Goal: Task Accomplishment & Management: Manage account settings

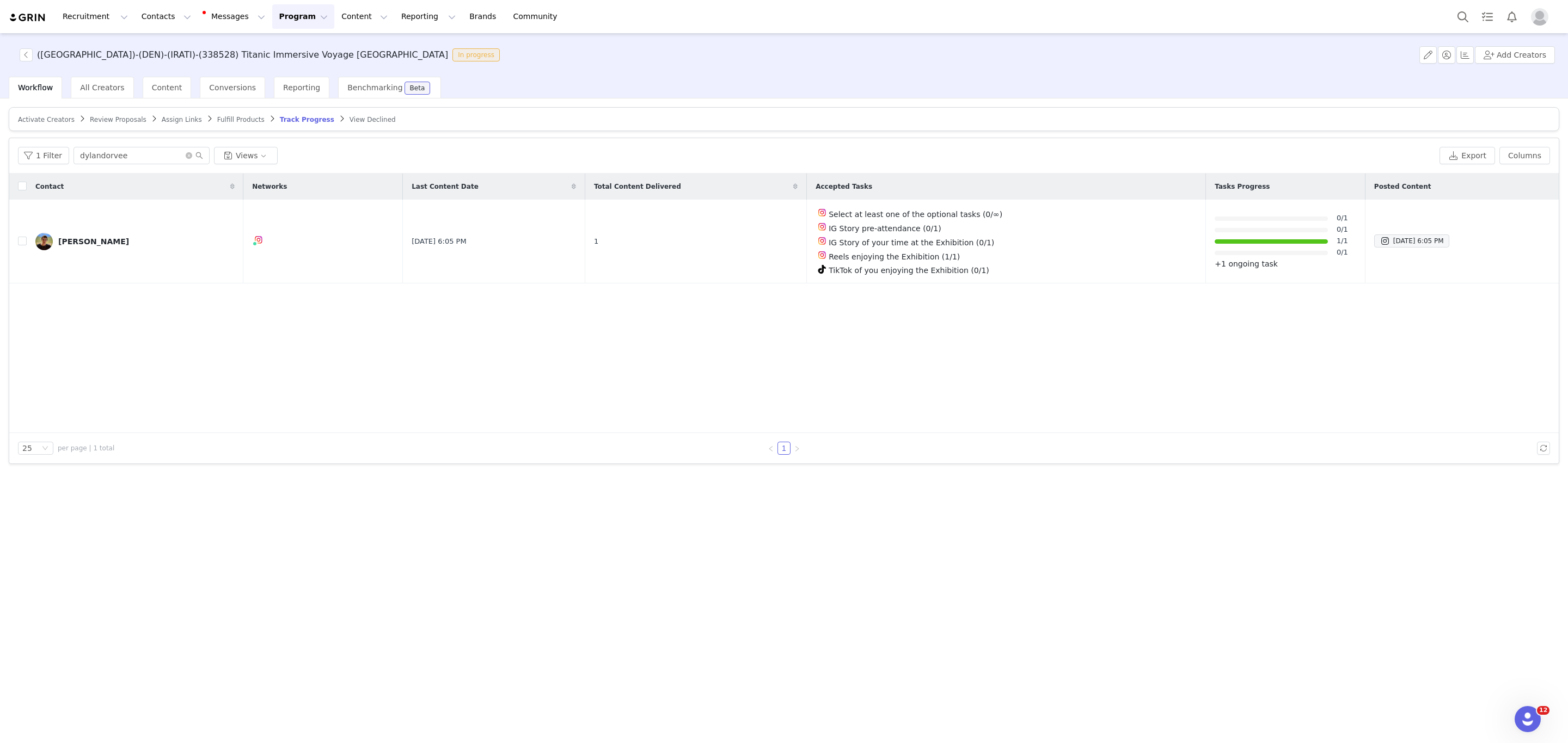
drag, startPoint x: 129, startPoint y: 168, endPoint x: 7, endPoint y: 172, distance: 122.1
click at [7, 172] on div "Activate Creators Review Proposals Assign Links Fulfill Products Track Progress…" at bounding box center [784, 420] width 1568 height 643
click at [127, 157] on input "dylandorvee" at bounding box center [141, 155] width 136 height 18
paste input "laurat_funk"
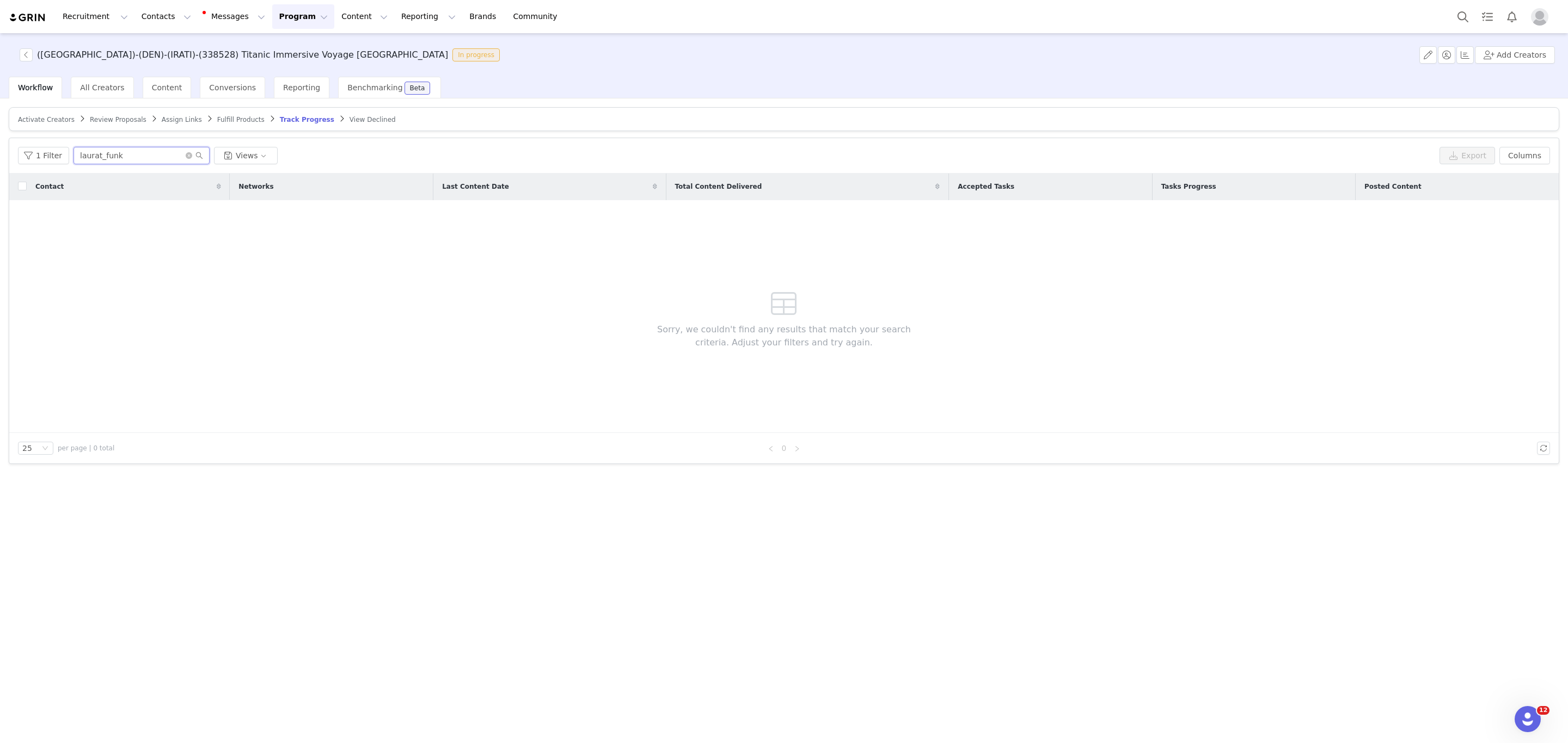
type input "laurat_funk"
click at [115, 118] on span "Review Proposals" at bounding box center [118, 119] width 57 height 8
drag, startPoint x: 62, startPoint y: 155, endPoint x: 10, endPoint y: 155, distance: 52.0
click at [10, 155] on div "1 Filter oria1414 Views Export Columns" at bounding box center [784, 156] width 1550 height 35
paste input "laurat_funk"
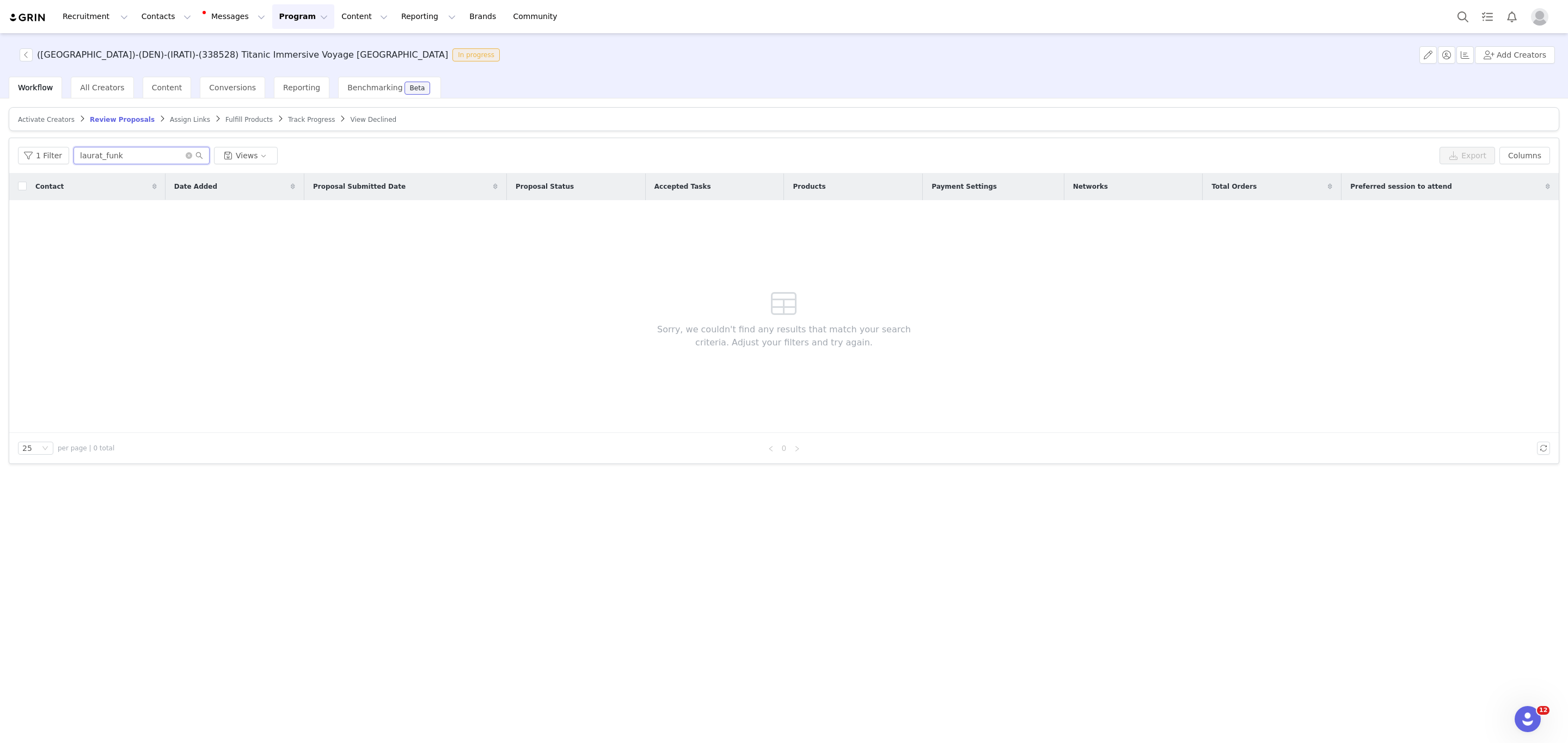
type input "laurat_funk"
click at [170, 113] on article "Activate Creators Review Proposals Assign Links Fulfill Products Track Progress…" at bounding box center [784, 119] width 1551 height 24
click at [170, 118] on span "Assign Links" at bounding box center [190, 119] width 40 height 8
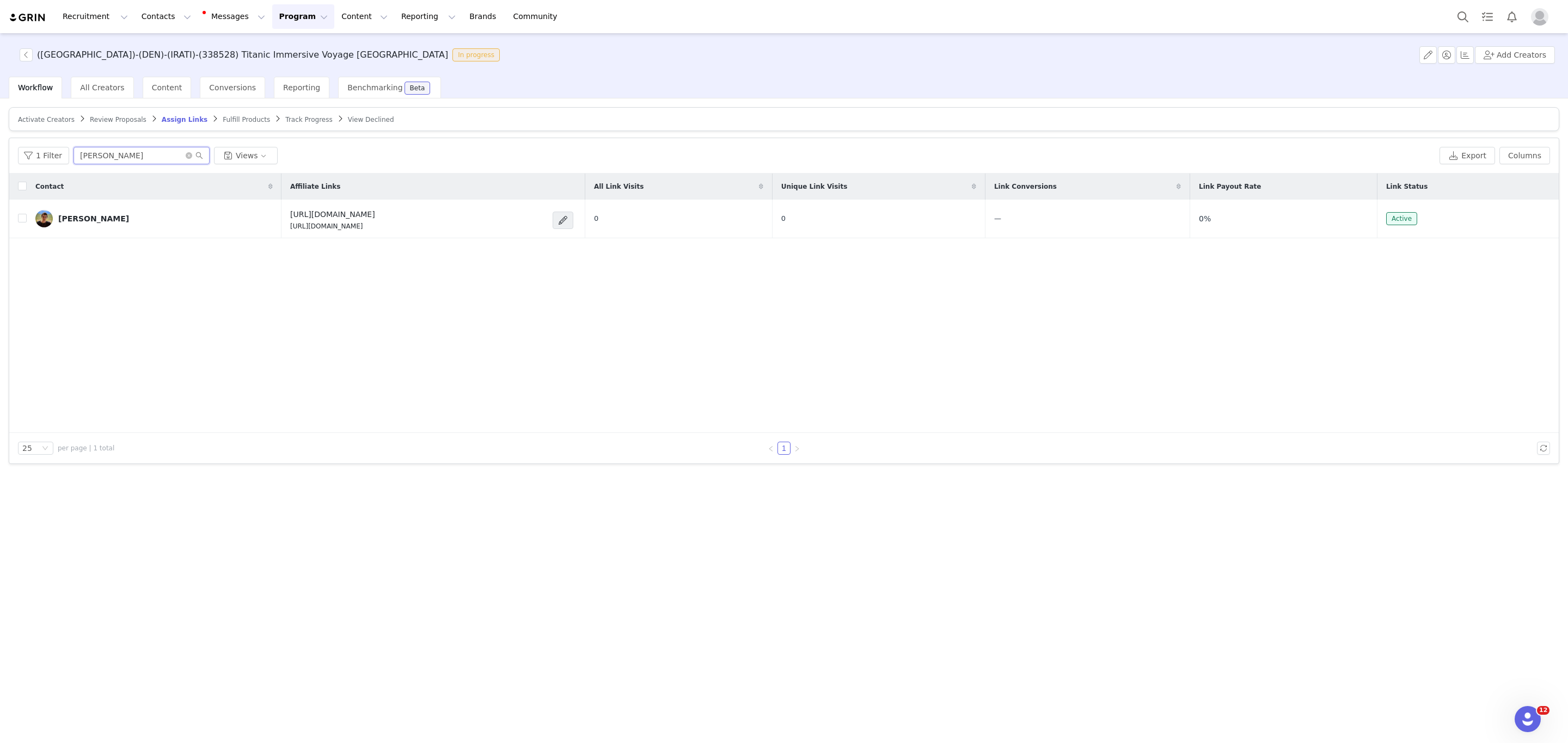
click at [115, 155] on input "dylan" at bounding box center [141, 155] width 136 height 18
paste input "laurat_funk"
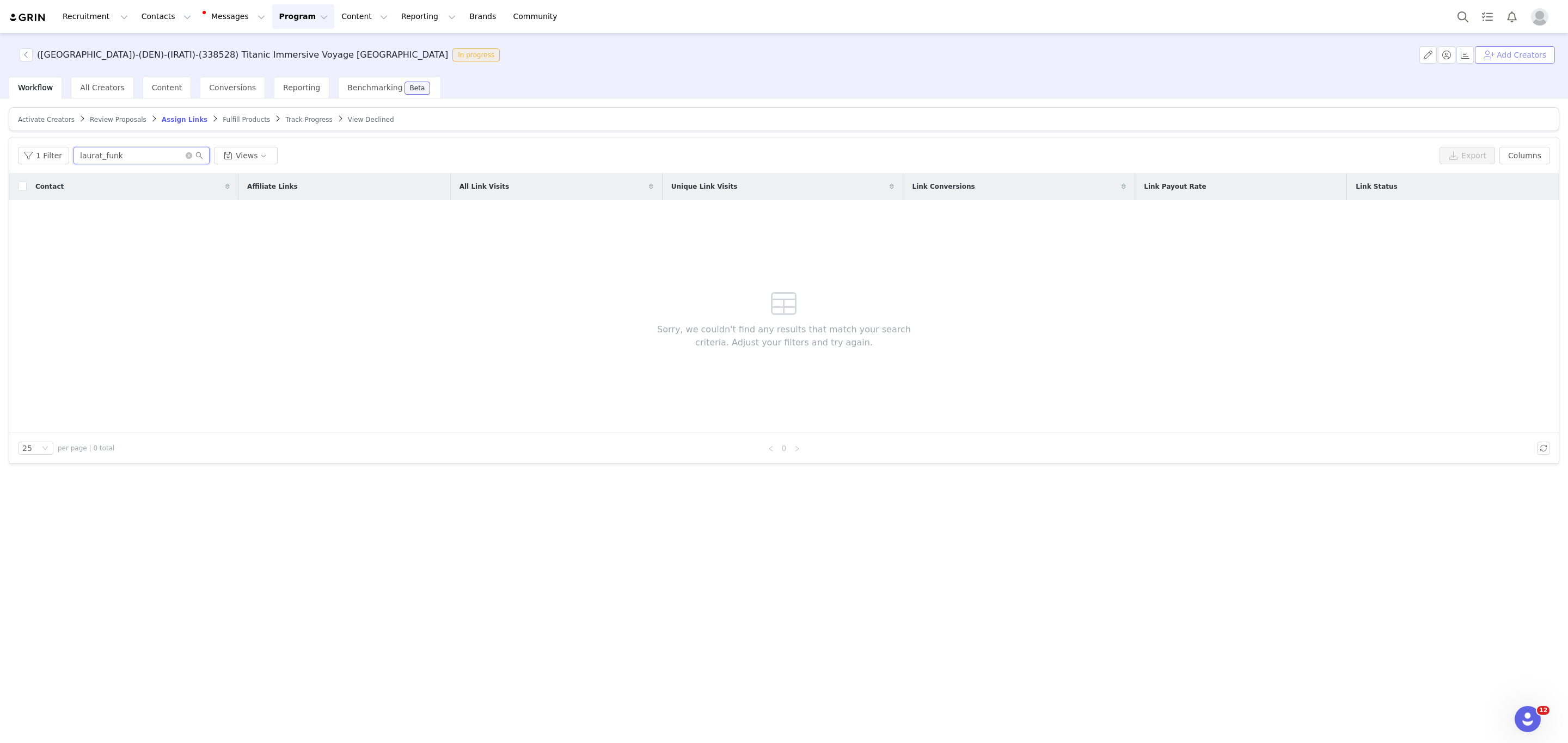
type input "laurat_funk"
click at [1516, 58] on button "Add Creators" at bounding box center [1514, 55] width 80 height 18
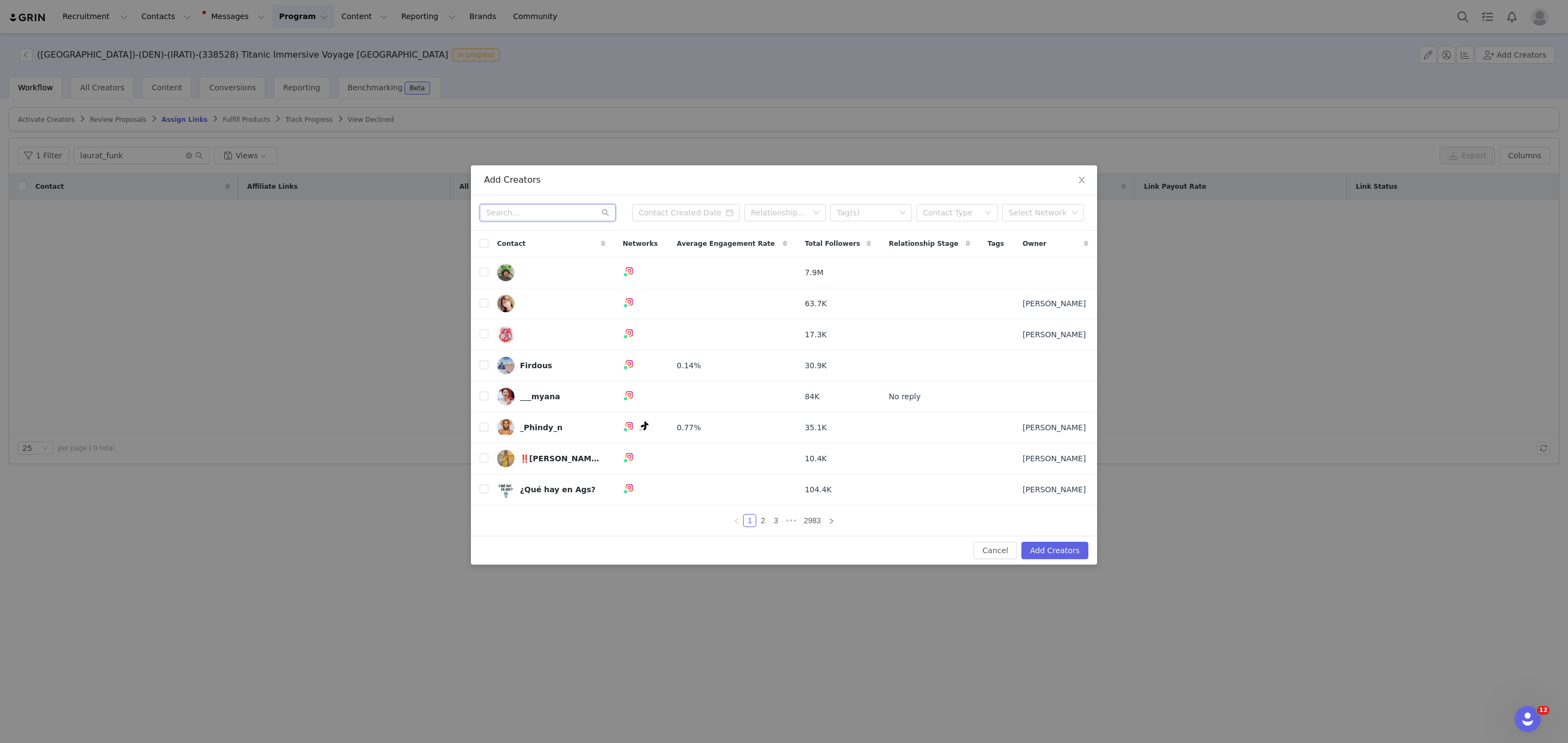
click at [548, 214] on input "text" at bounding box center [547, 213] width 136 height 18
paste input "laurat_funk"
type input "laurat_funk"
click at [606, 214] on icon "icon: search" at bounding box center [605, 213] width 8 height 8
click at [606, 214] on icon "icon: search" at bounding box center [605, 213] width 8 height 8
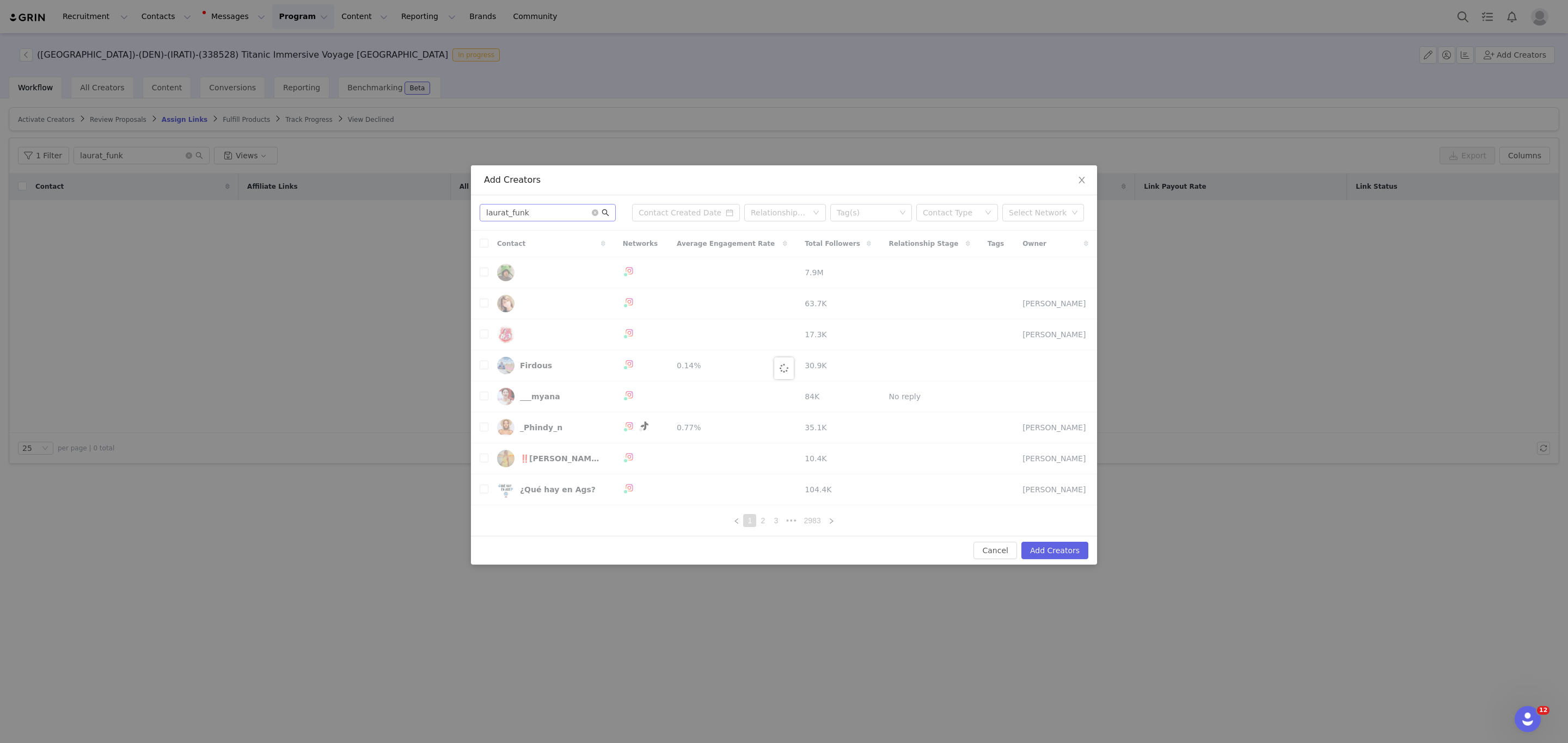
click at [608, 209] on icon "icon: search" at bounding box center [605, 213] width 8 height 8
click at [603, 212] on icon "icon: search" at bounding box center [605, 213] width 8 height 8
click at [601, 212] on icon "icon: search" at bounding box center [605, 213] width 8 height 8
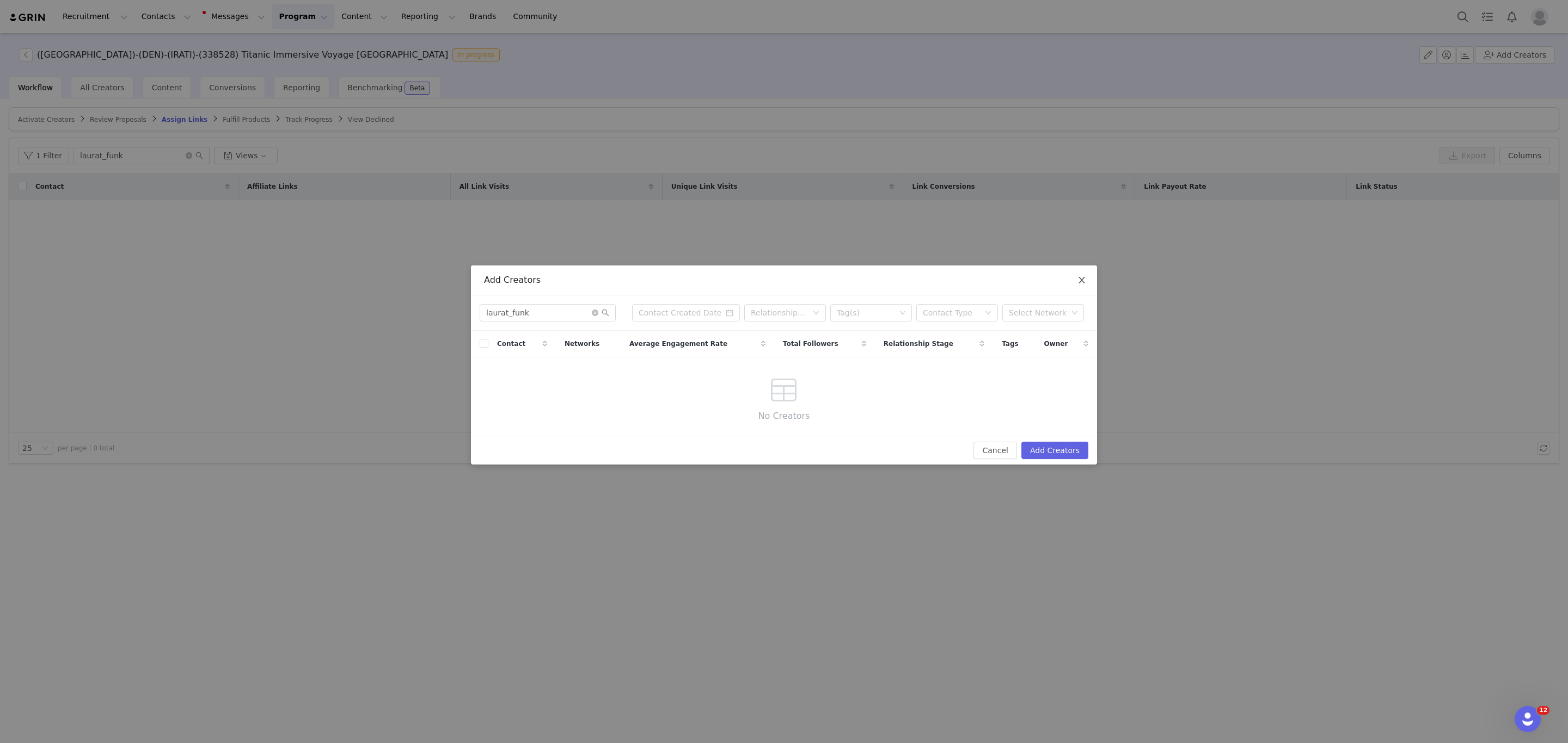
click at [1087, 283] on span "Close" at bounding box center [1082, 281] width 30 height 30
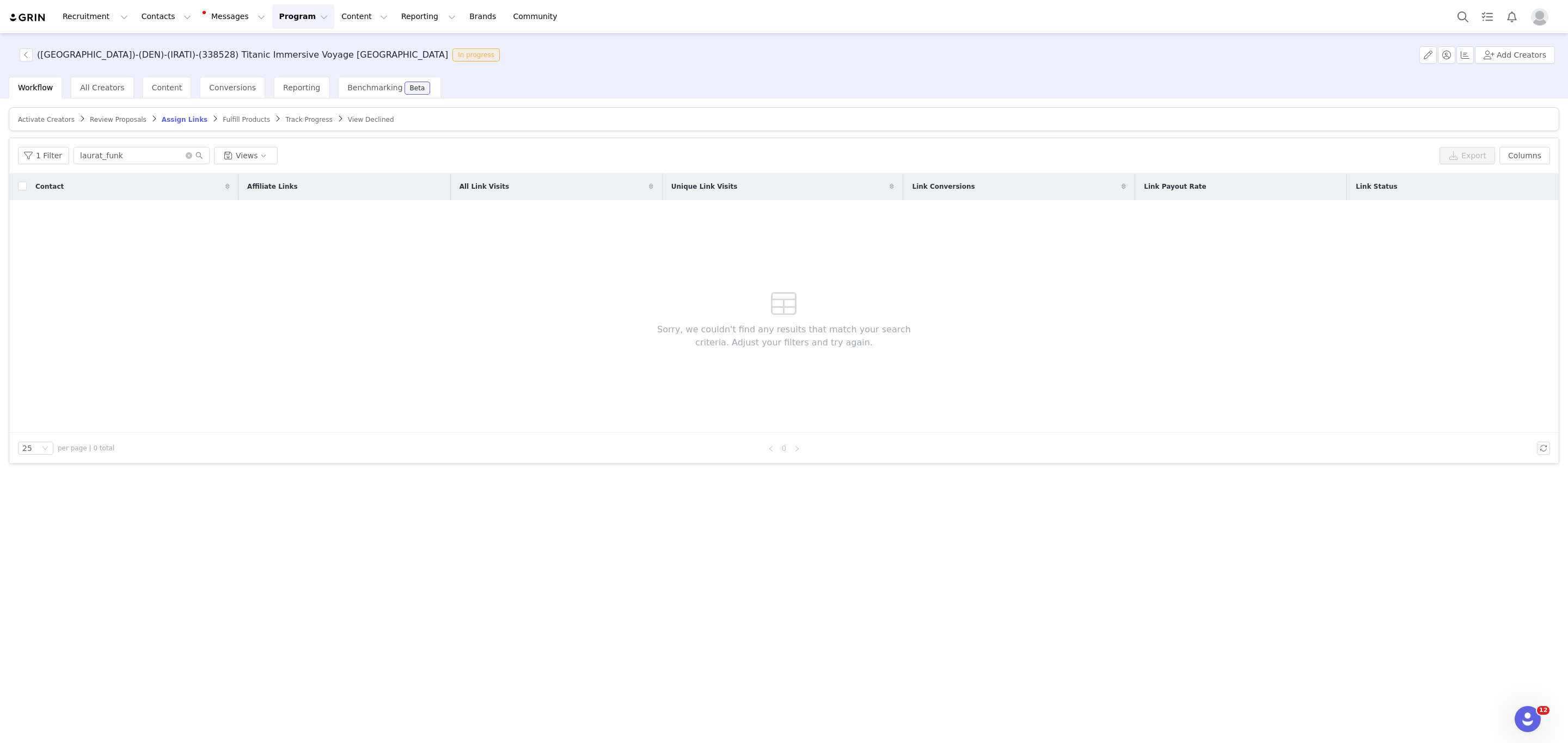
click at [111, 121] on span "Review Proposals" at bounding box center [118, 119] width 57 height 8
click at [126, 152] on input "laurat_funk" at bounding box center [141, 155] width 136 height 18
click at [57, 118] on span "Activate Creators" at bounding box center [46, 119] width 57 height 8
drag, startPoint x: 46, startPoint y: 153, endPoint x: 33, endPoint y: 154, distance: 13.0
click at [35, 152] on div "1 Filter dylan Views" at bounding box center [726, 155] width 1417 height 18
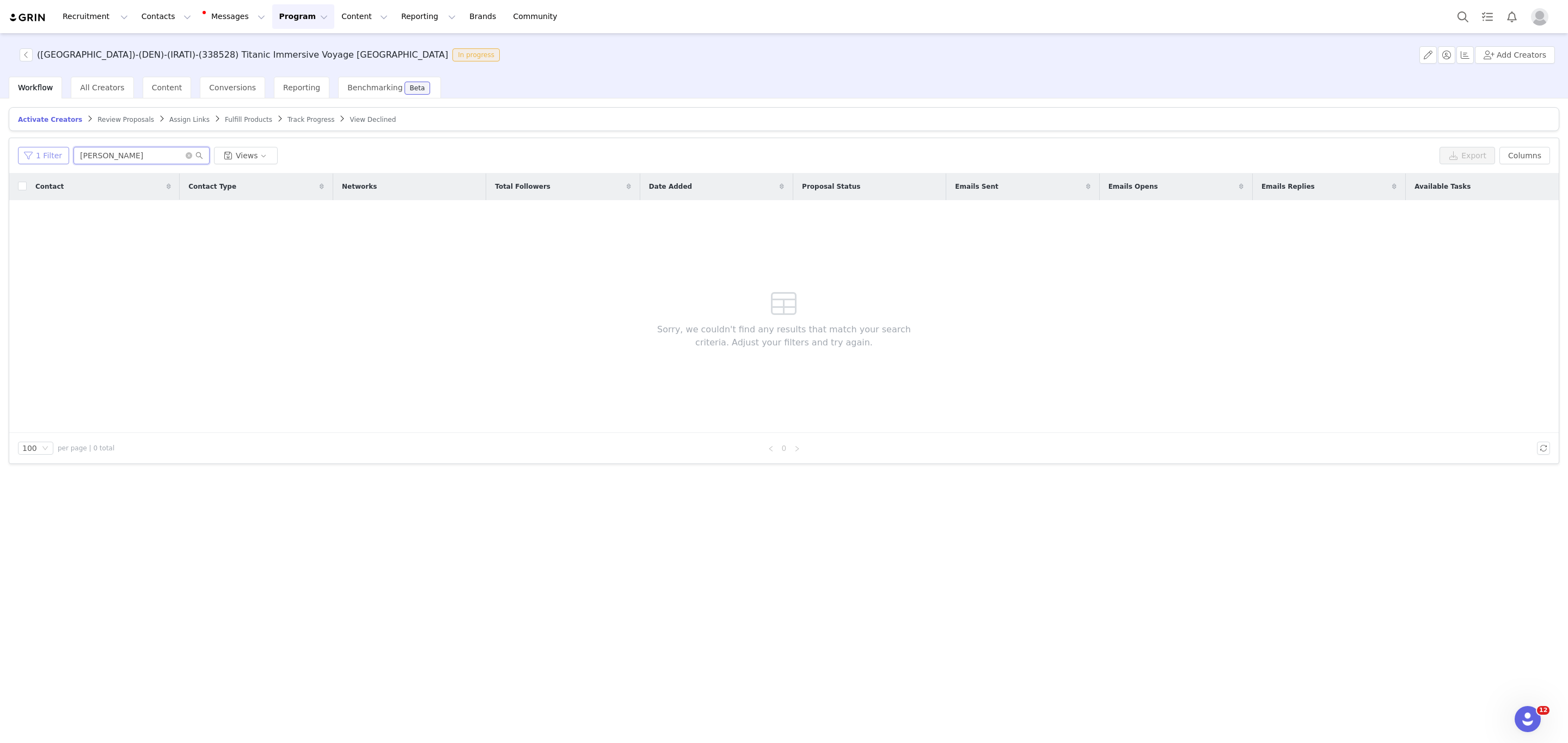
paste input "laurat_funk"
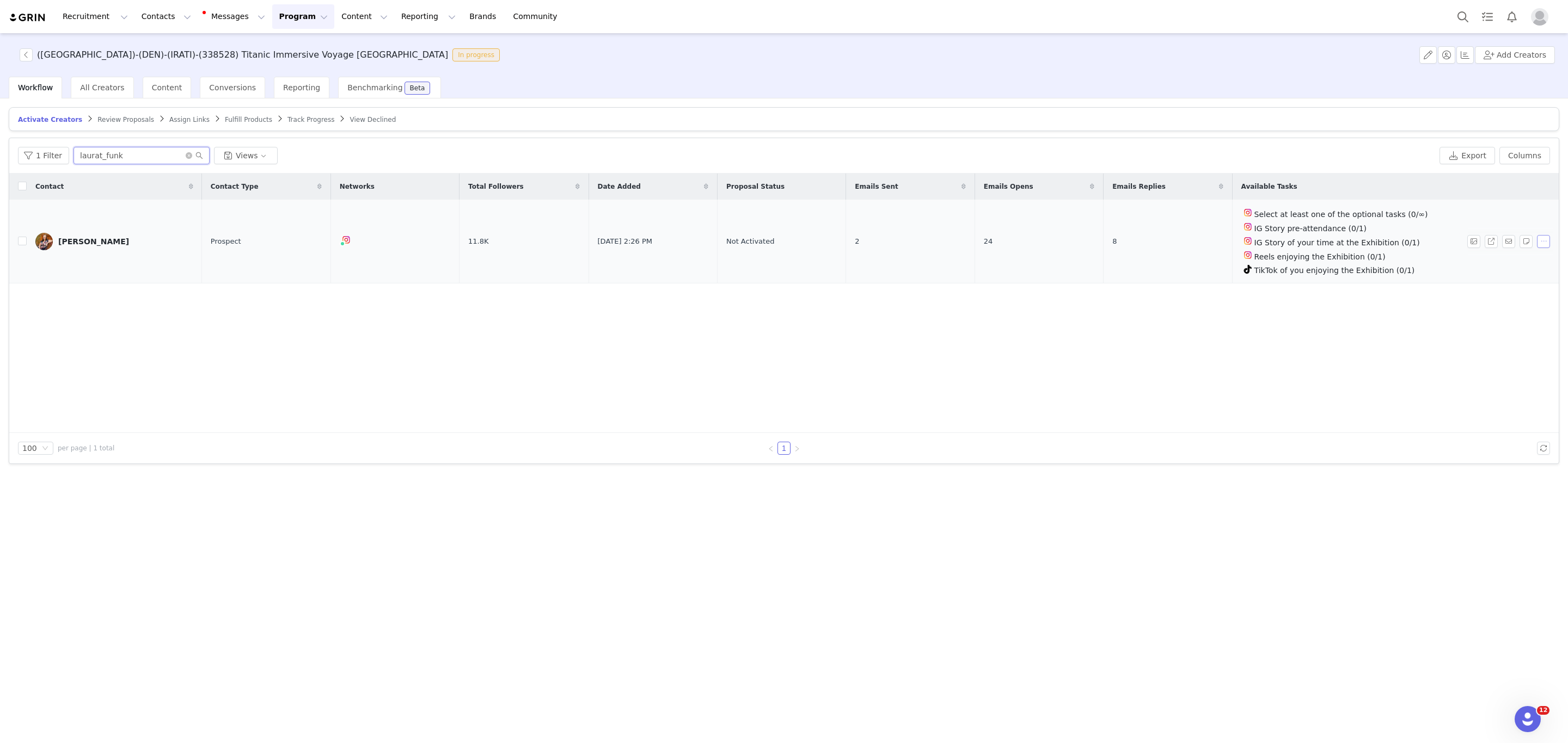
type input "laurat_funk"
click at [1549, 240] on button "button" at bounding box center [1543, 241] width 13 height 13
click at [1506, 257] on span "Activate Creators" at bounding box center [1517, 262] width 66 height 12
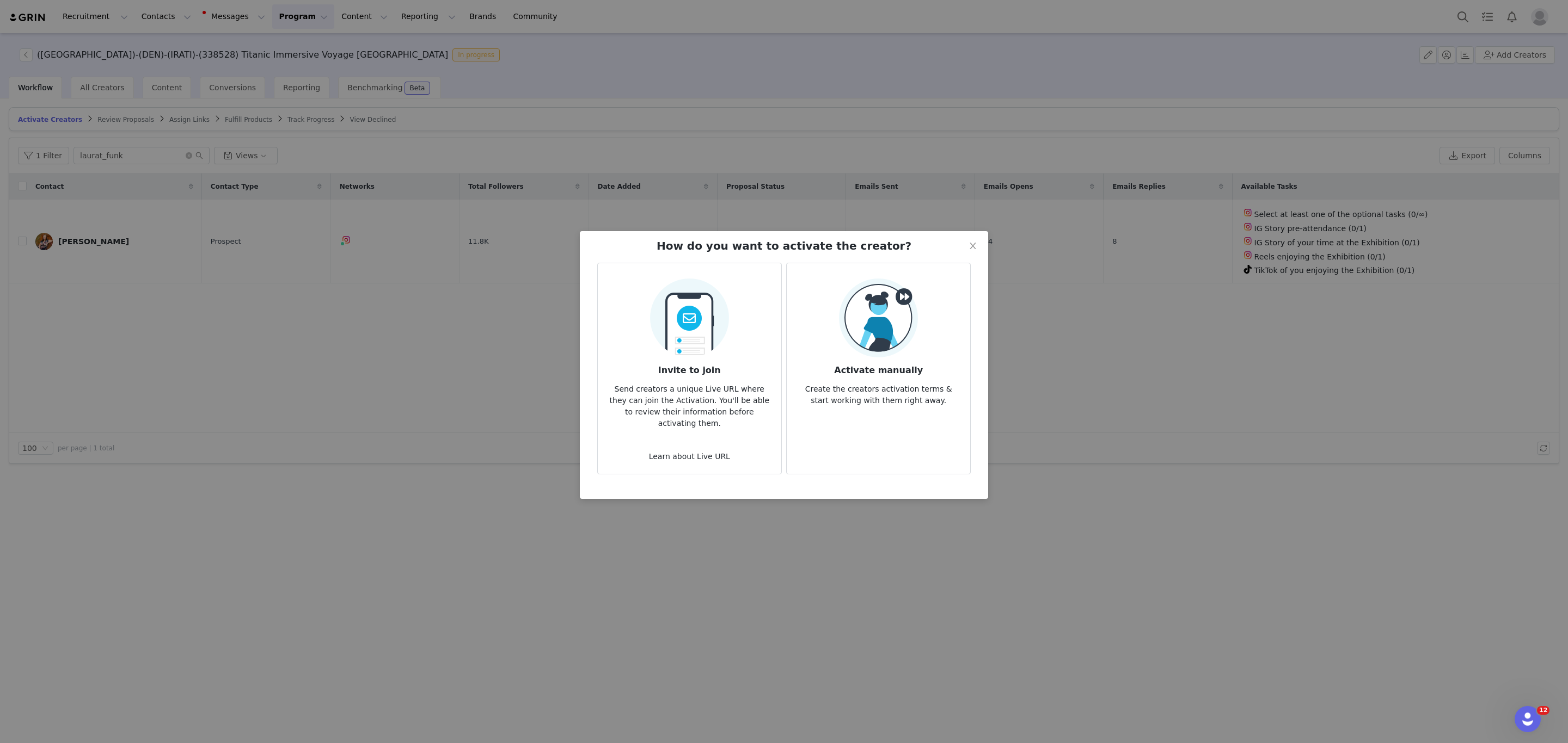
click at [953, 322] on div "Activate manually Create the creators activation terms & start working with the…" at bounding box center [878, 342] width 166 height 128
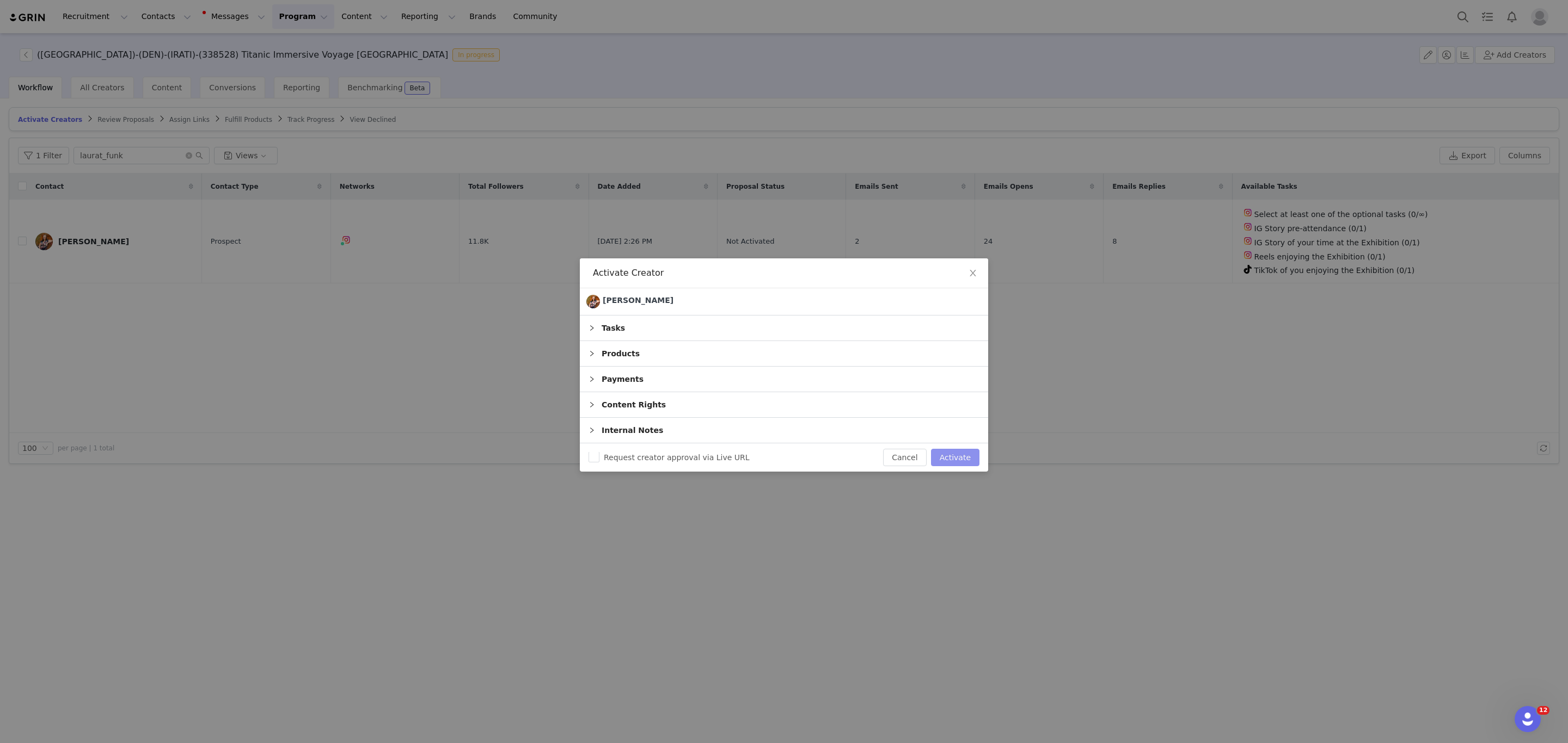
click at [962, 460] on button "Activate" at bounding box center [956, 457] width 49 height 18
click at [170, 116] on div "Activate Creator Laura 1 of 1 Tasks Products Payments Content Rights Internal N…" at bounding box center [784, 372] width 1568 height 743
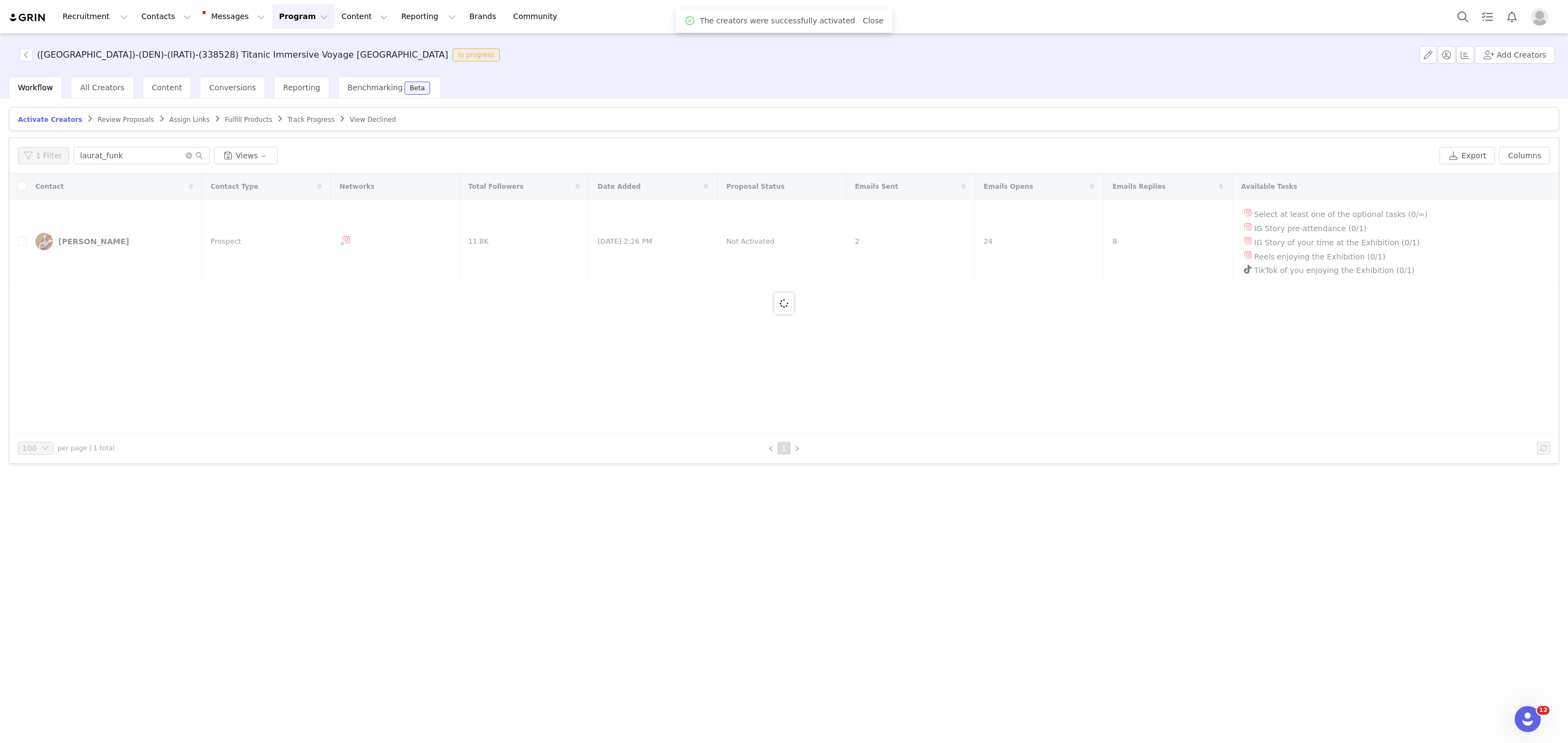
click at [170, 116] on span "Assign Links" at bounding box center [190, 119] width 40 height 8
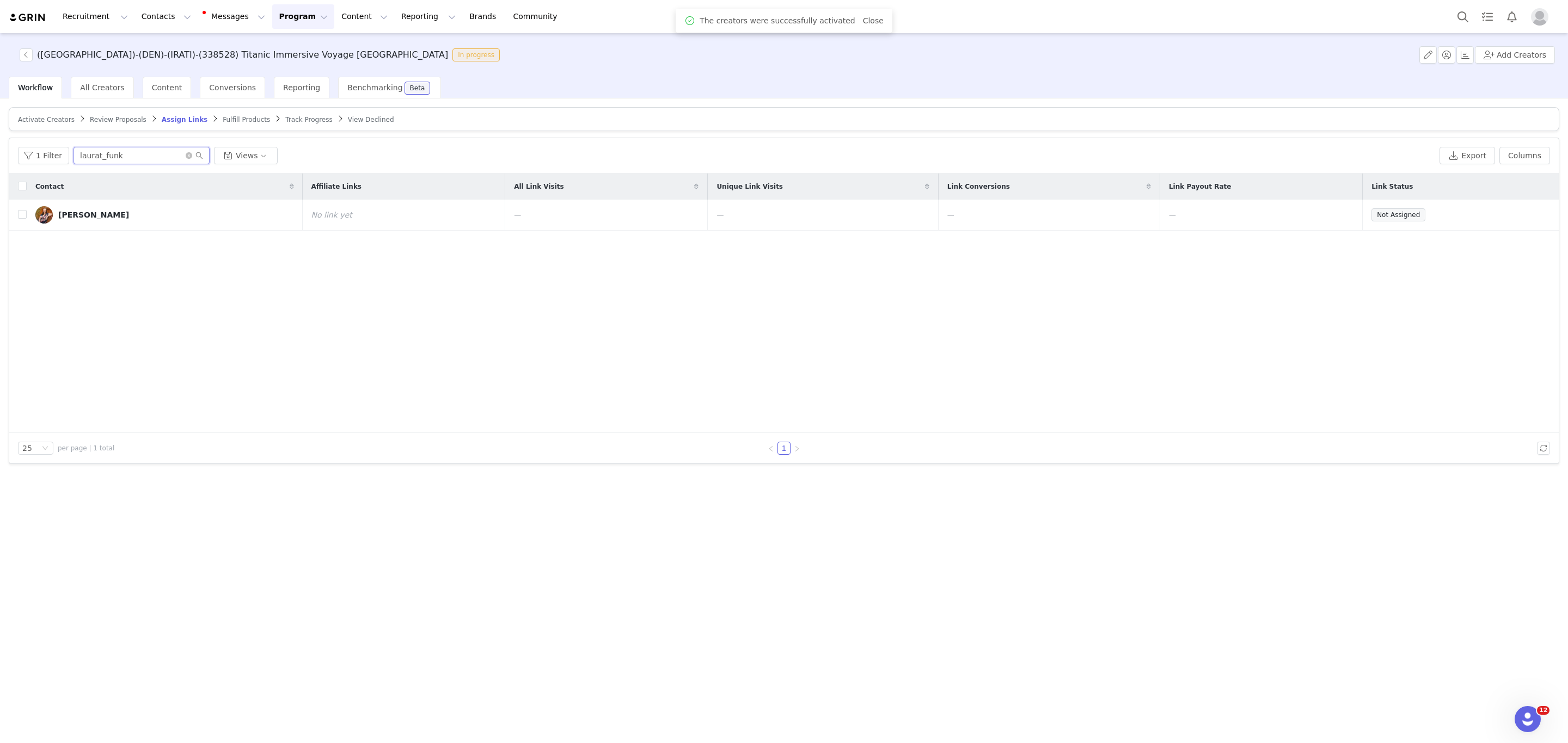
drag, startPoint x: 71, startPoint y: 156, endPoint x: 10, endPoint y: 157, distance: 61.0
click at [10, 157] on div "1 Filter laurat_funk Views Export Columns" at bounding box center [784, 156] width 1550 height 35
paste input "text"
type input "laurat_funk"
click at [1497, 216] on button "button" at bounding box center [1491, 214] width 13 height 13
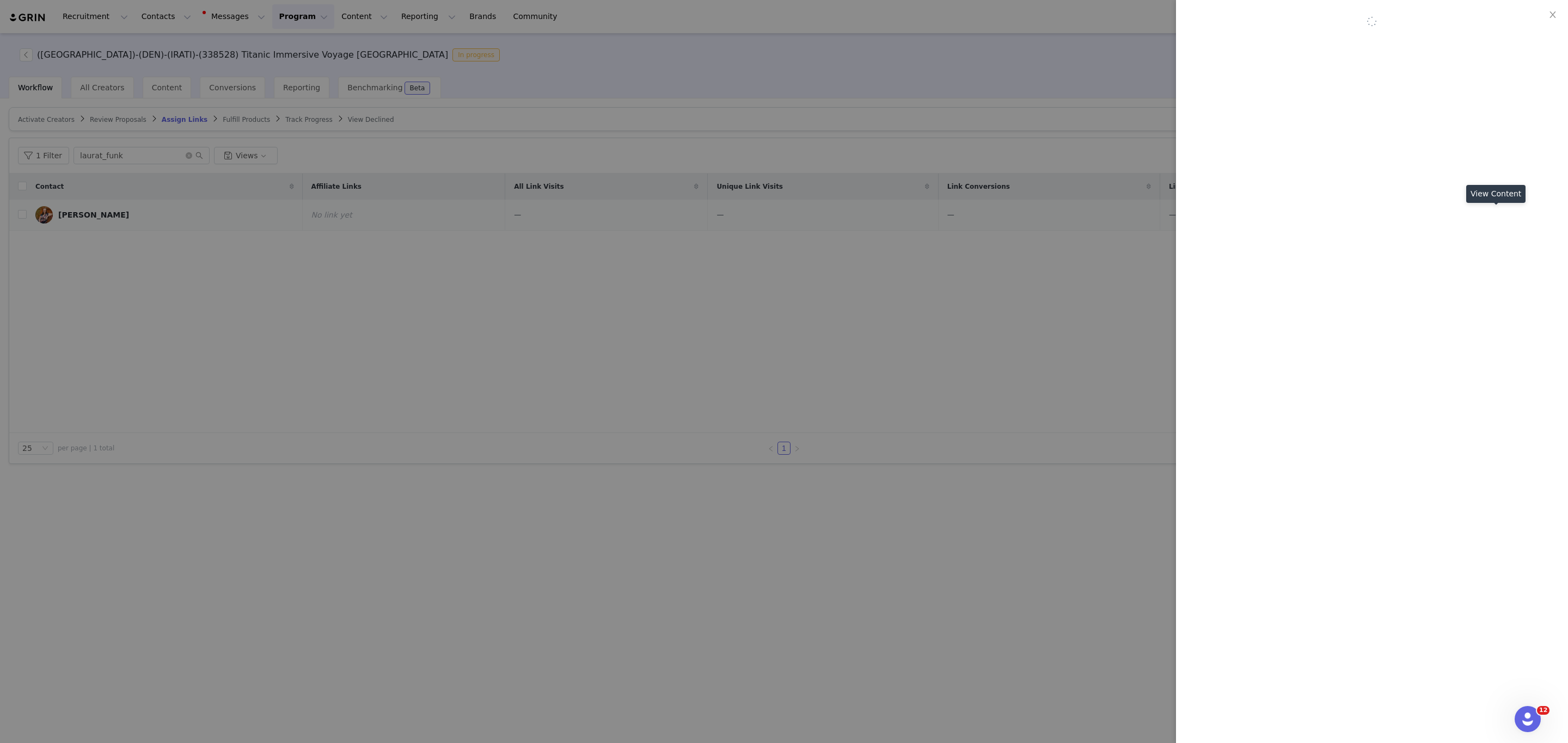
click at [1506, 216] on div at bounding box center [1372, 372] width 392 height 743
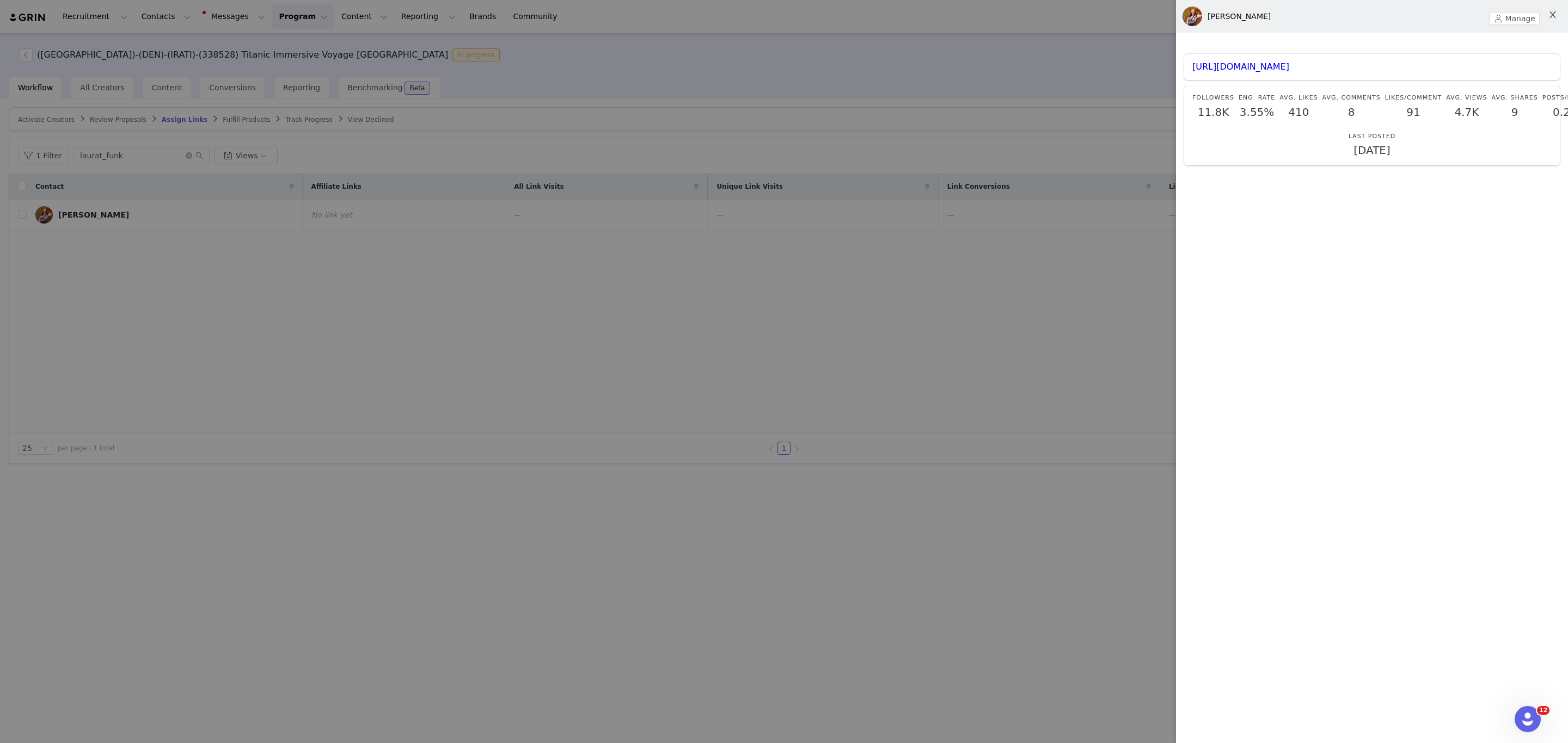
click at [1556, 7] on button "Close" at bounding box center [1553, 15] width 30 height 30
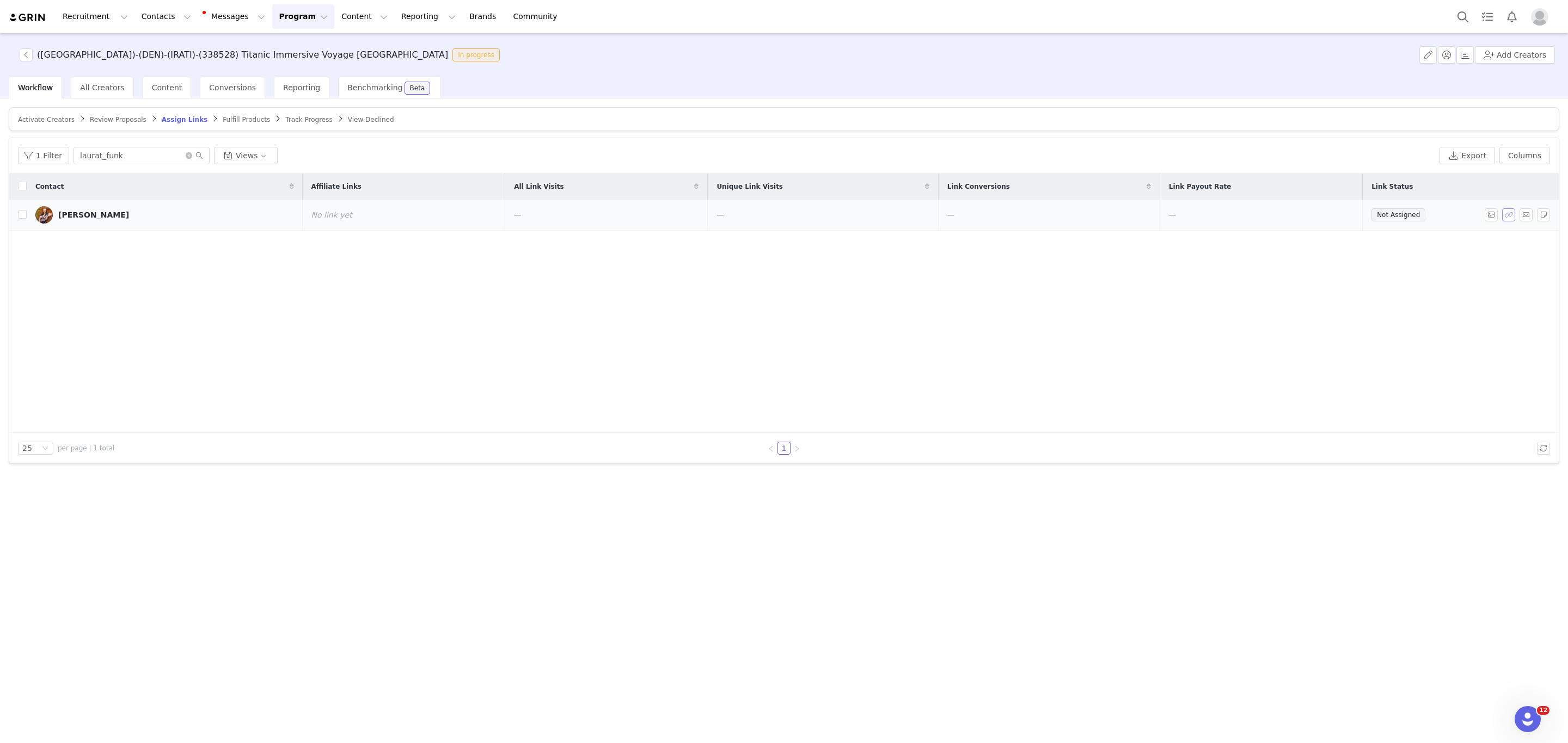
click at [1508, 220] on button "button" at bounding box center [1508, 214] width 13 height 13
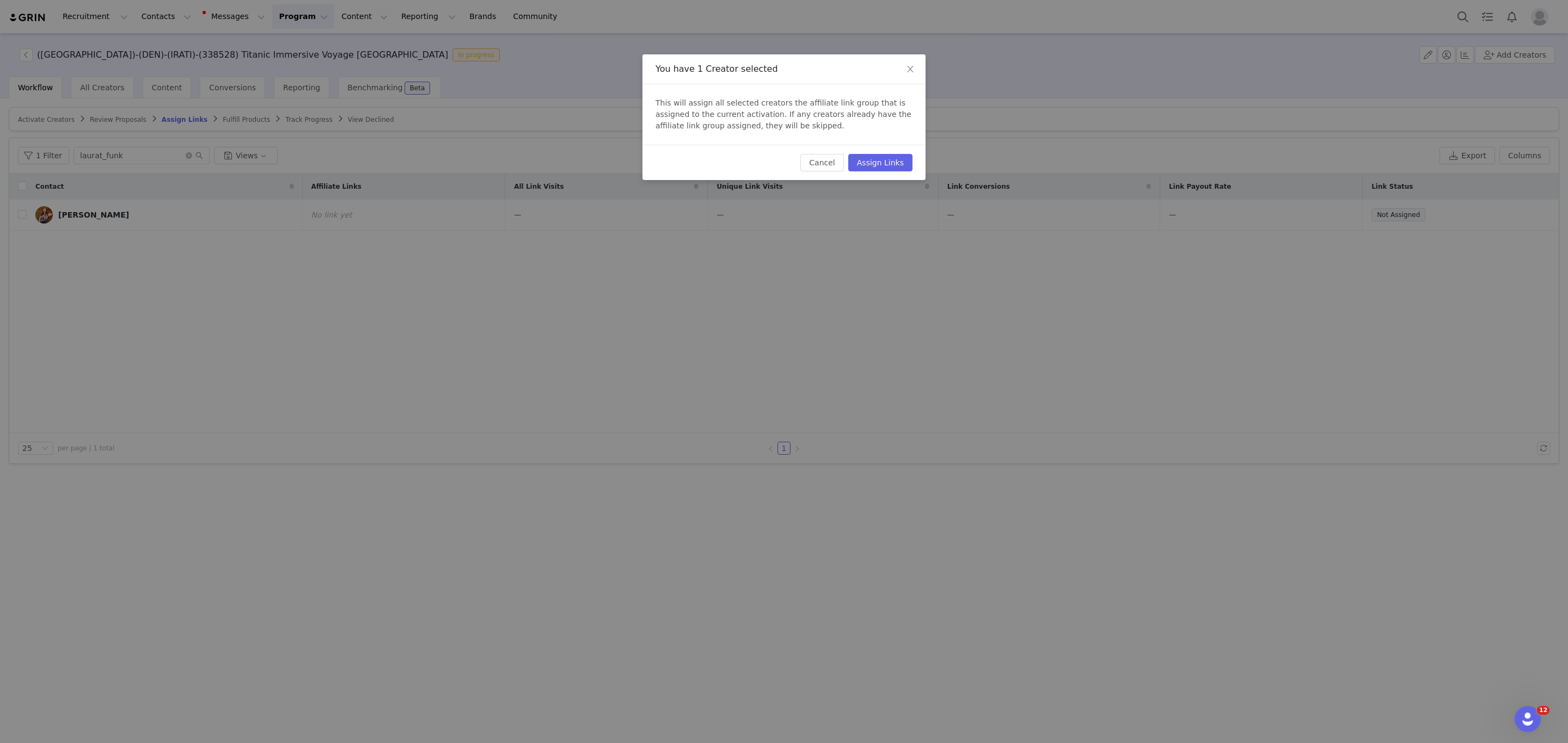
click at [904, 149] on div "Cancel Assign Links" at bounding box center [784, 163] width 283 height 35
click at [902, 155] on button "Assign Links" at bounding box center [880, 163] width 64 height 18
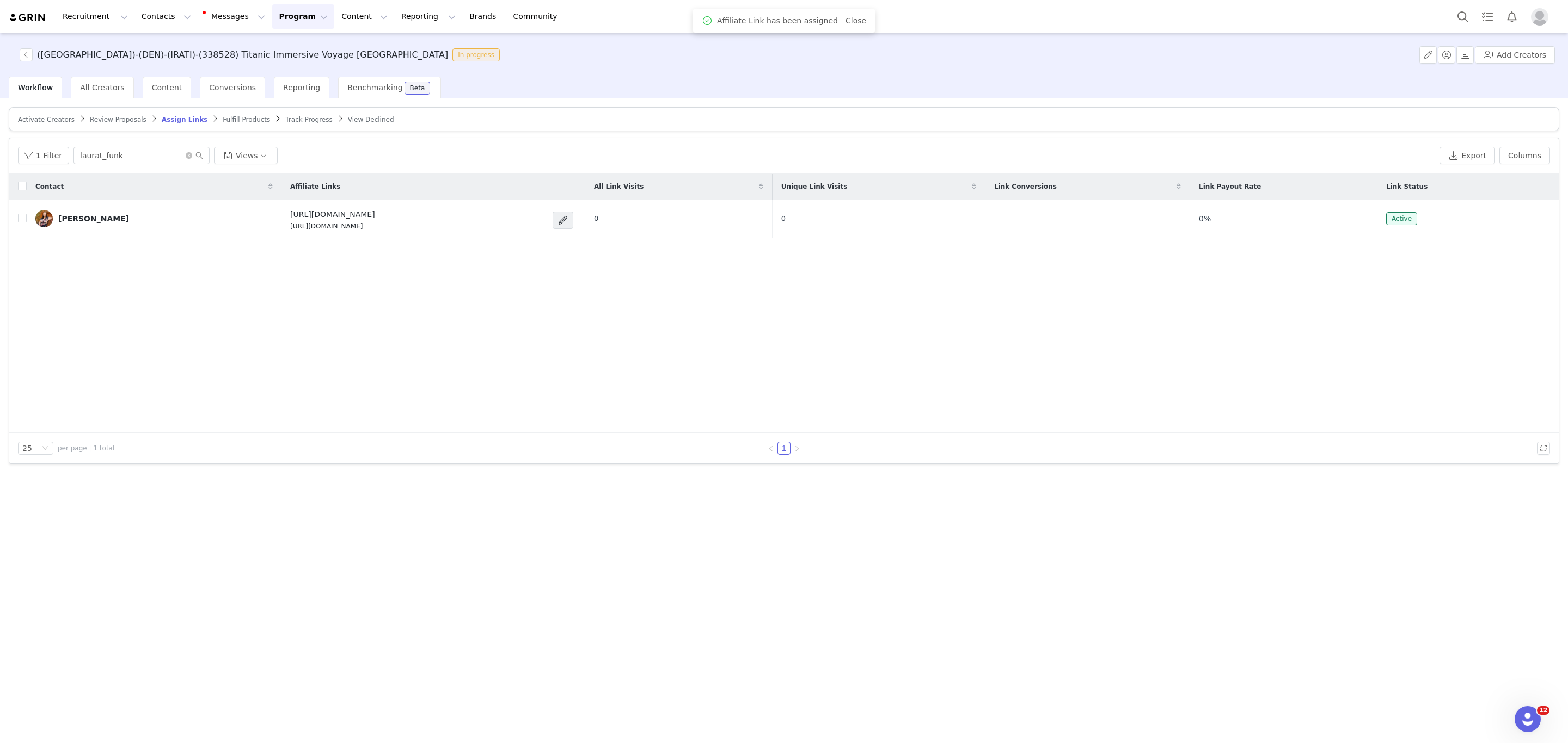
click at [290, 229] on p "https://glnk.io/w7op8/feverxlaurat-funk" at bounding box center [332, 227] width 85 height 10
drag, startPoint x: 364, startPoint y: 234, endPoint x: 224, endPoint y: 234, distance: 140.0
click at [282, 234] on td "https://feverup.com/m/338528 https://glnk.io/w7op8/feverxlaurat-funk" at bounding box center [433, 219] width 303 height 38
copy p "https://glnk.io/w7op8/feverxlaurat-funk"
click at [1518, 224] on span at bounding box center [1511, 218] width 18 height 13
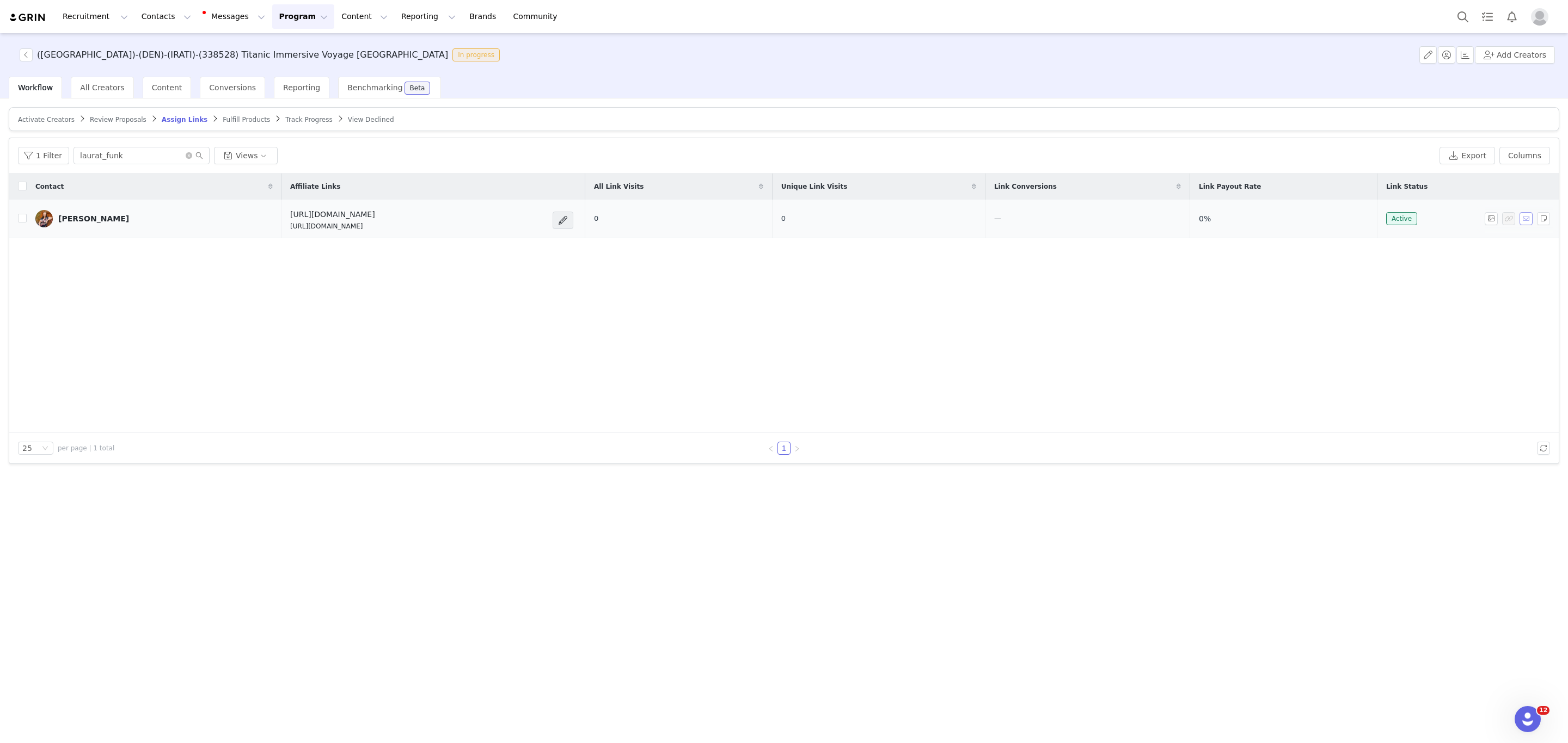
click at [1524, 217] on button "button" at bounding box center [1526, 218] width 13 height 13
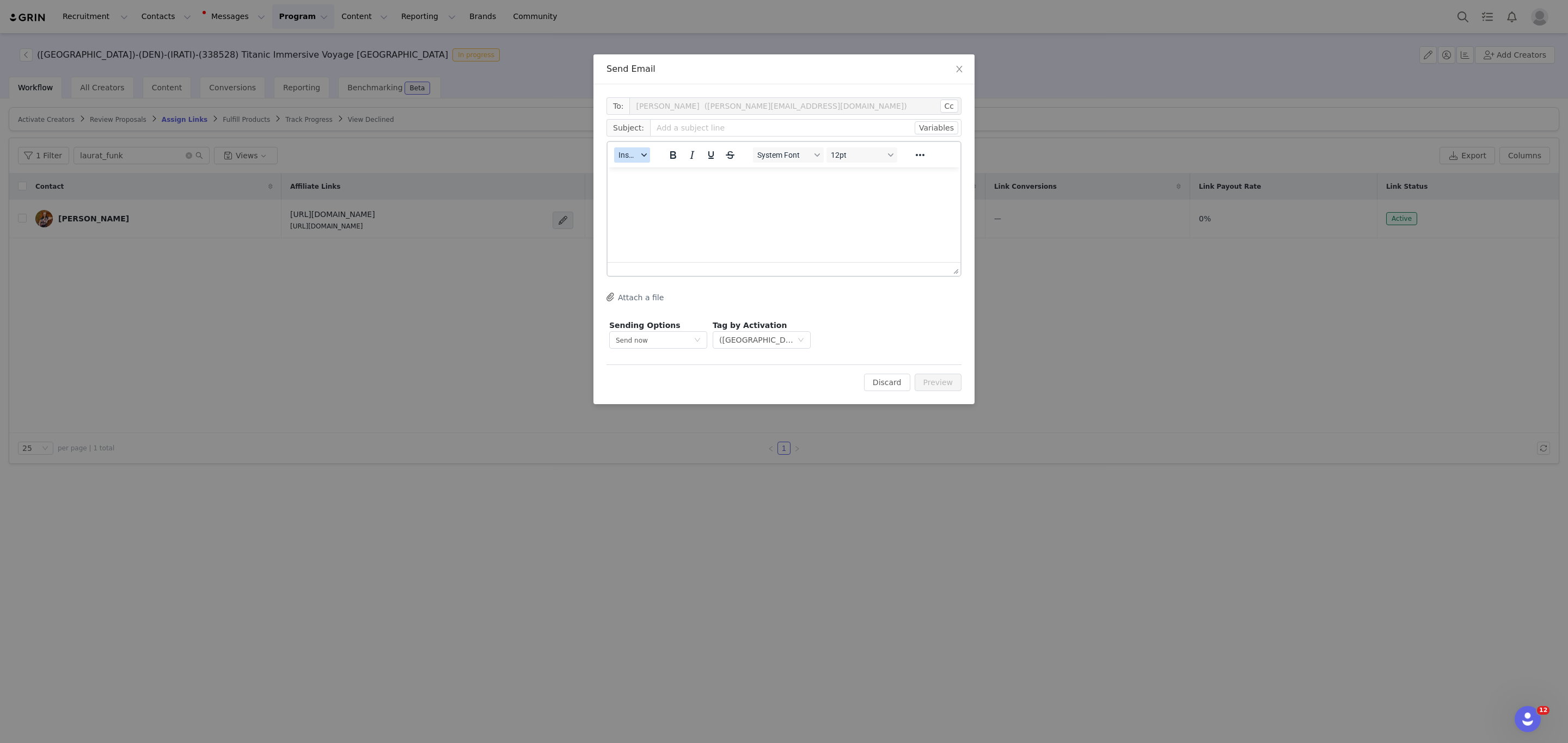
click at [641, 154] on icon "button" at bounding box center [644, 155] width 5 height 5
click at [651, 171] on div "Insert Template" at bounding box center [672, 173] width 98 height 13
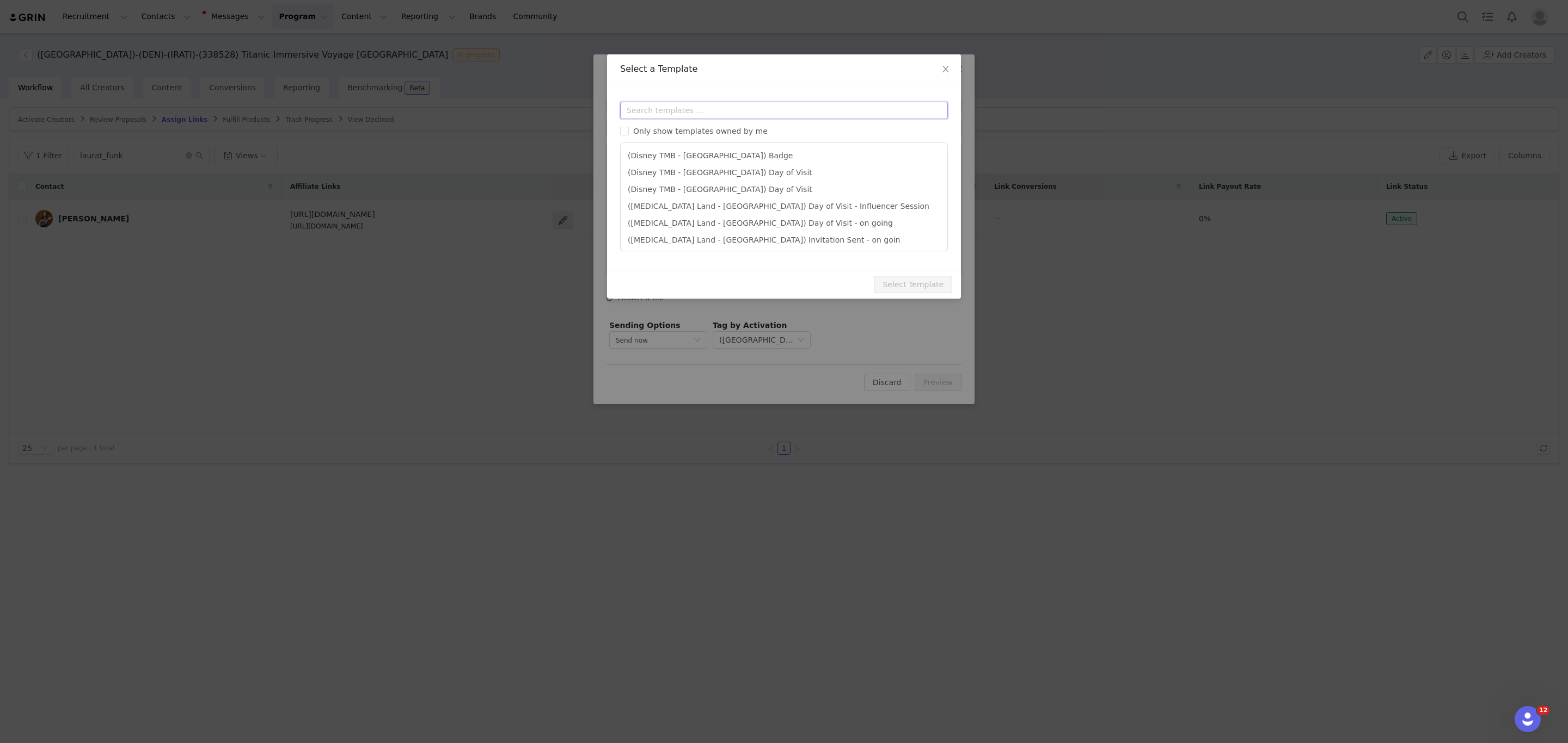
click at [730, 108] on input "text" at bounding box center [784, 110] width 328 height 18
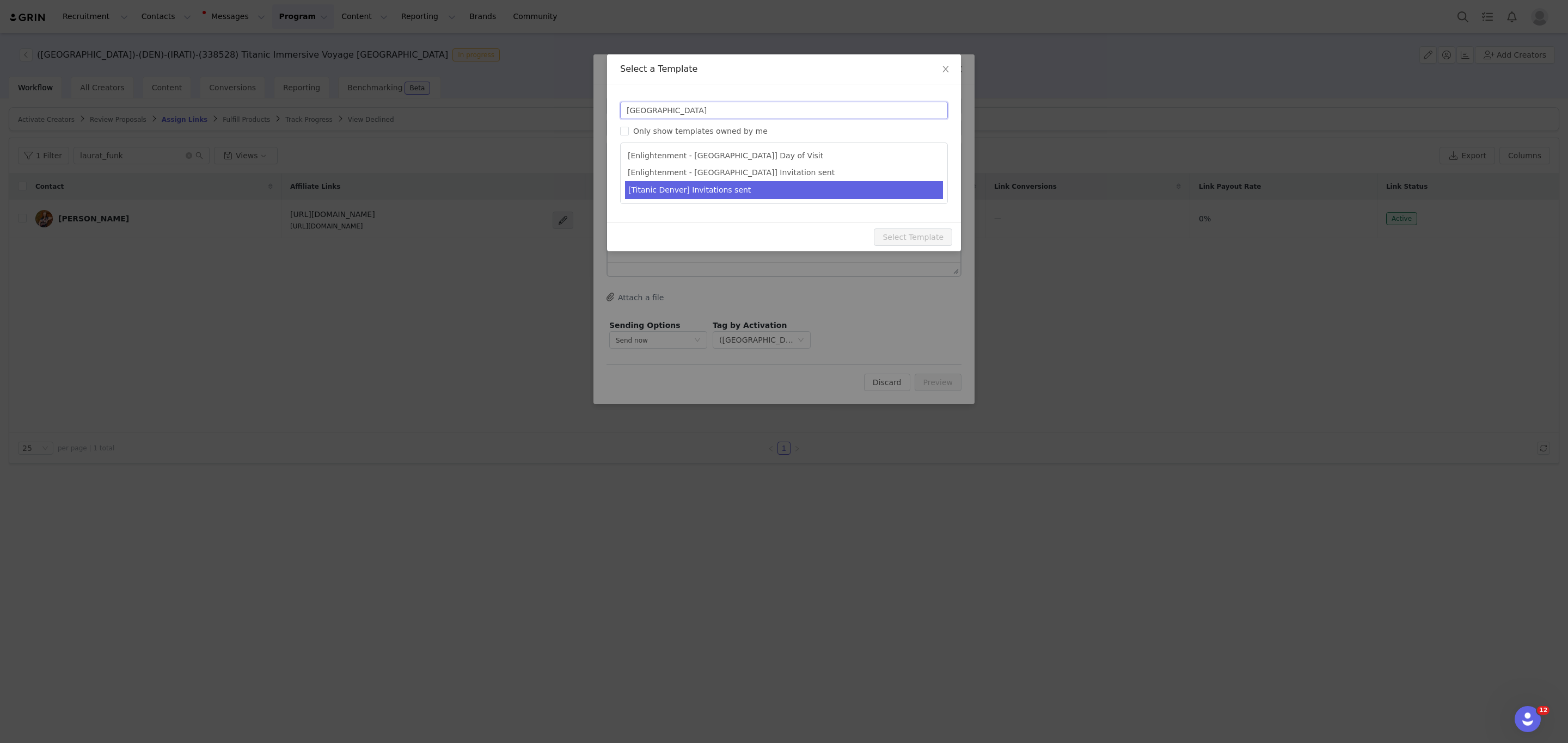
type input "denver"
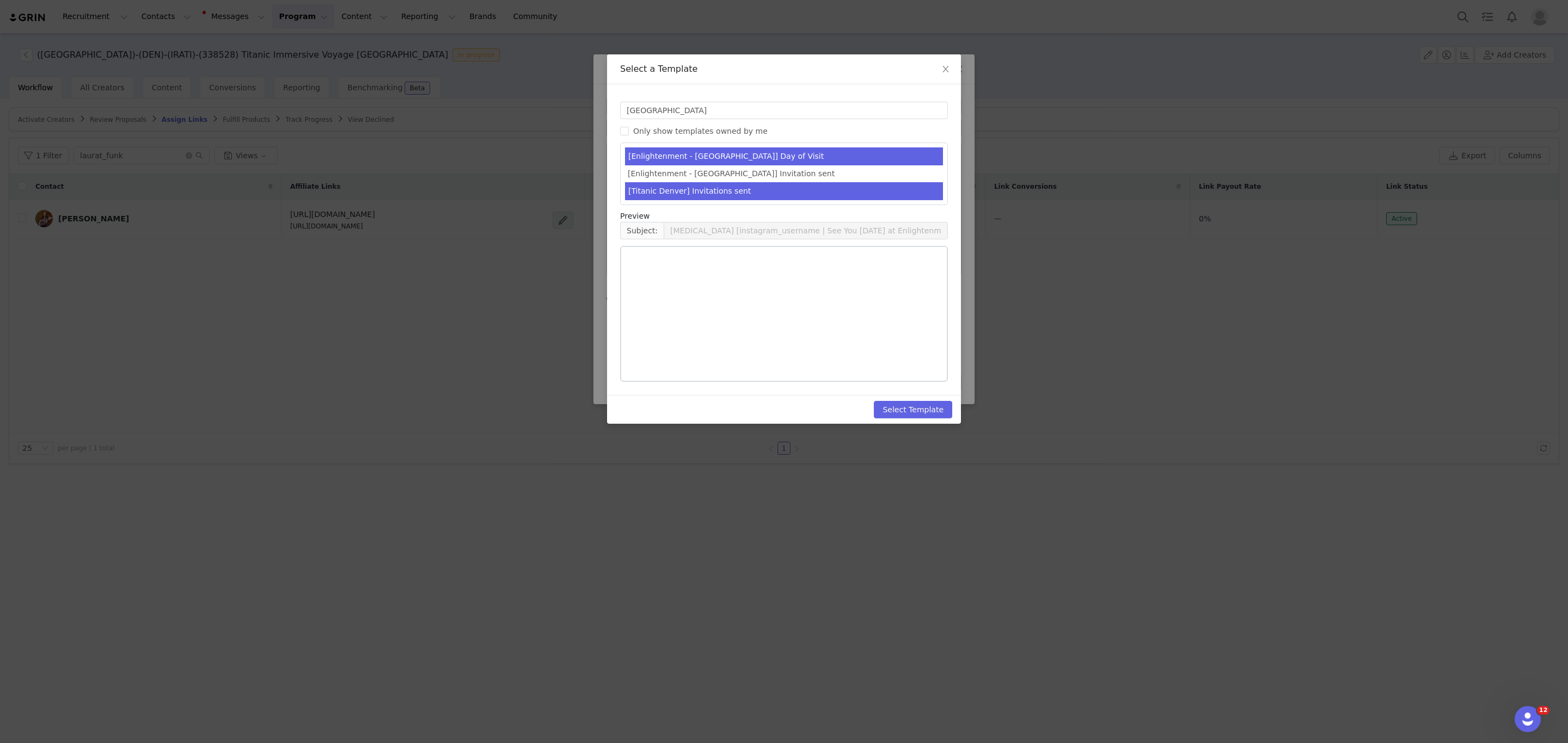
click at [747, 191] on li "[Titanic Denver] Invitations sent" at bounding box center [784, 191] width 318 height 18
type input "Fever x [instagram_username] | You are on the guest list for Titanic - An Immer…"
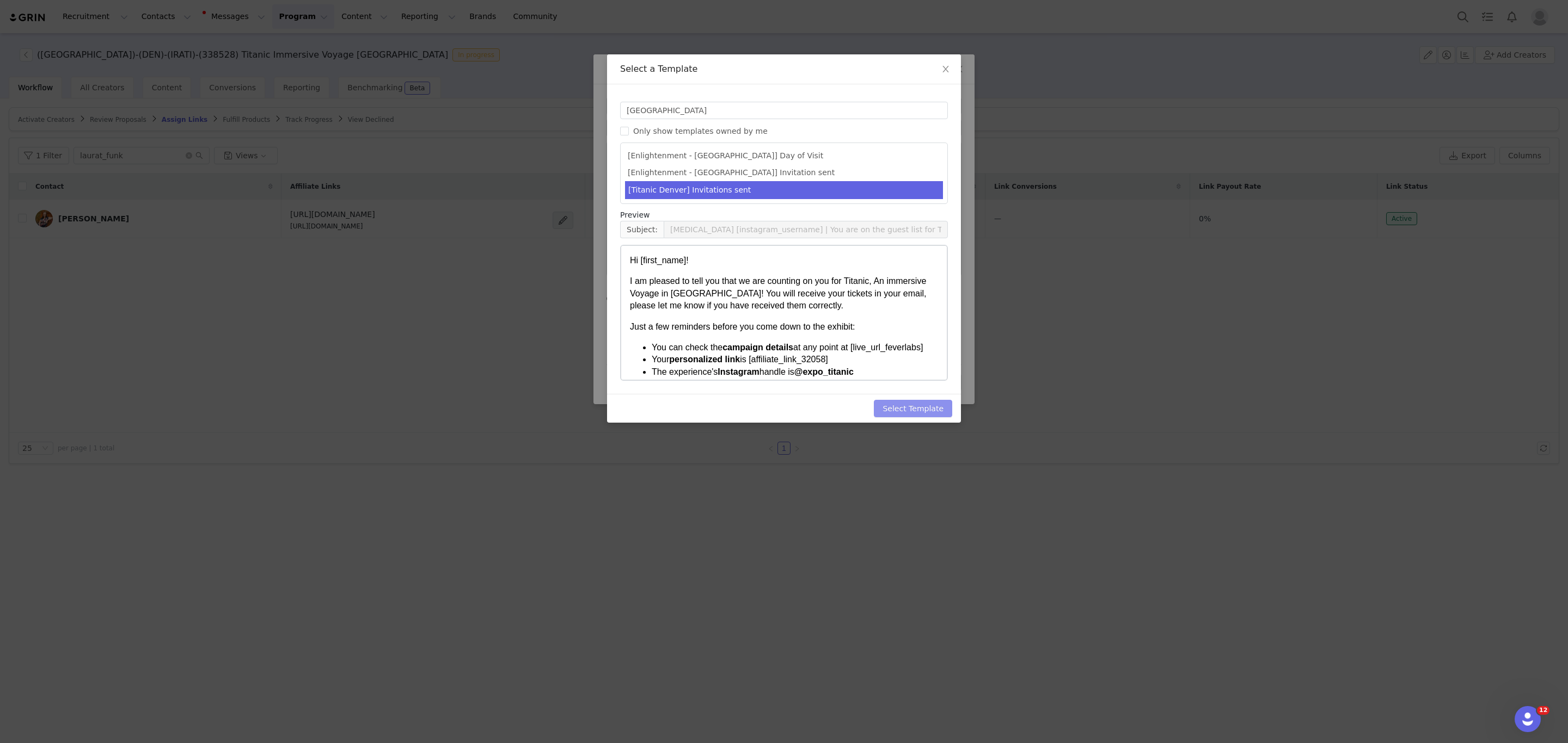
click at [917, 415] on button "Select Template" at bounding box center [913, 409] width 79 height 18
type input "Fever x [instagram_username] | You are on the guest list for Titanic - An Immer…"
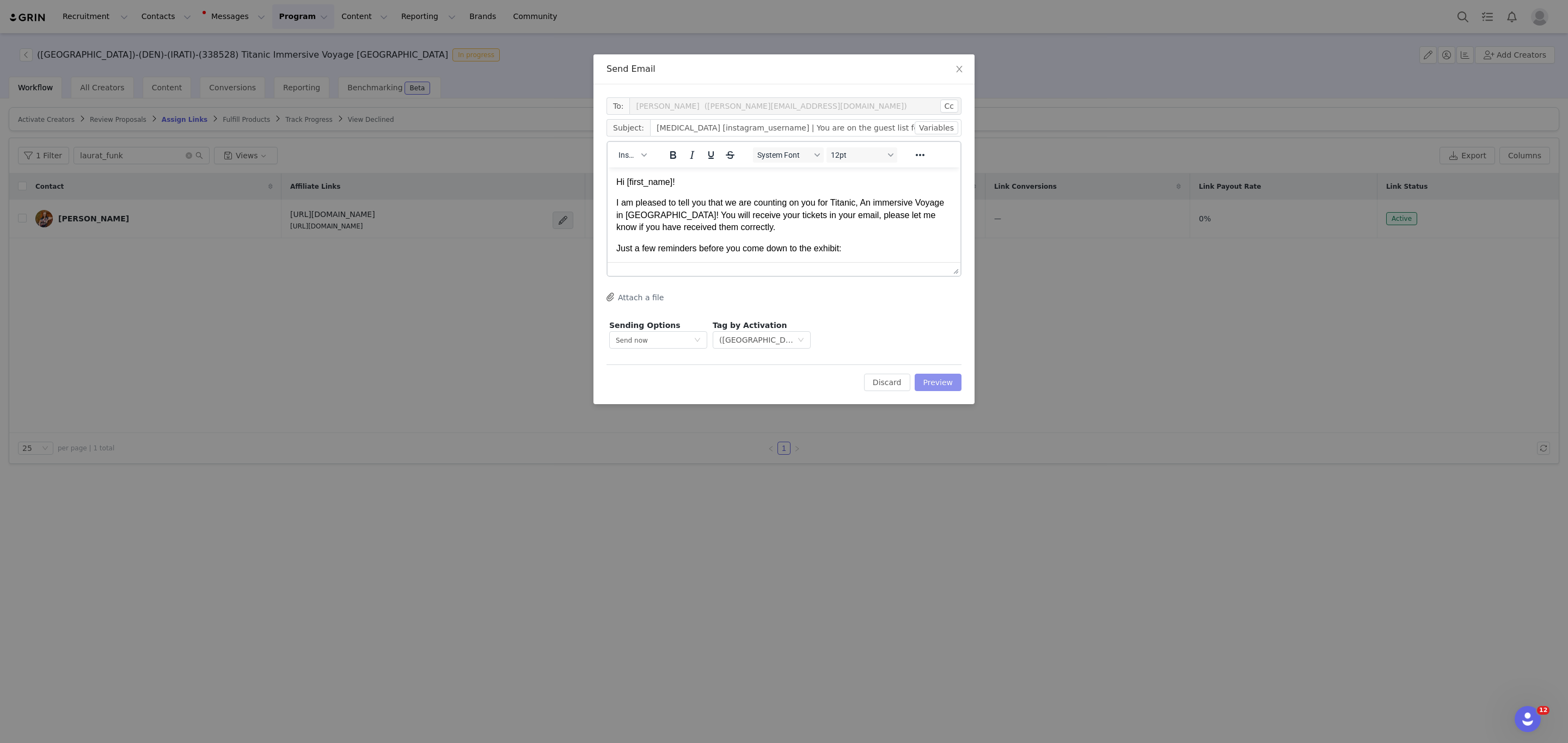
click at [943, 375] on button "Preview" at bounding box center [938, 382] width 48 height 18
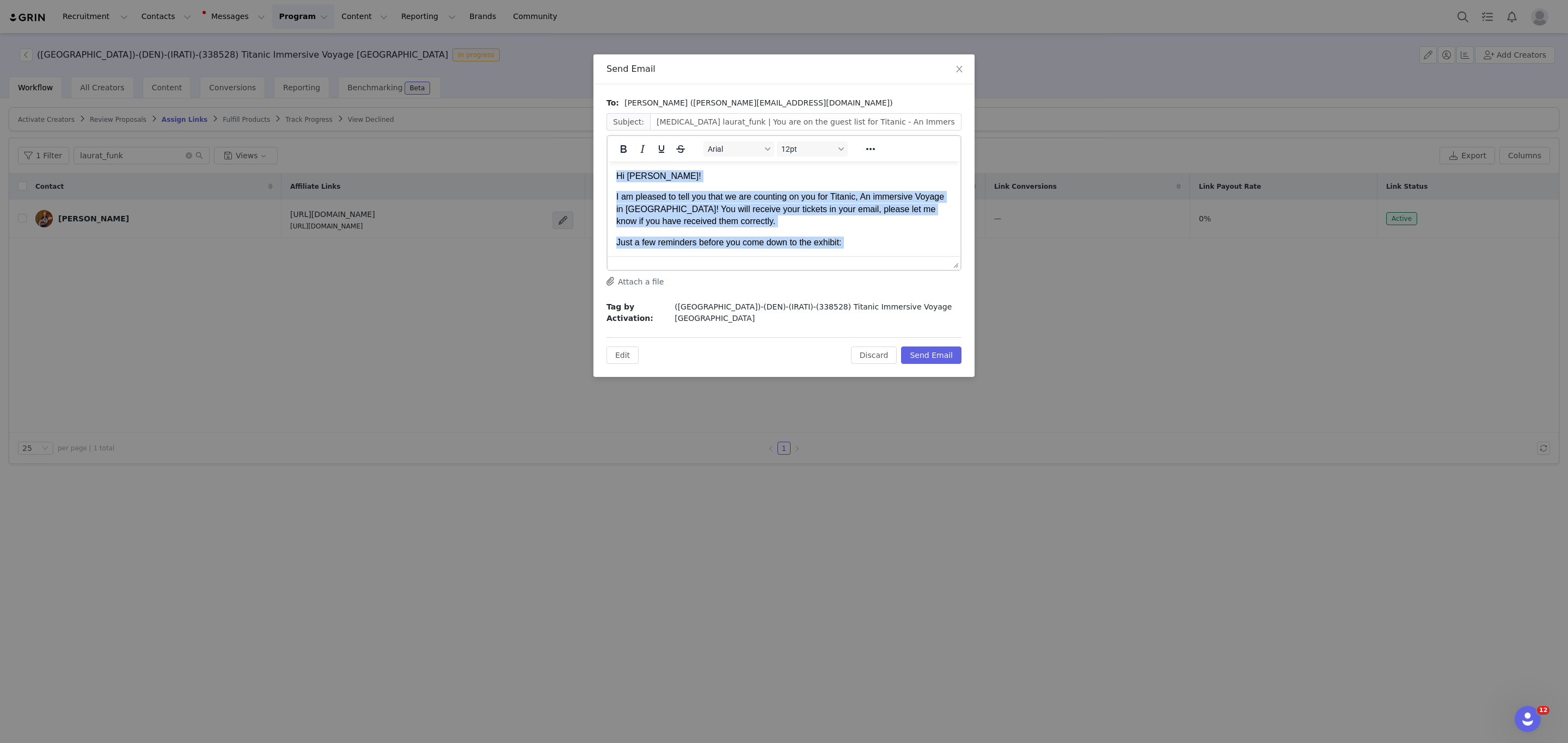
drag, startPoint x: 830, startPoint y: 197, endPoint x: 990, endPoint y: 256, distance: 170.5
click at [608, 161] on html "Hi Laura! I am pleased to tell you that we are counting on you for Titanic, An …" at bounding box center [784, 497] width 353 height 672
copy body "Hi Laura! I am pleased to tell you that we are counting on you for Titanic, An …"
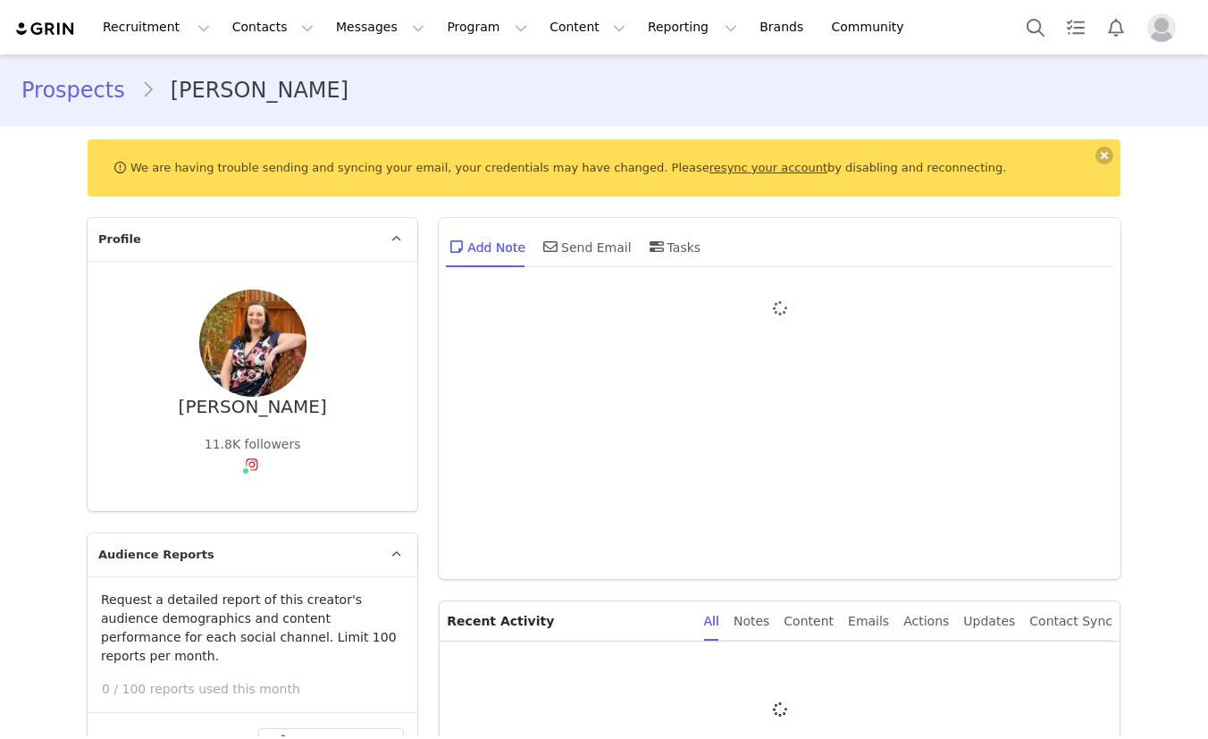
type input "+1 (United States)"
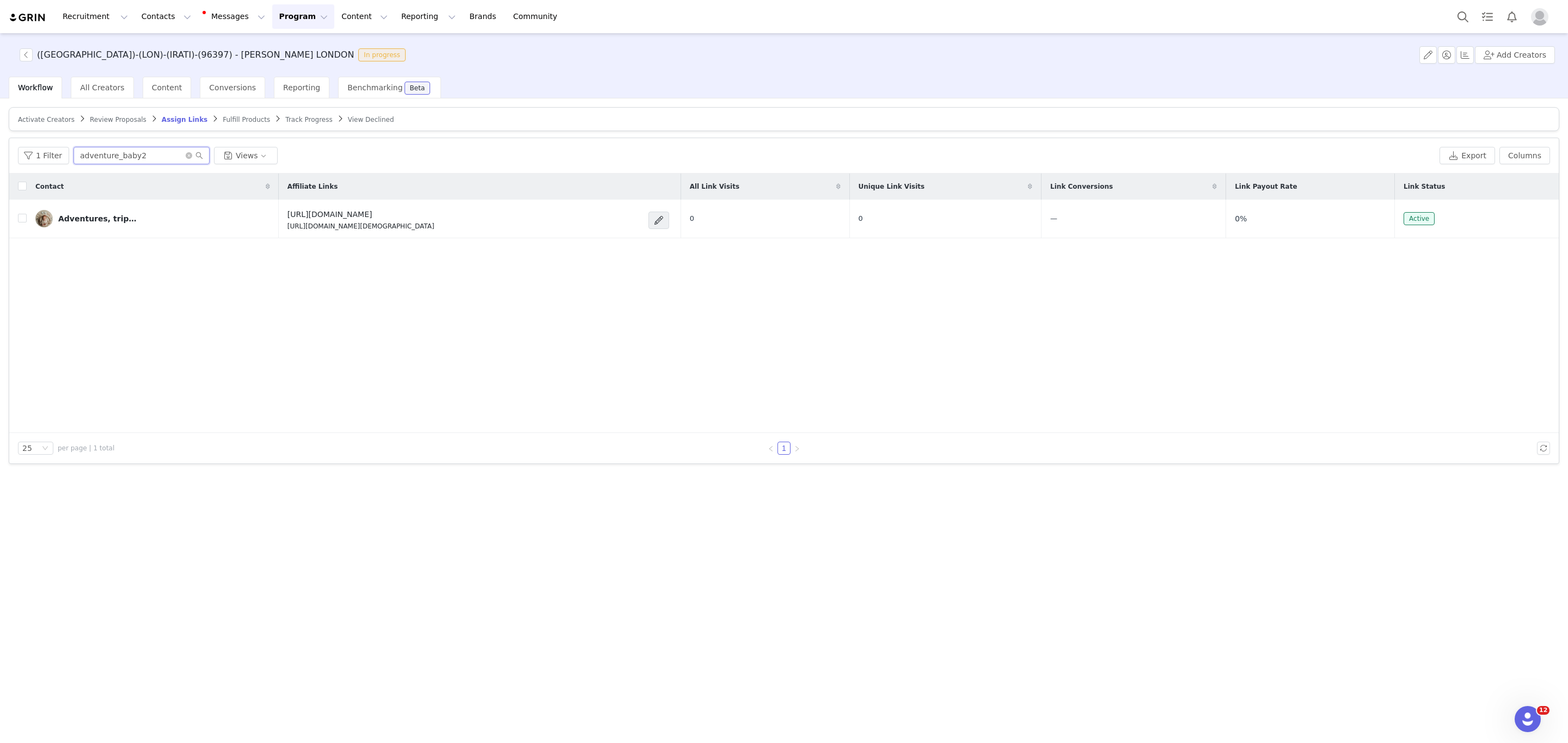
drag, startPoint x: 135, startPoint y: 158, endPoint x: 0, endPoint y: 153, distance: 135.1
click at [0, 153] on div "Activate Creators Review Proposals Assign Links Fulfill Products Track Progress…" at bounding box center [784, 420] width 1568 height 643
paste input "tiniesandco"
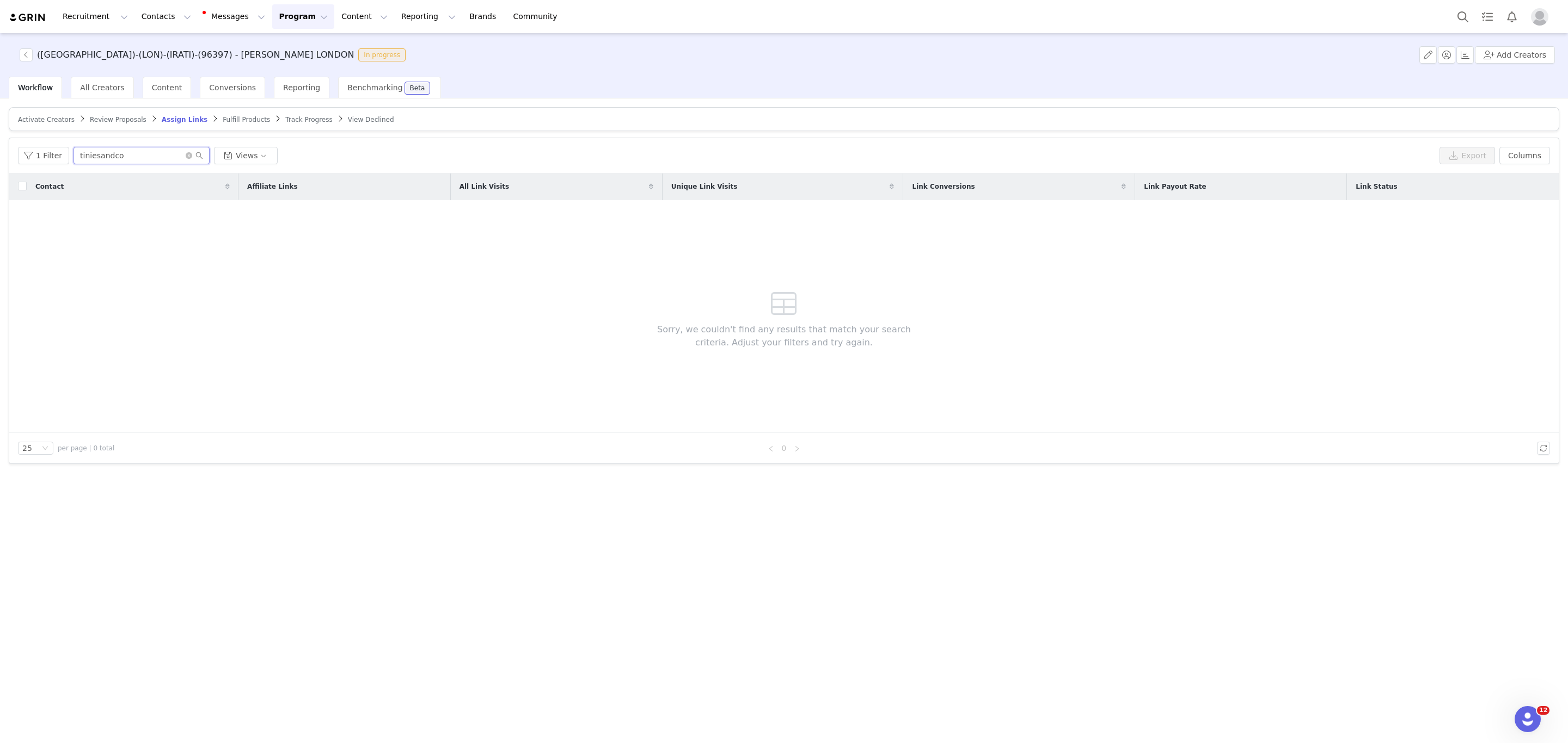
type input "tiniesandco"
click at [33, 118] on span "Activate Creators" at bounding box center [46, 119] width 57 height 8
drag, startPoint x: 146, startPoint y: 159, endPoint x: 0, endPoint y: 161, distance: 146.0
click at [0, 158] on div "Activate Creators Review Proposals Assign Links Fulfill Products Track Progress…" at bounding box center [784, 420] width 1568 height 643
paste input "tiniesandco"
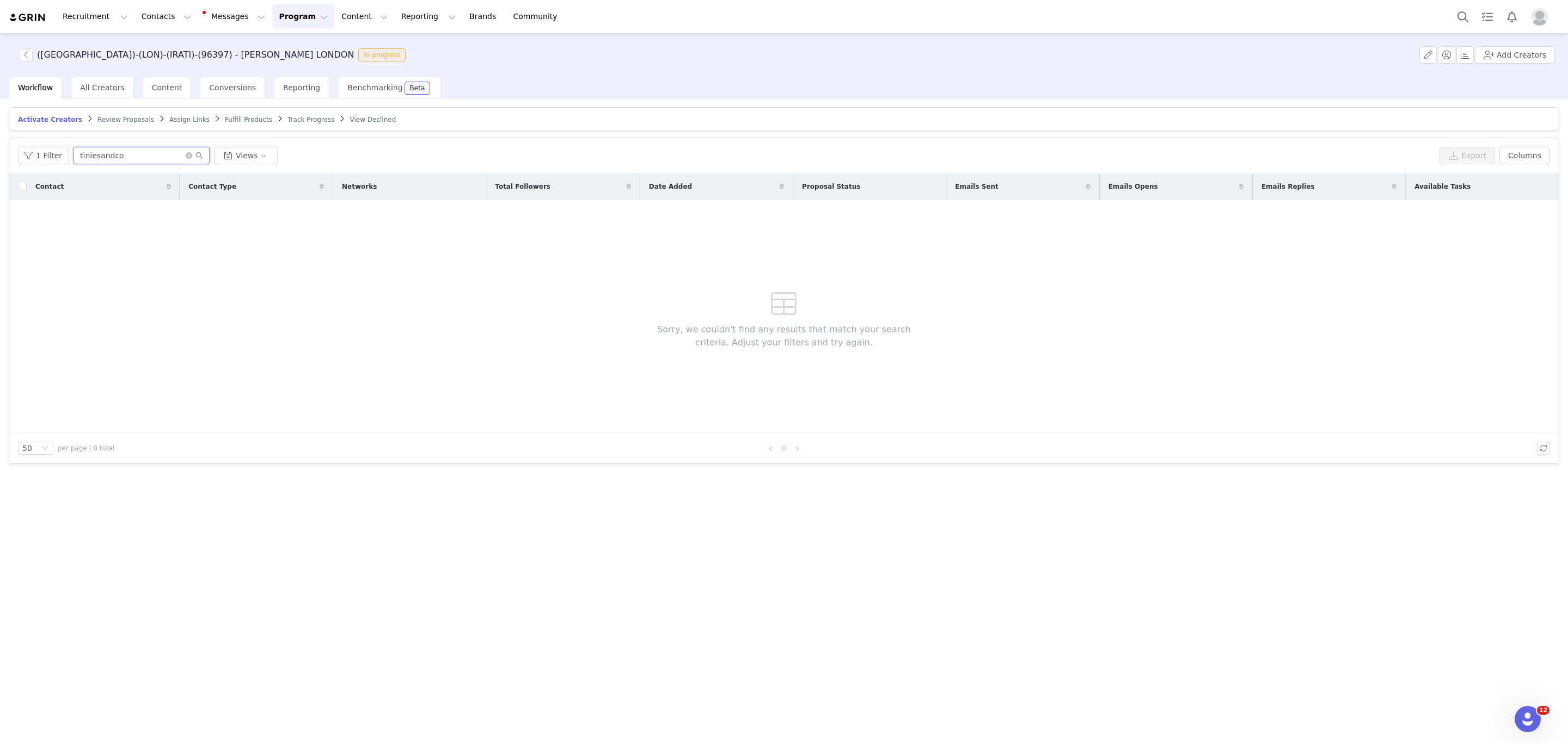
type input "tiniesandco"
click at [107, 111] on article "Activate Creators Review Proposals Assign Links Fulfill Products Track Progress…" at bounding box center [784, 119] width 1551 height 24
click at [110, 118] on span "Review Proposals" at bounding box center [126, 119] width 57 height 8
drag, startPoint x: 132, startPoint y: 154, endPoint x: 0, endPoint y: 154, distance: 132.0
click at [0, 154] on div "Activate Creators Review Proposals Assign Links Fulfill Products Track Progress…" at bounding box center [784, 420] width 1568 height 643
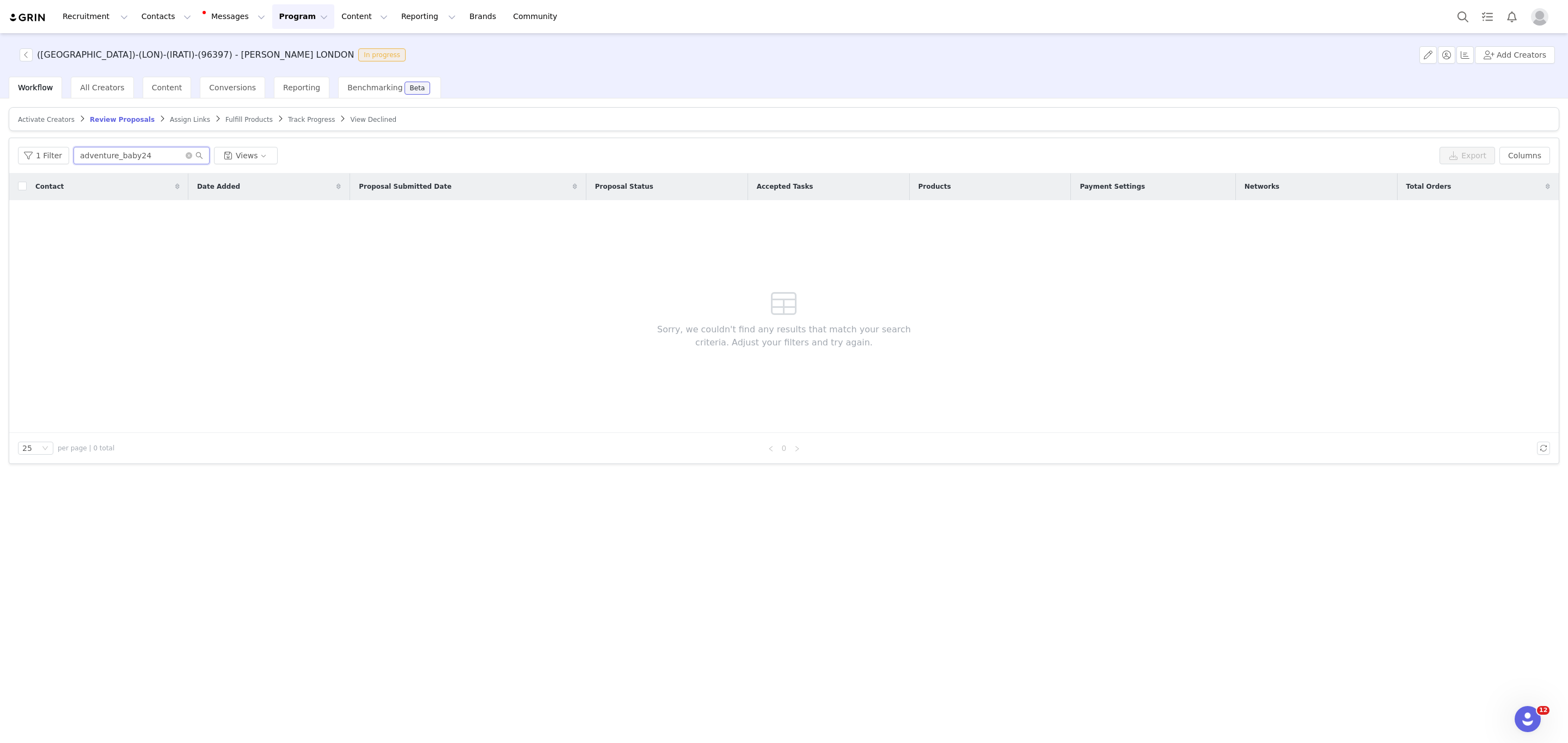
paste input "tiniesandco"
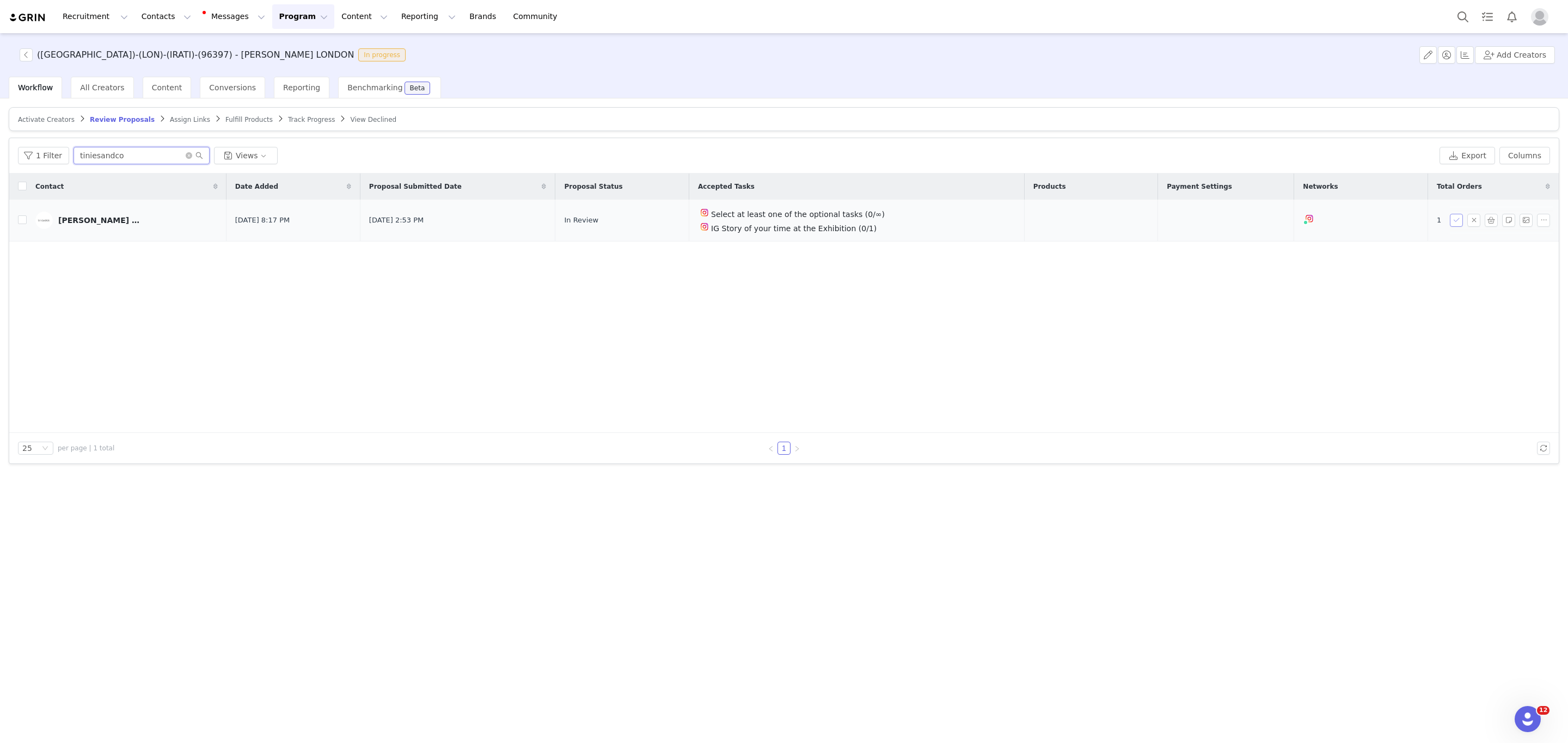
type input "tiniesandco"
click at [1452, 220] on button "button" at bounding box center [1456, 220] width 13 height 13
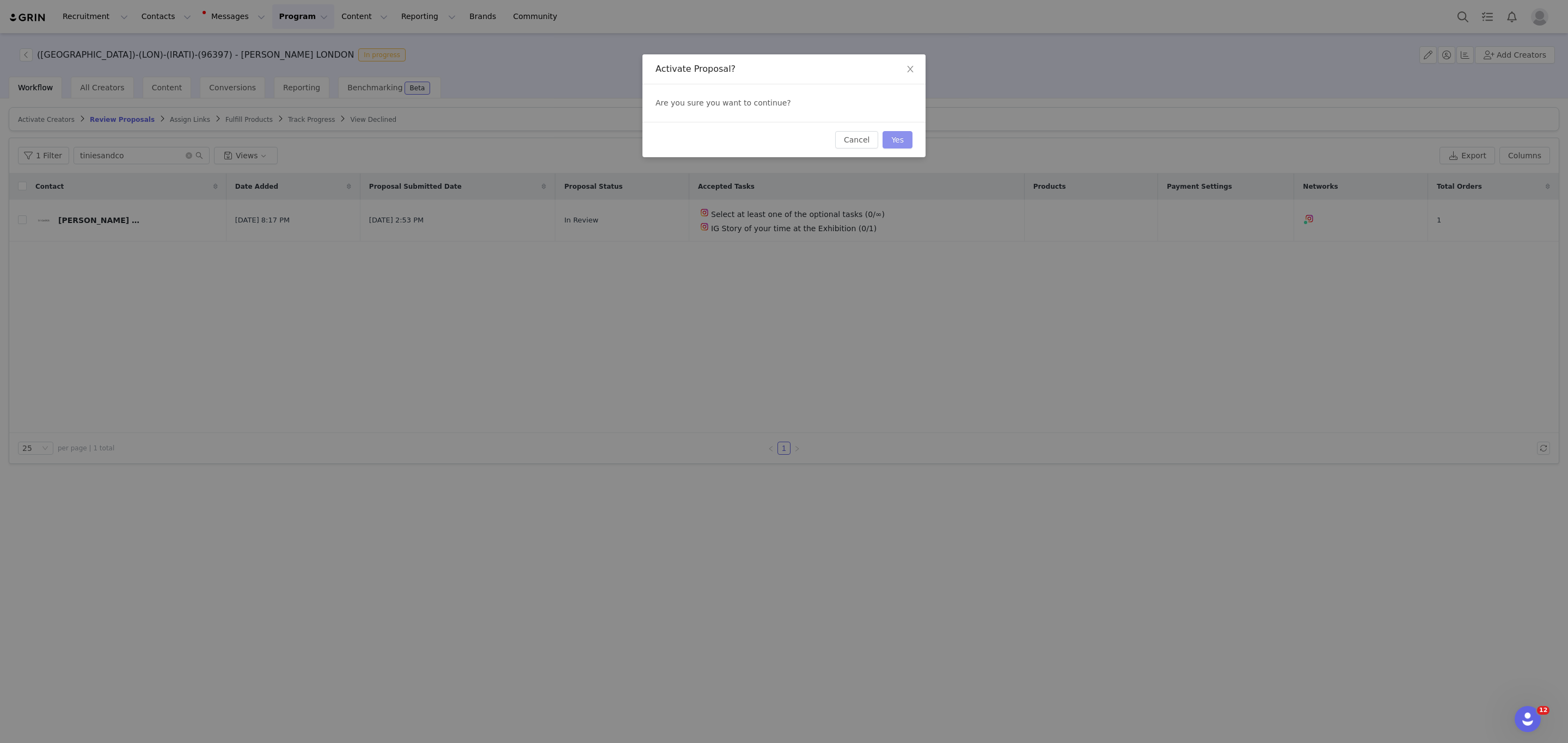
click at [902, 141] on button "Yes" at bounding box center [897, 139] width 30 height 18
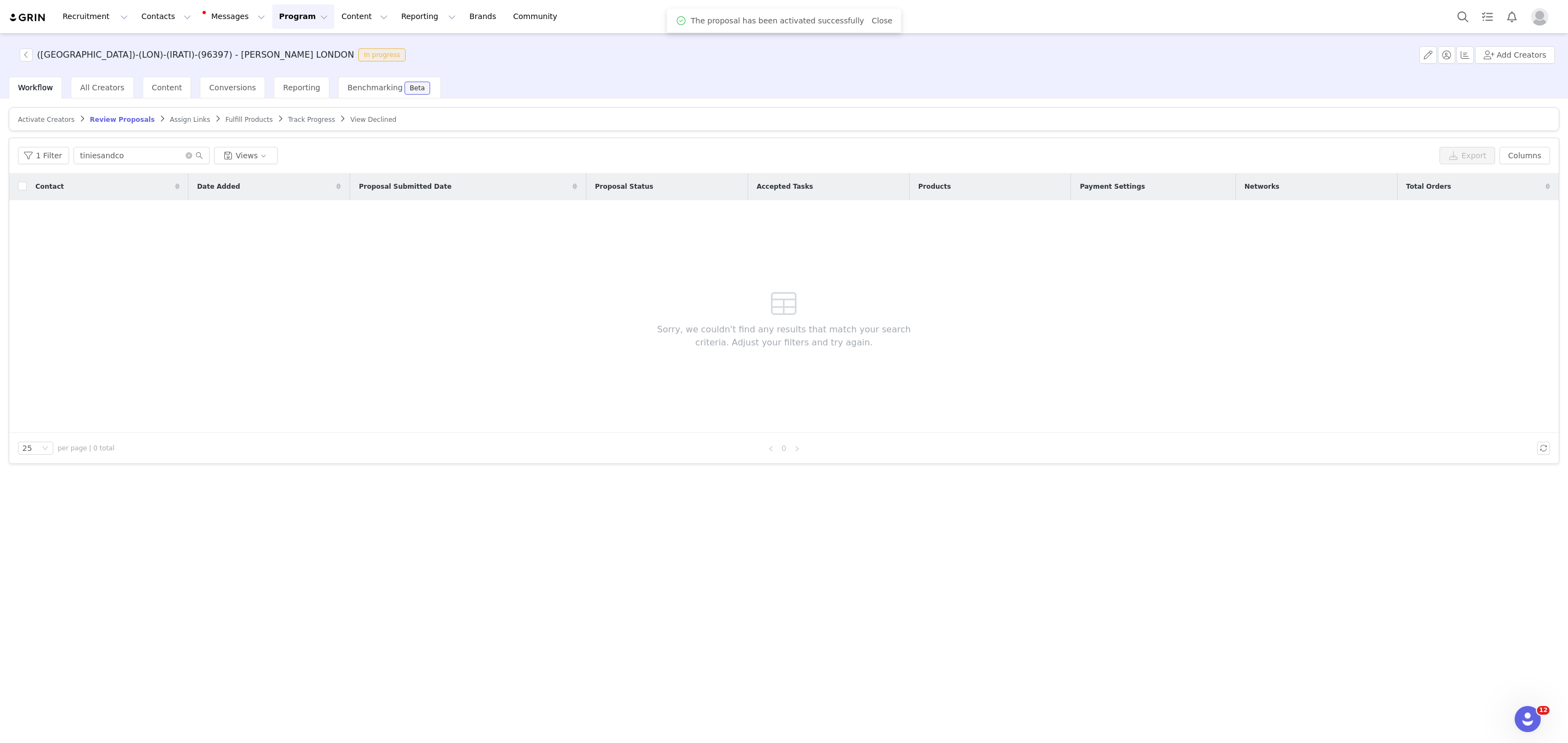
click at [170, 119] on span "Assign Links" at bounding box center [190, 119] width 40 height 8
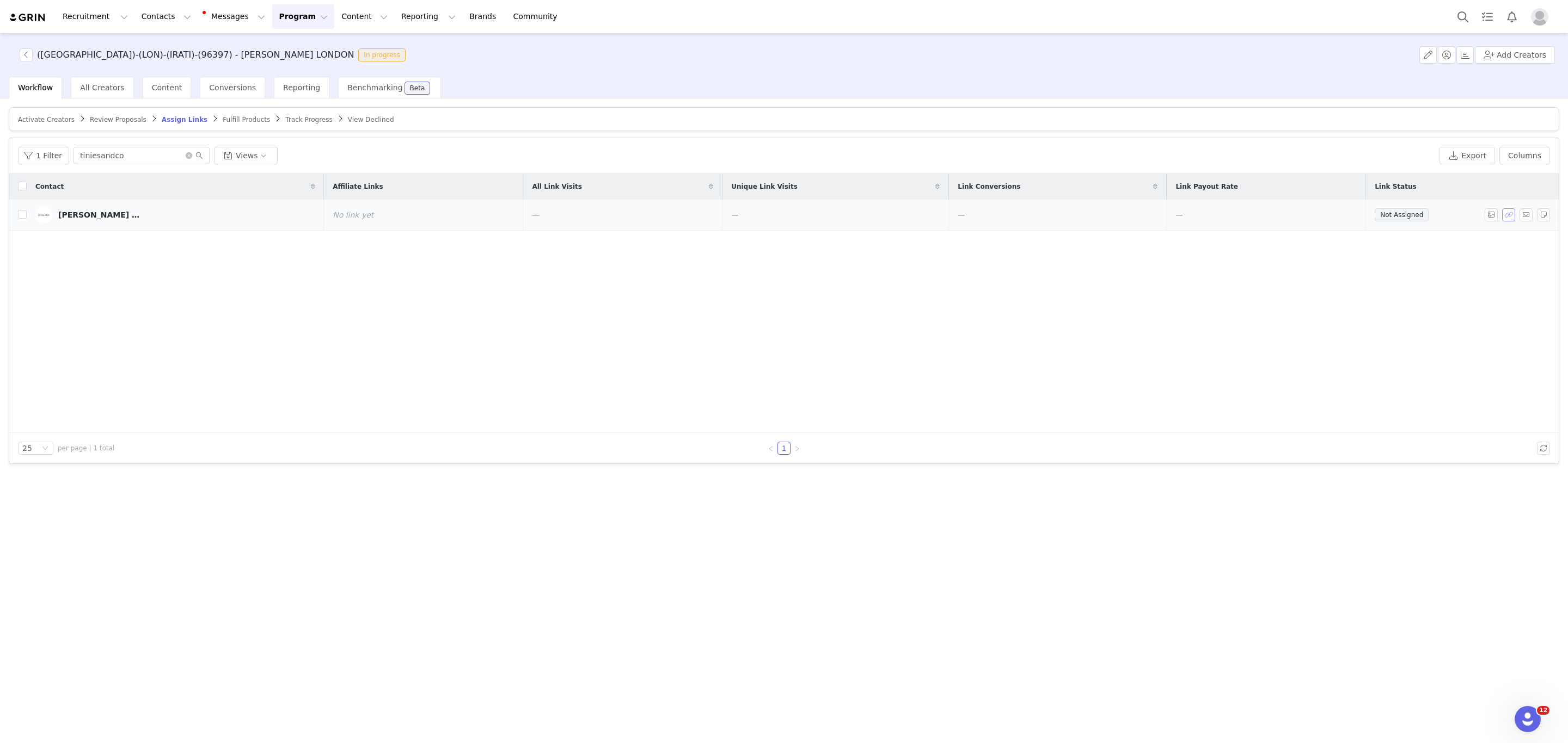
click at [1503, 219] on button "button" at bounding box center [1508, 214] width 13 height 13
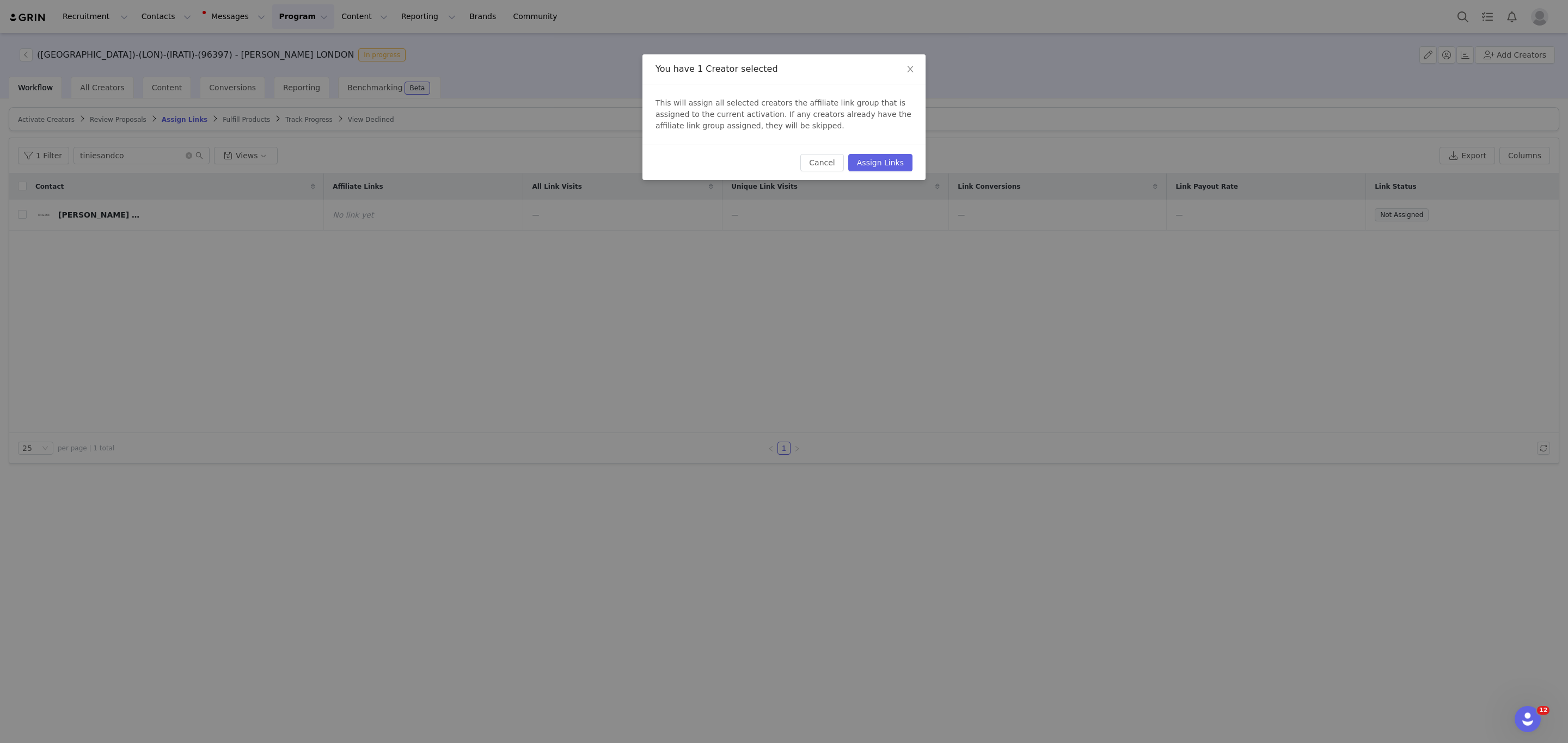
click at [910, 150] on div "Cancel Assign Links" at bounding box center [784, 163] width 283 height 35
click at [903, 158] on button "Assign Links" at bounding box center [880, 163] width 64 height 18
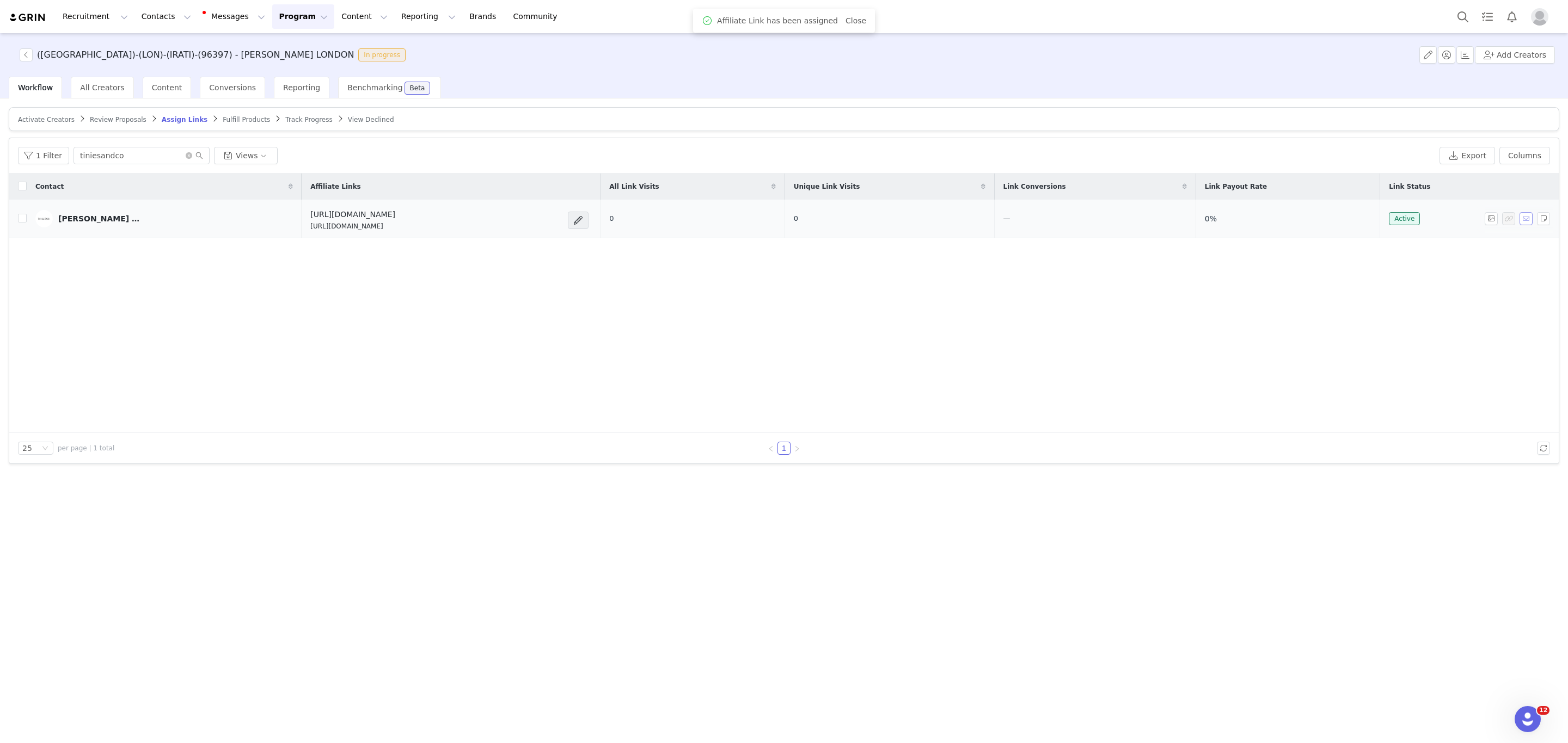
click at [1527, 221] on button "button" at bounding box center [1526, 218] width 13 height 13
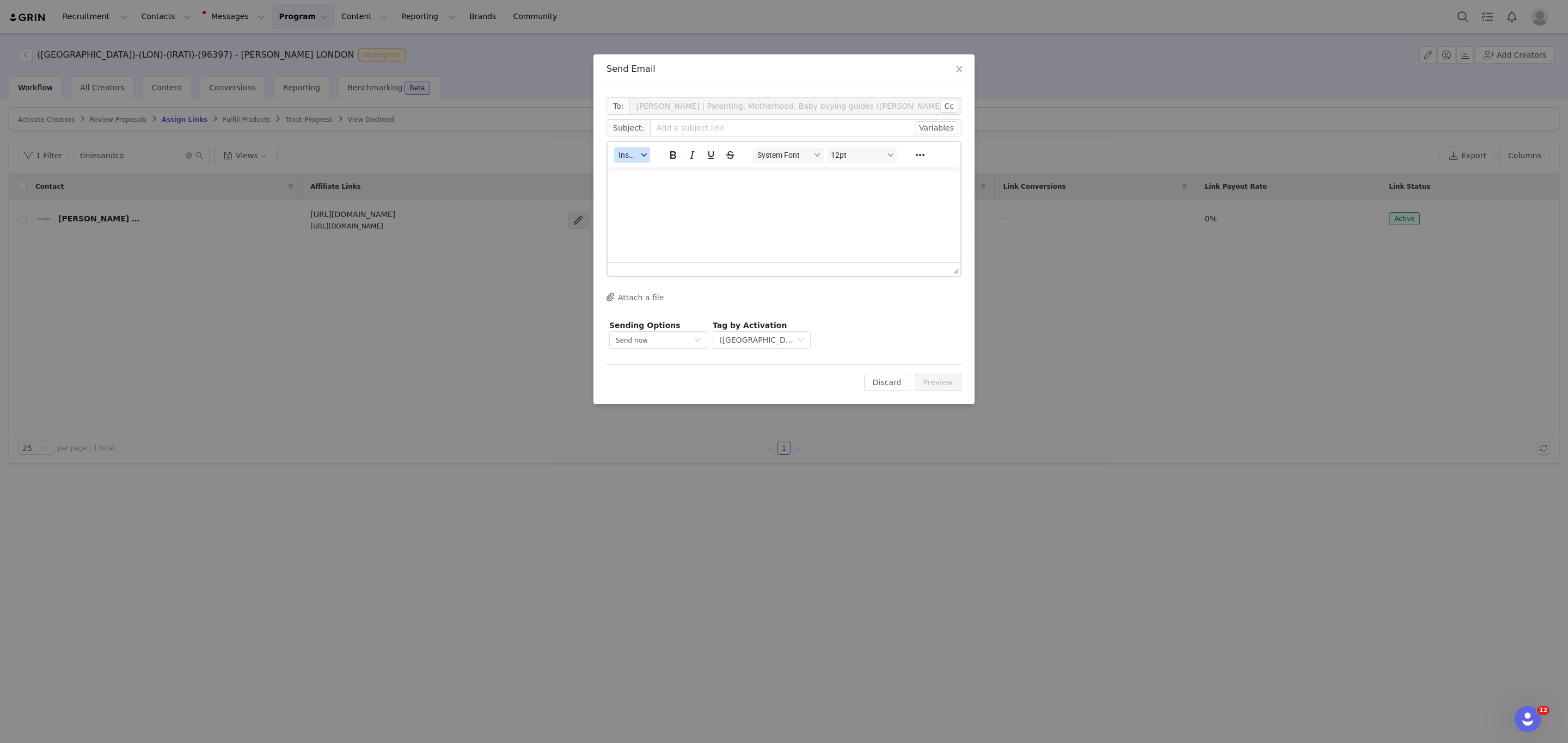
click at [633, 150] on span "Insert" at bounding box center [628, 155] width 19 height 9
click at [683, 170] on div "Insert Template" at bounding box center [672, 173] width 98 height 13
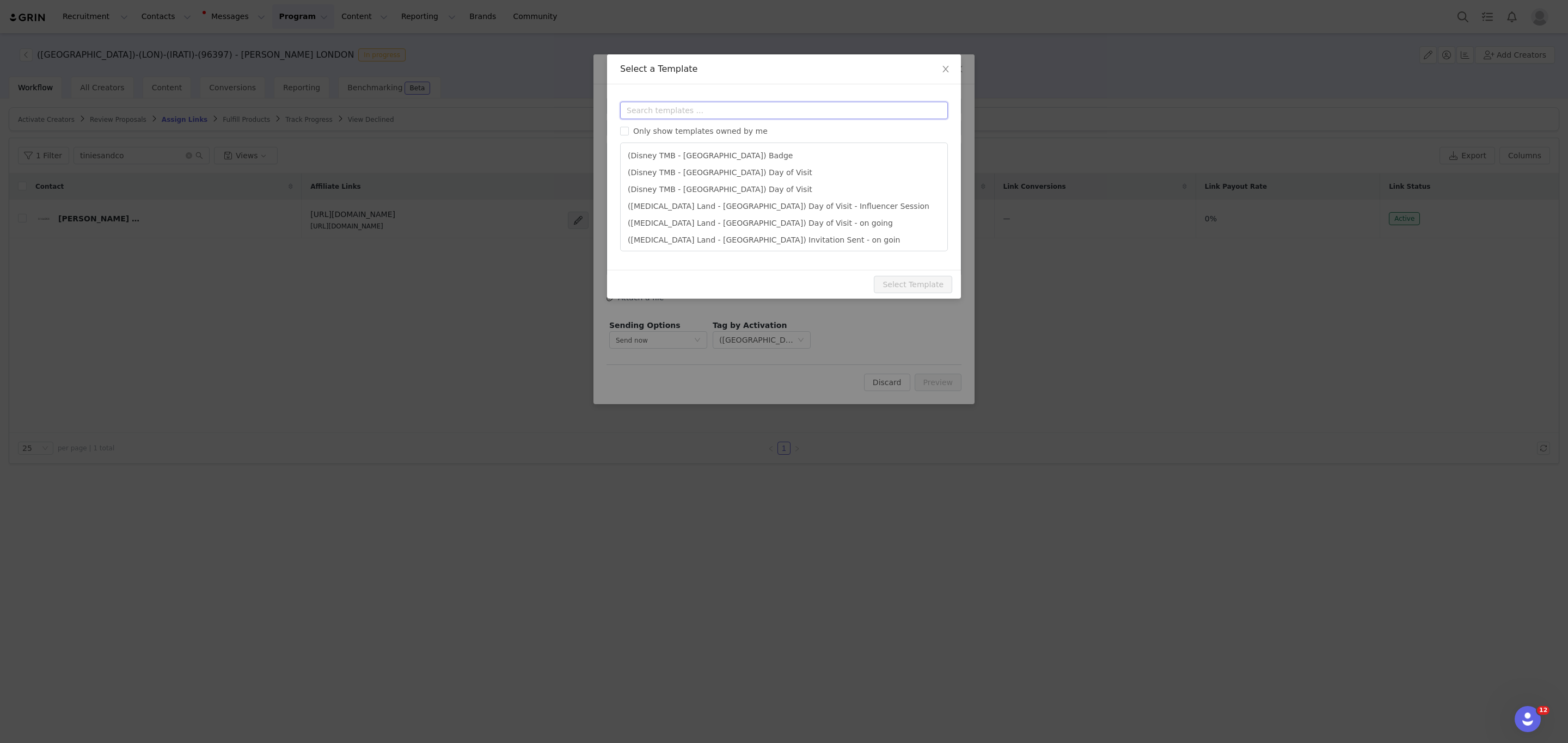
click at [698, 113] on input "text" at bounding box center [784, 110] width 328 height 18
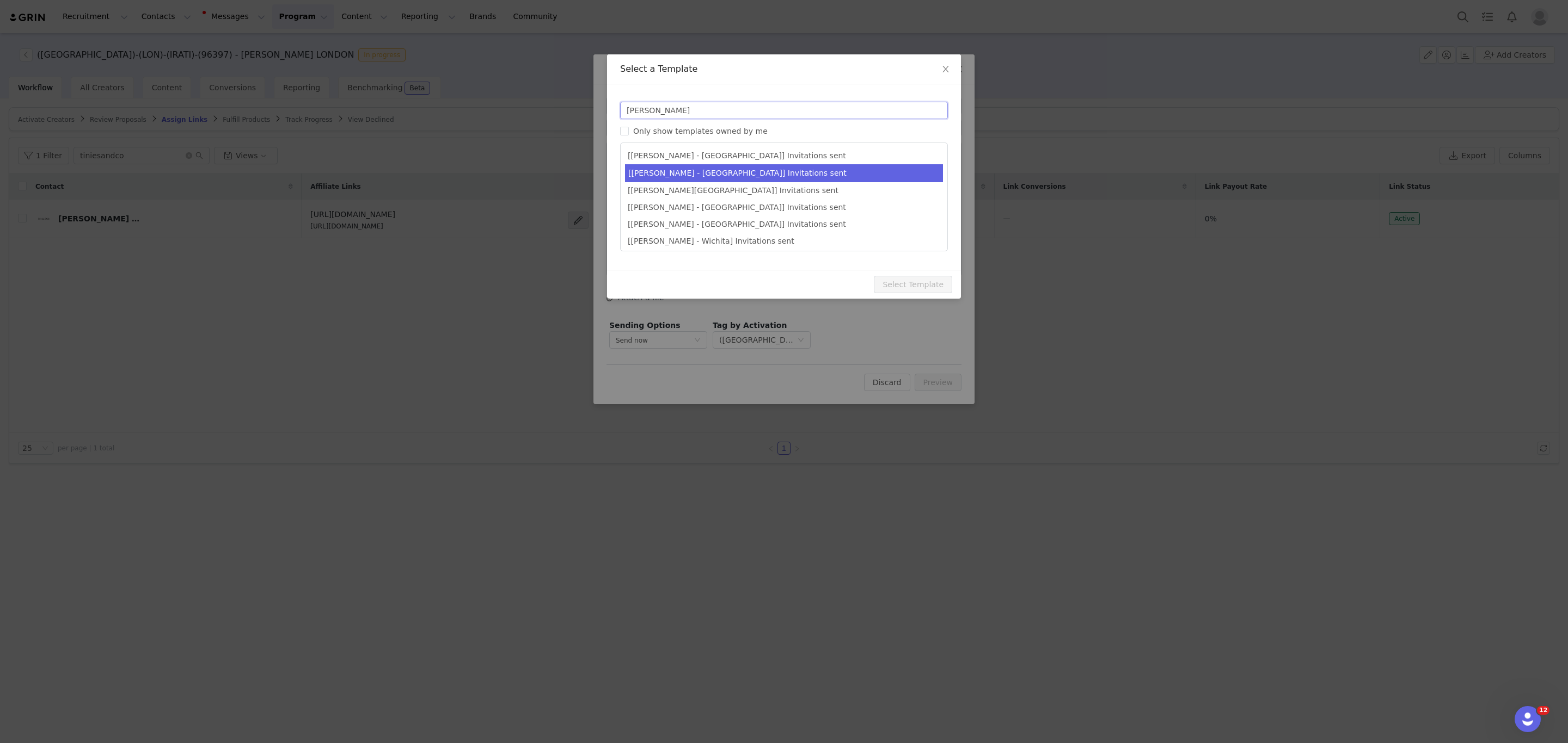
type input "van gogh"
type input "Fever x [instagram_username] | We look forward to having you in Van Gogh: The I…"
click at [697, 171] on li "[Van Gogh - London] Invitations sent" at bounding box center [784, 173] width 318 height 18
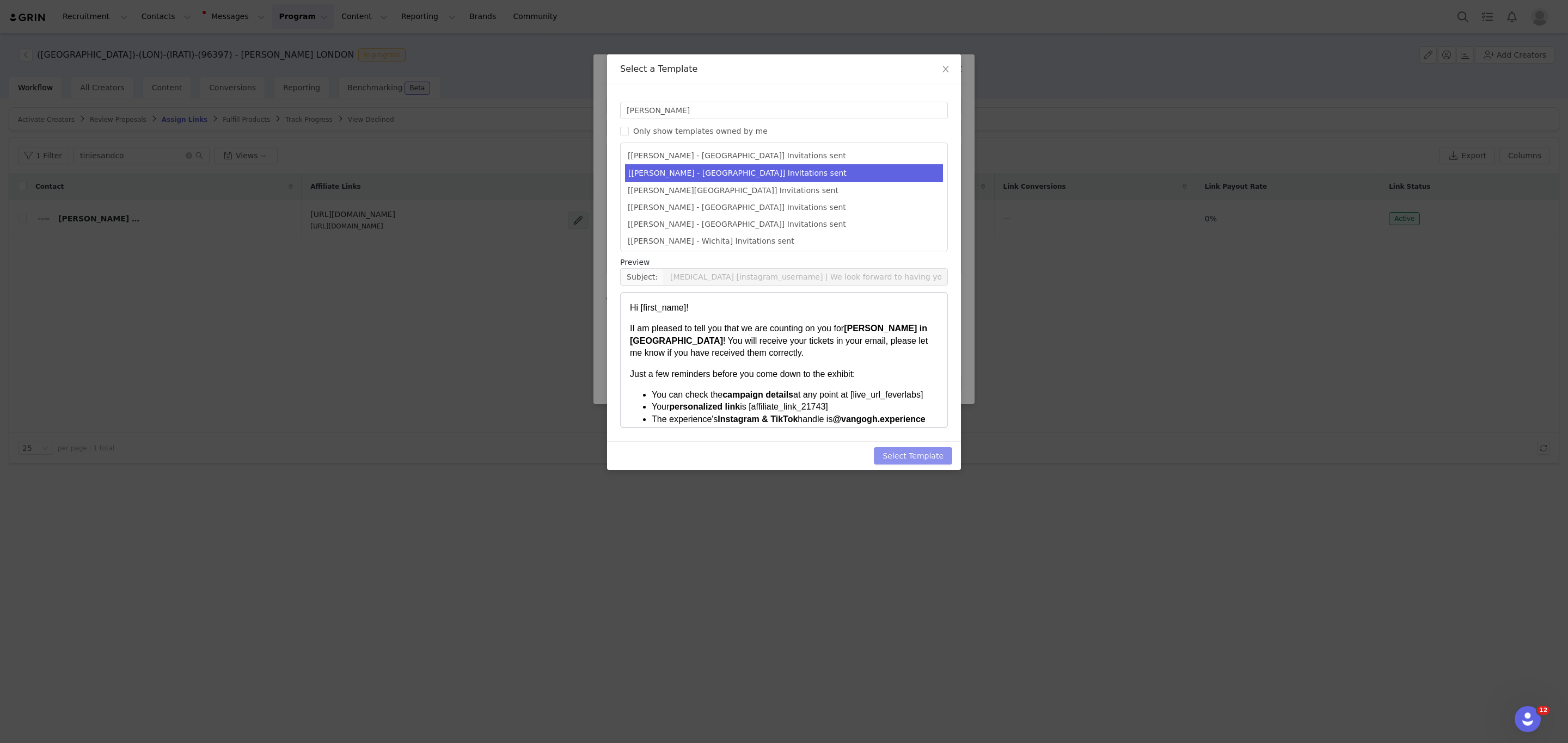
click at [900, 452] on button "Select Template" at bounding box center [913, 456] width 79 height 18
type input "Fever x [instagram_username] | We look forward to having you in Van Gogh: The I…"
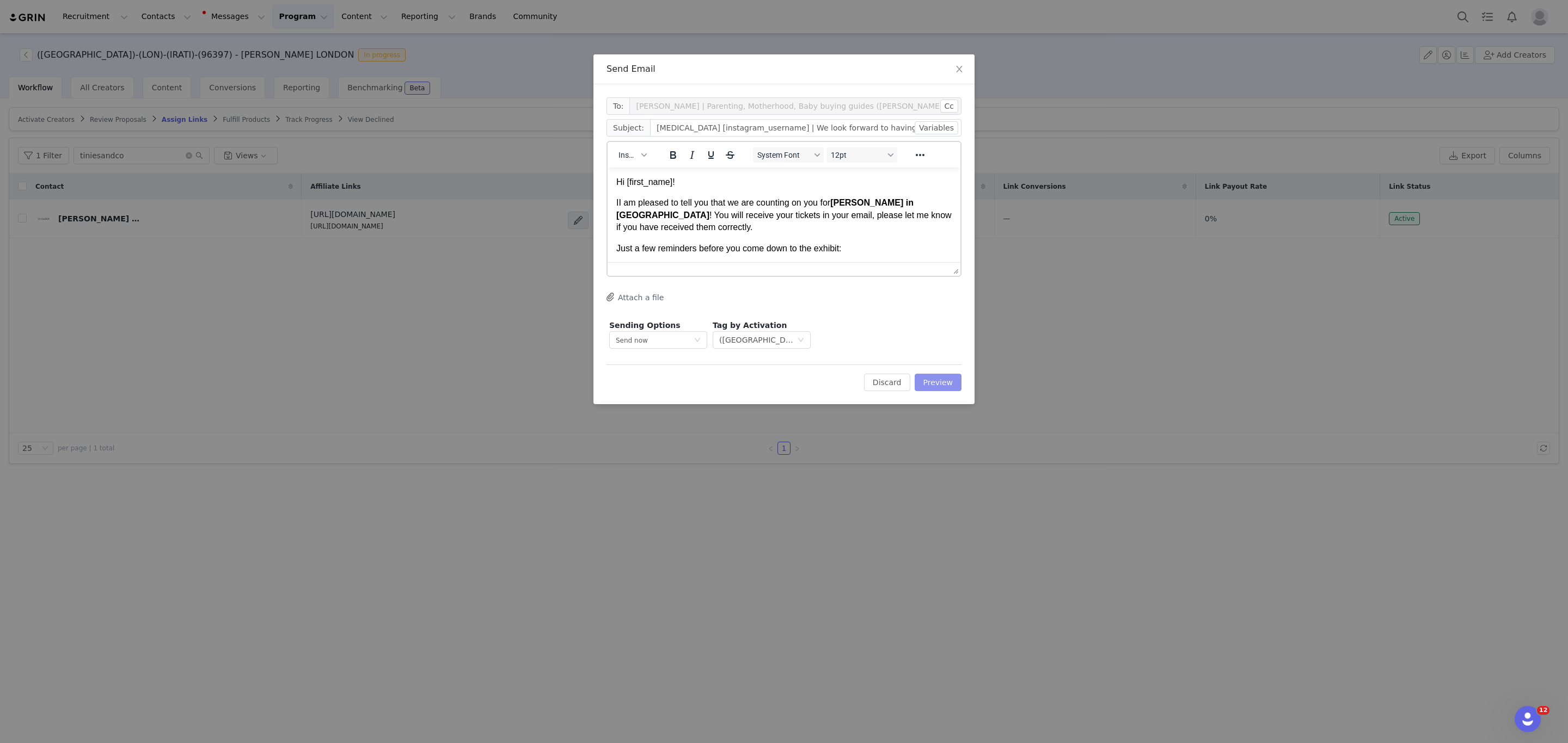
click at [938, 382] on button "Preview" at bounding box center [938, 382] width 48 height 18
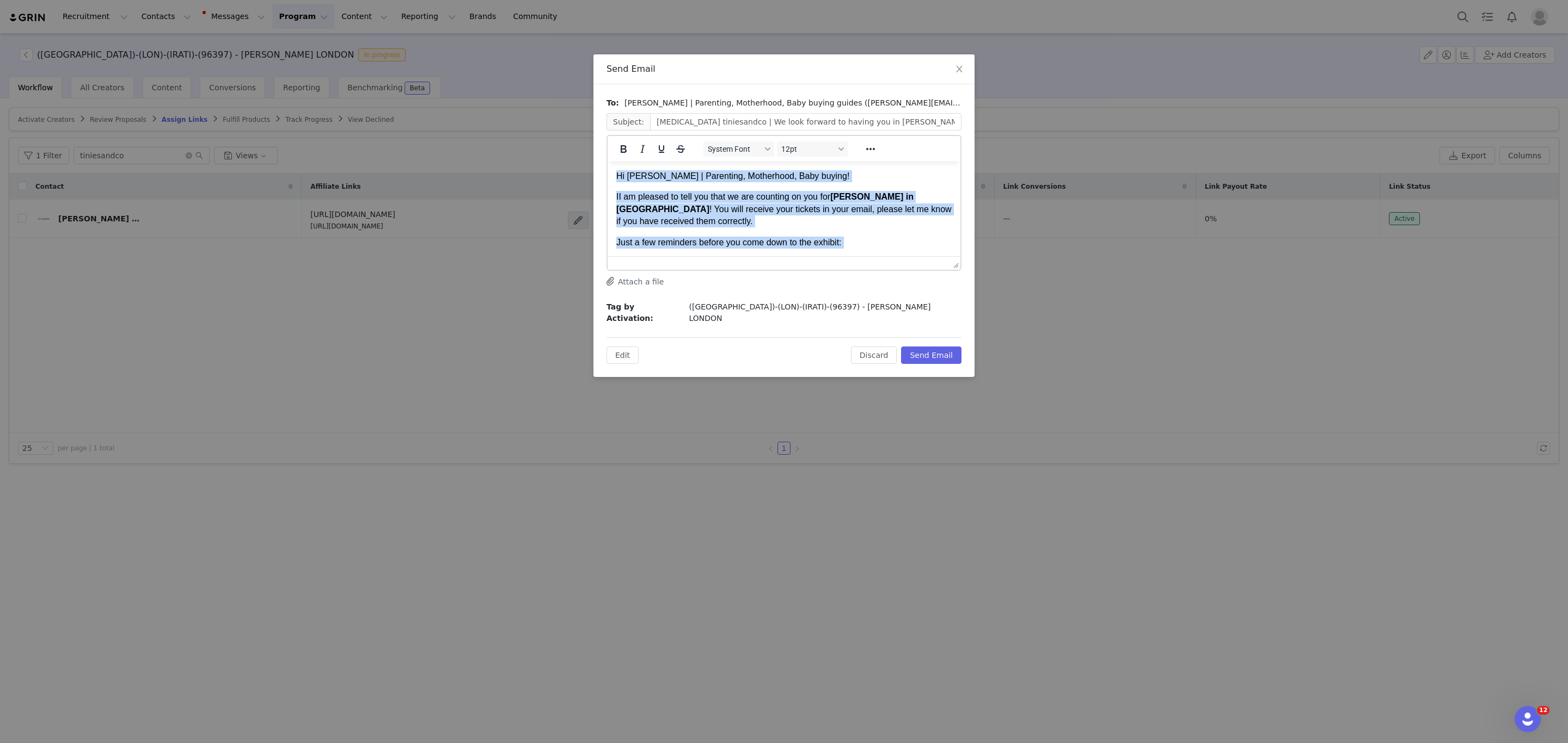
drag, startPoint x: 859, startPoint y: 242, endPoint x: 503, endPoint y: 54, distance: 402.6
click at [608, 161] on html "Hi Laura | Parenting, Motherhood, Baby buying! II am pleased to tell you that w…" at bounding box center [784, 379] width 353 height 437
copy body "Hi Laura | Parenting, Motherhood, Baby buying! II am pleased to tell you that w…"
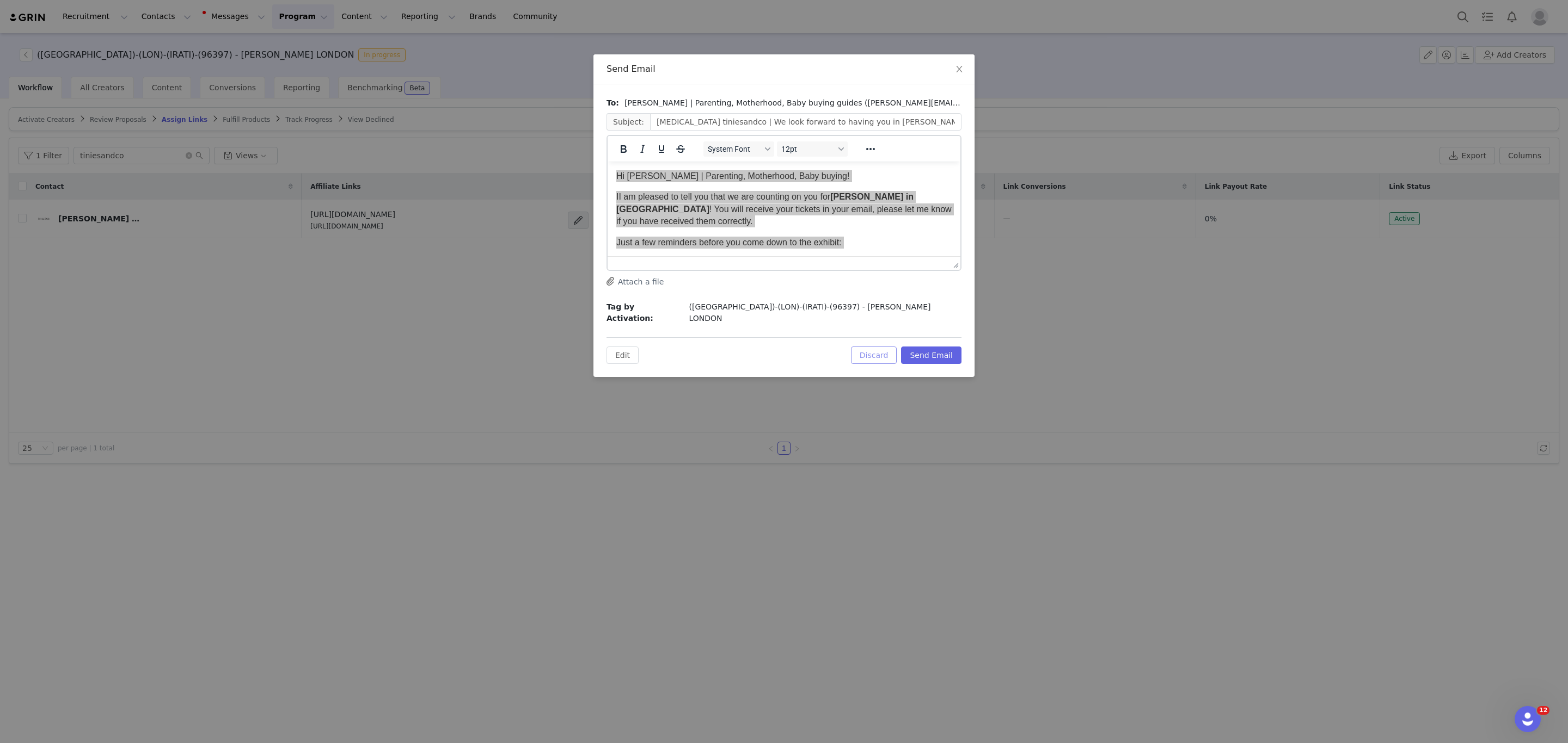
click at [866, 347] on button "Discard" at bounding box center [874, 355] width 46 height 18
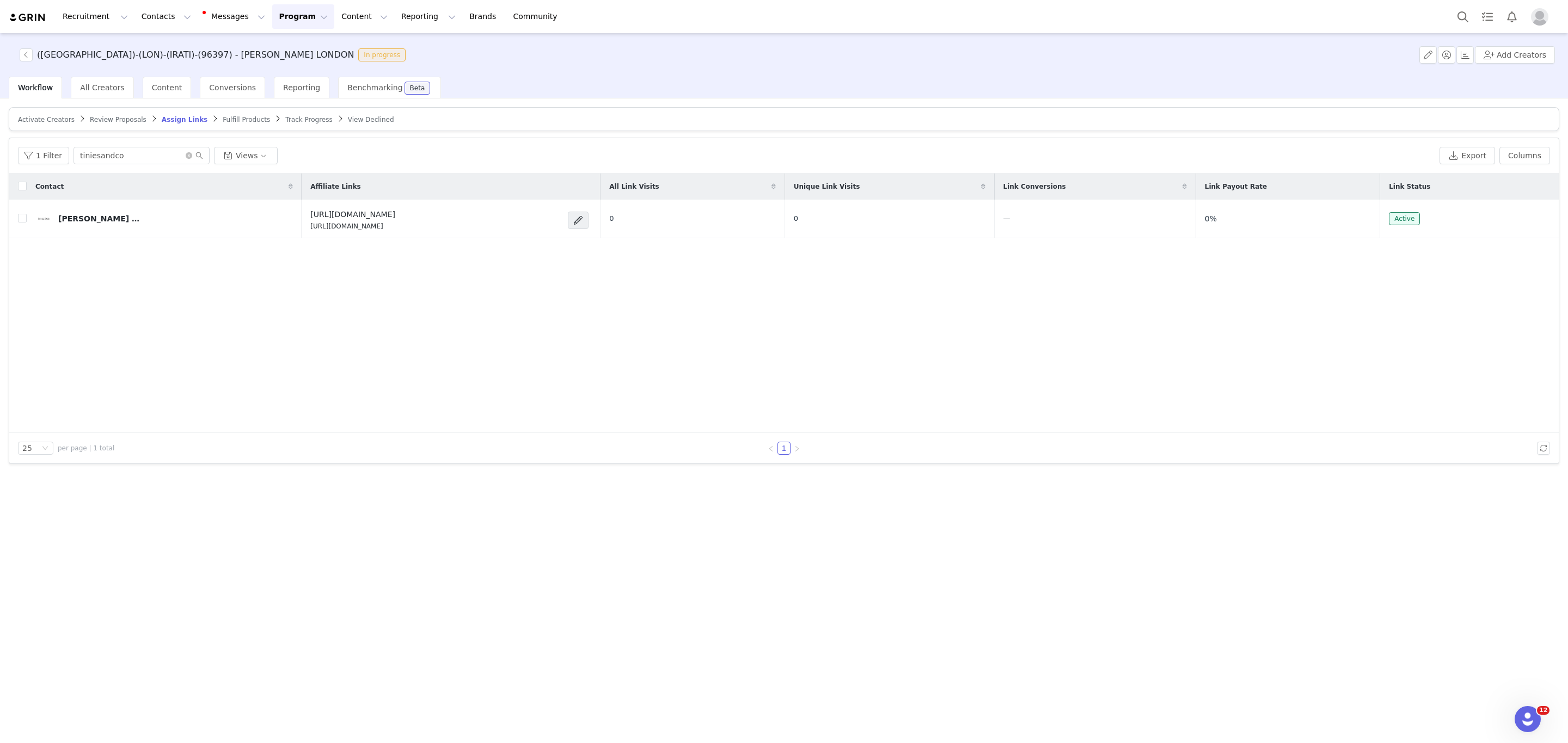
click at [1031, 332] on body "Recruitment Recruitment Creator Search Curated Lists Landing Pages Web Extensio…" at bounding box center [784, 372] width 1568 height 743
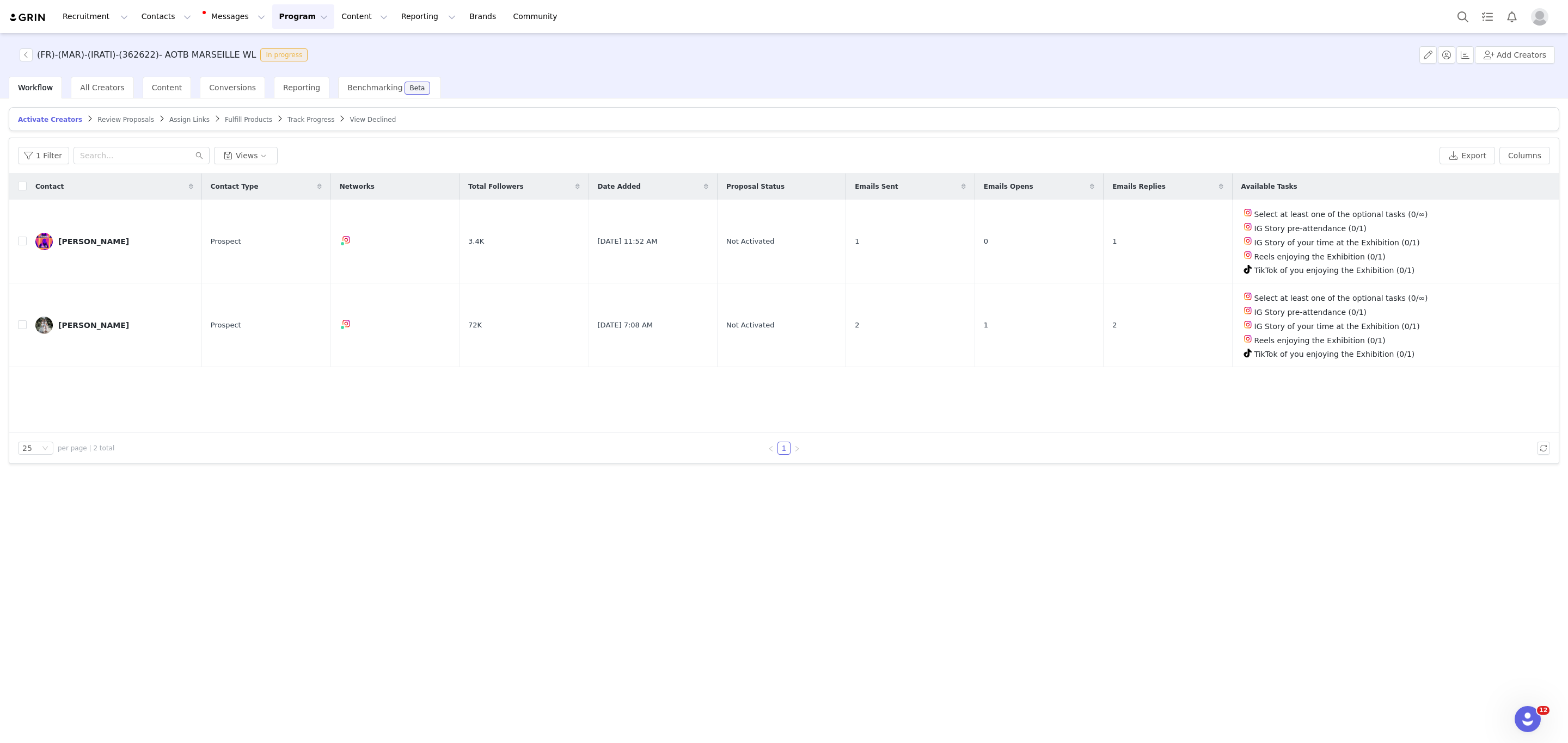
click at [299, 72] on div "(FR)-(MAR)-(IRATI)-(362622)- AOTB MARSEILLE WL In progress Add Creators" at bounding box center [784, 54] width 1568 height 43
click at [296, 83] on span "Reporting" at bounding box center [302, 88] width 37 height 9
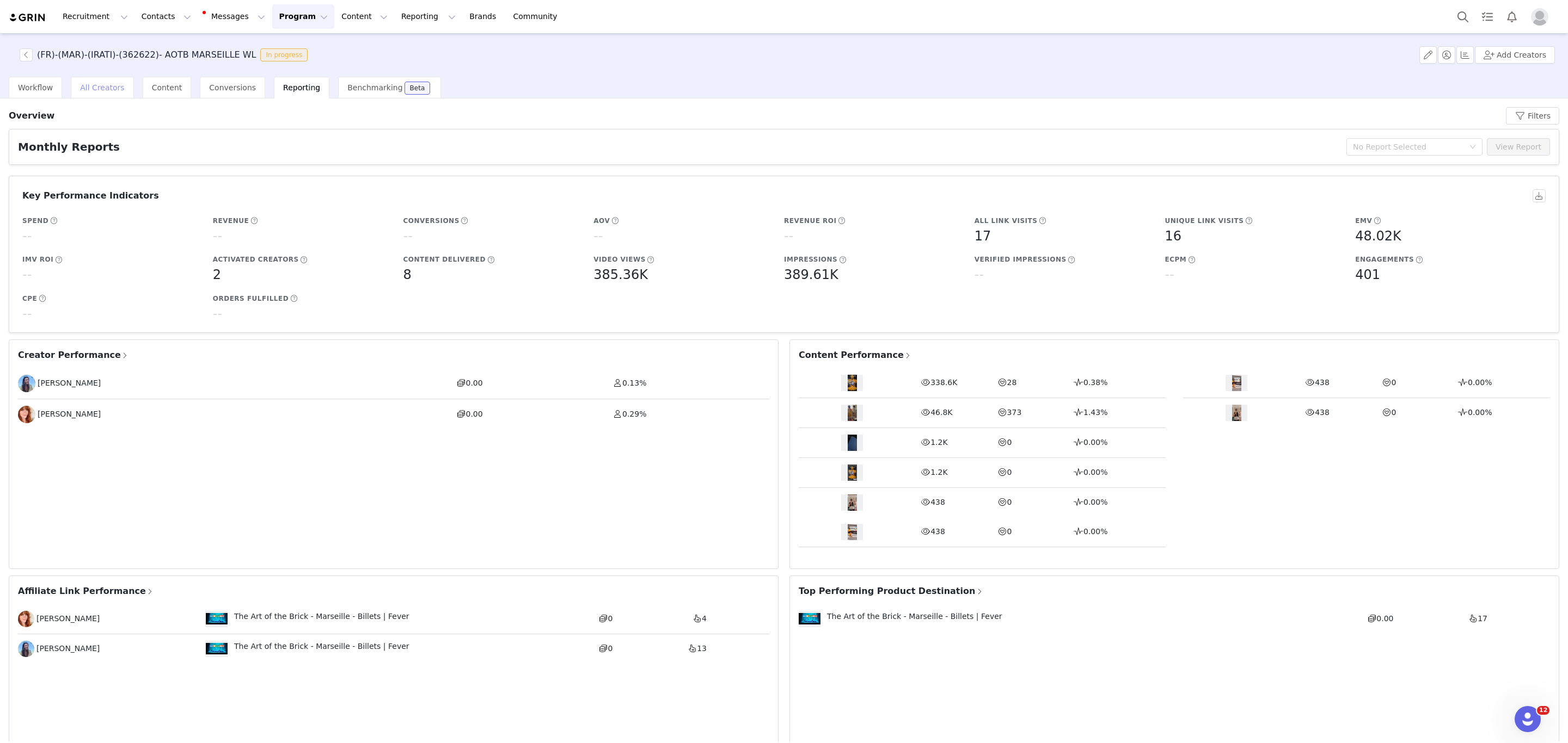
click at [113, 83] on span "All Creators" at bounding box center [102, 88] width 44 height 9
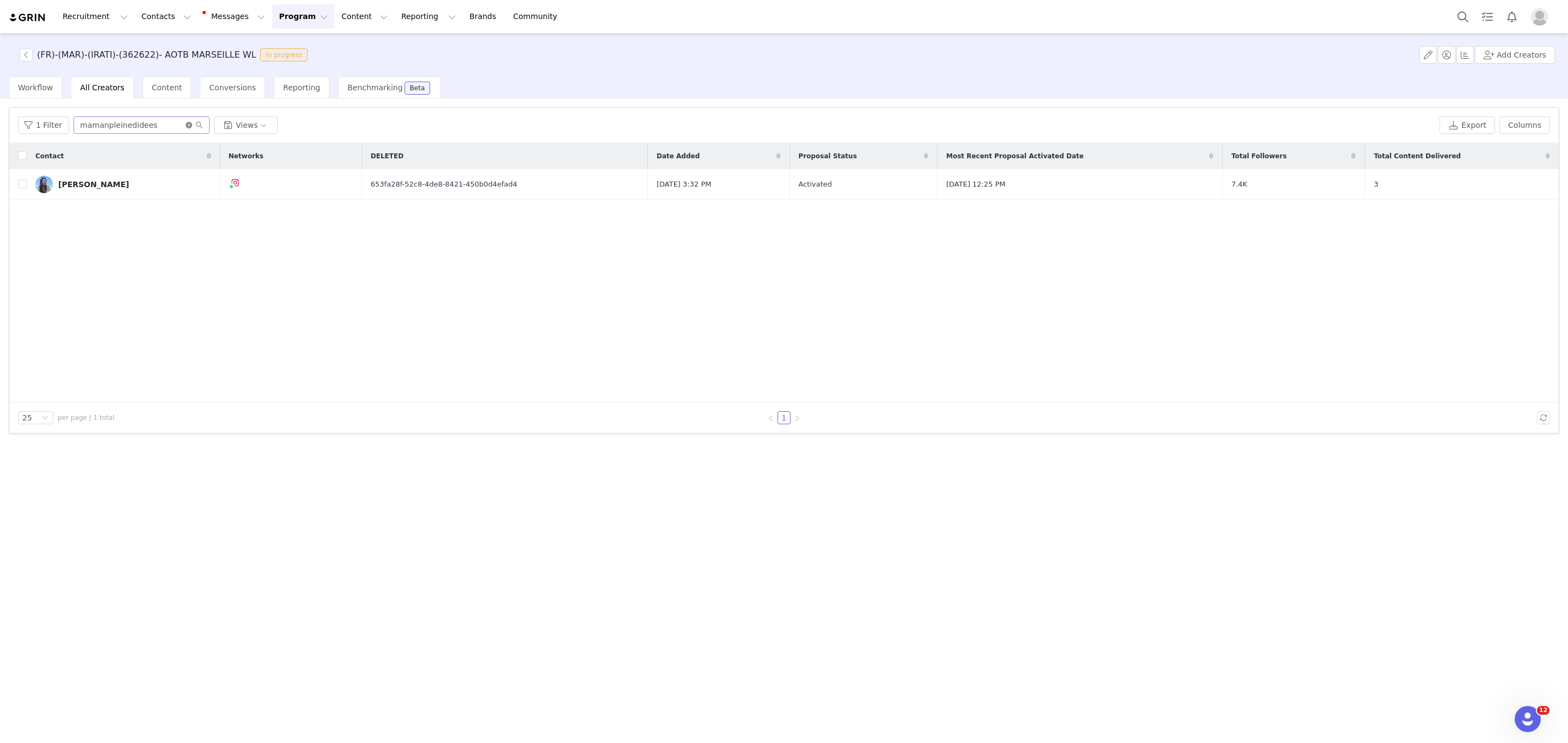
click at [186, 122] on icon "icon: close-circle" at bounding box center [189, 125] width 7 height 7
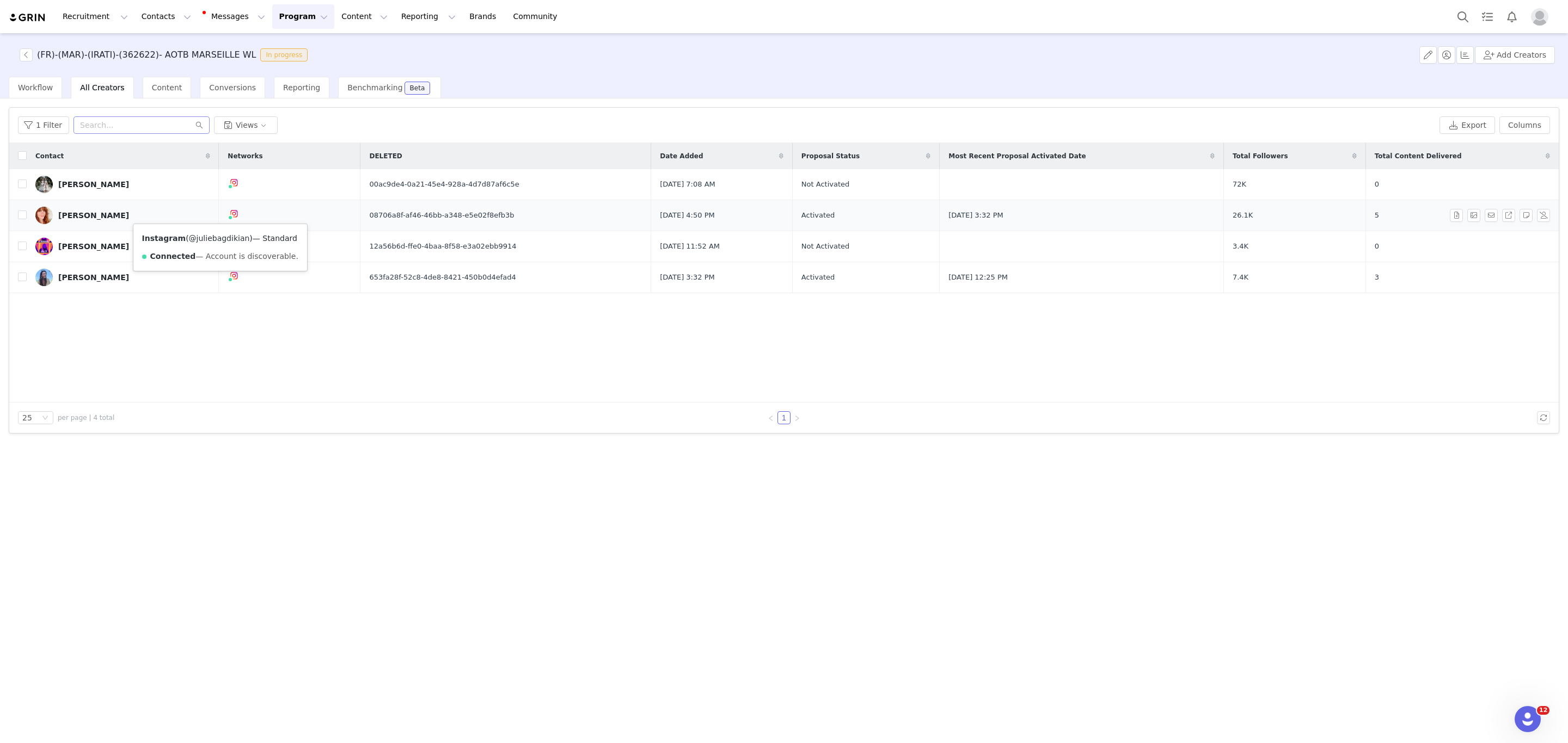
click at [214, 234] on link "@juliebagdikian" at bounding box center [219, 238] width 61 height 9
click at [218, 301] on link "@mamanpleinedidees" at bounding box center [221, 301] width 85 height 9
click at [90, 211] on div "Julie Bagdikian" at bounding box center [94, 216] width 71 height 9
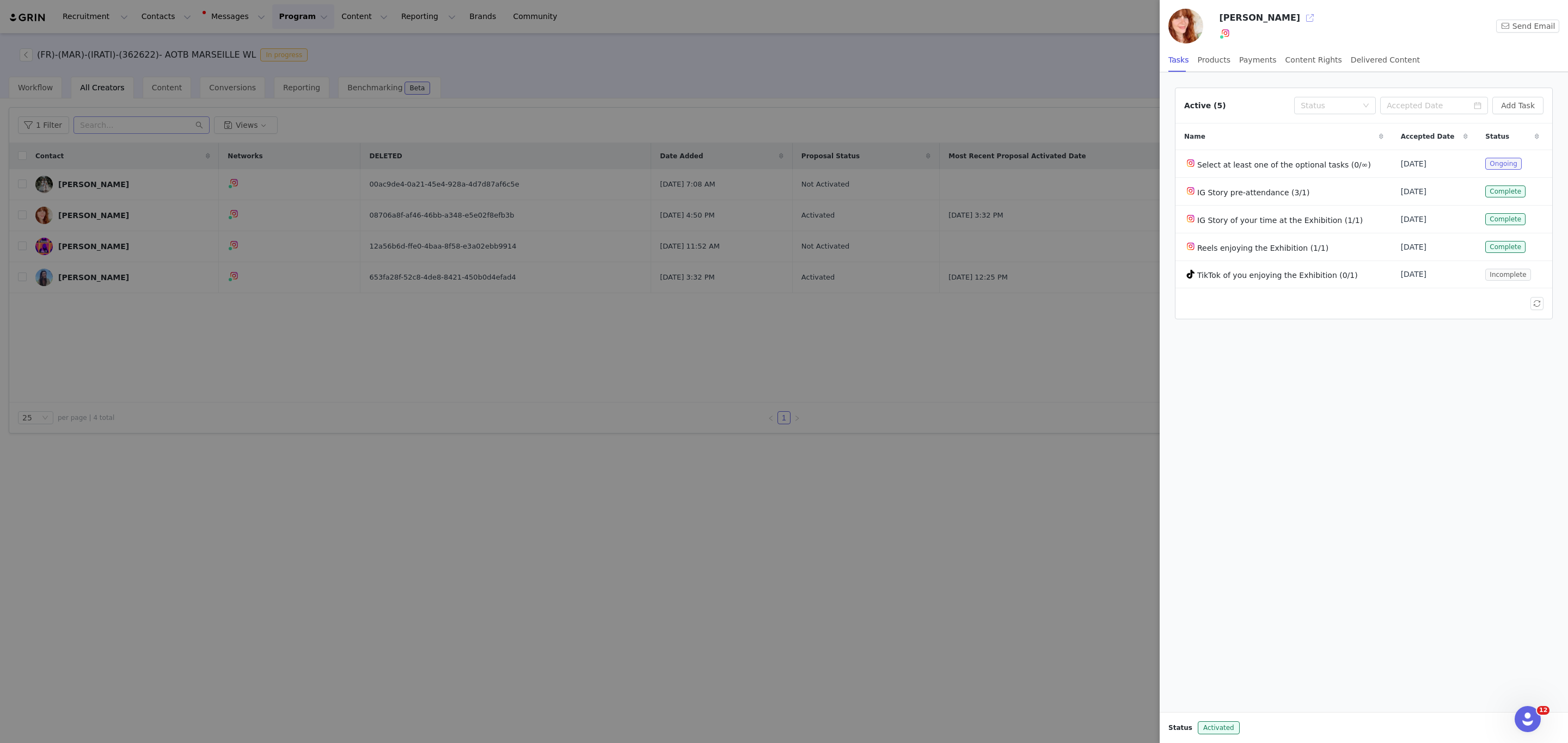
click at [1301, 13] on button "button" at bounding box center [1310, 18] width 18 height 18
click at [794, 343] on div at bounding box center [784, 372] width 1568 height 743
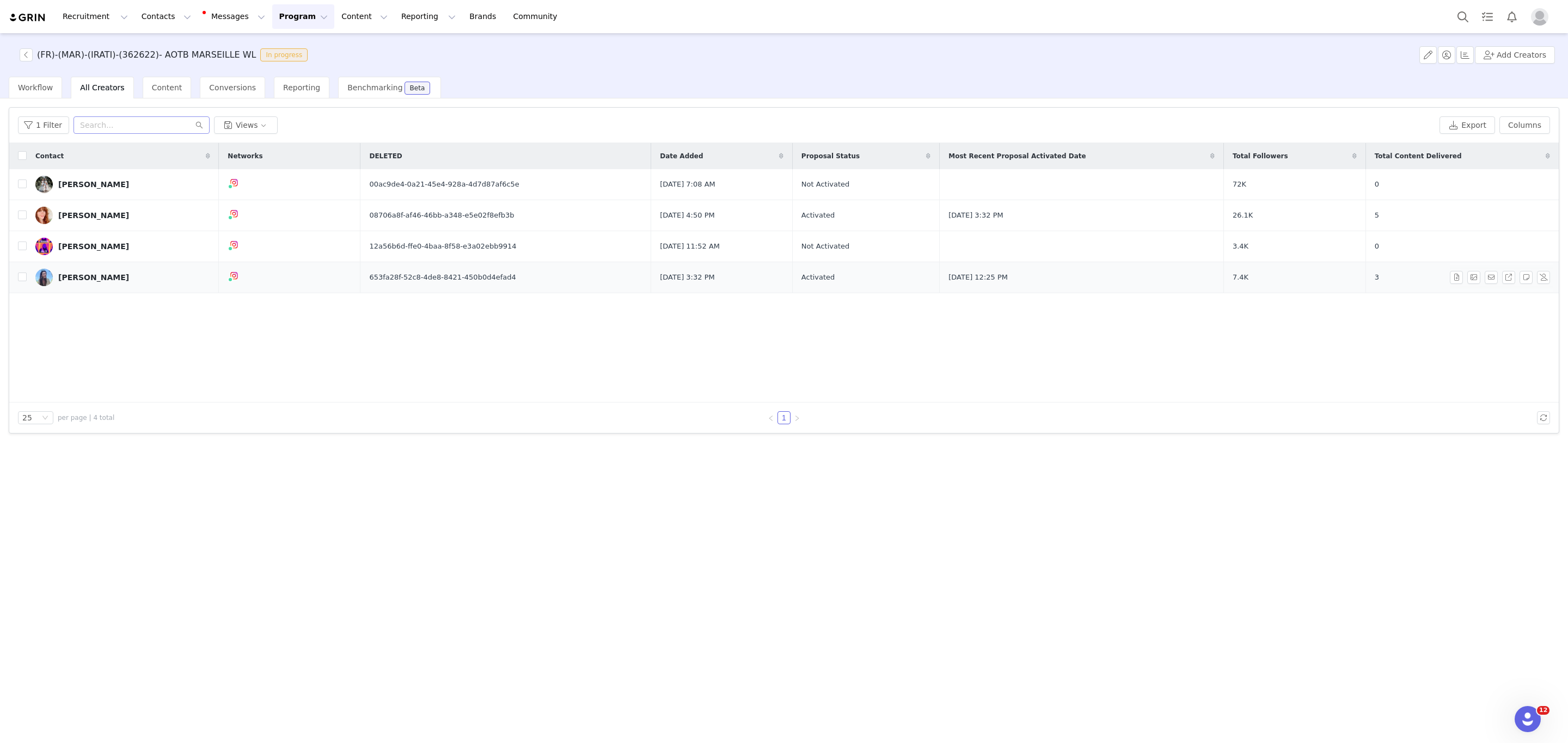
click at [80, 276] on div "[PERSON_NAME]" at bounding box center [94, 278] width 71 height 9
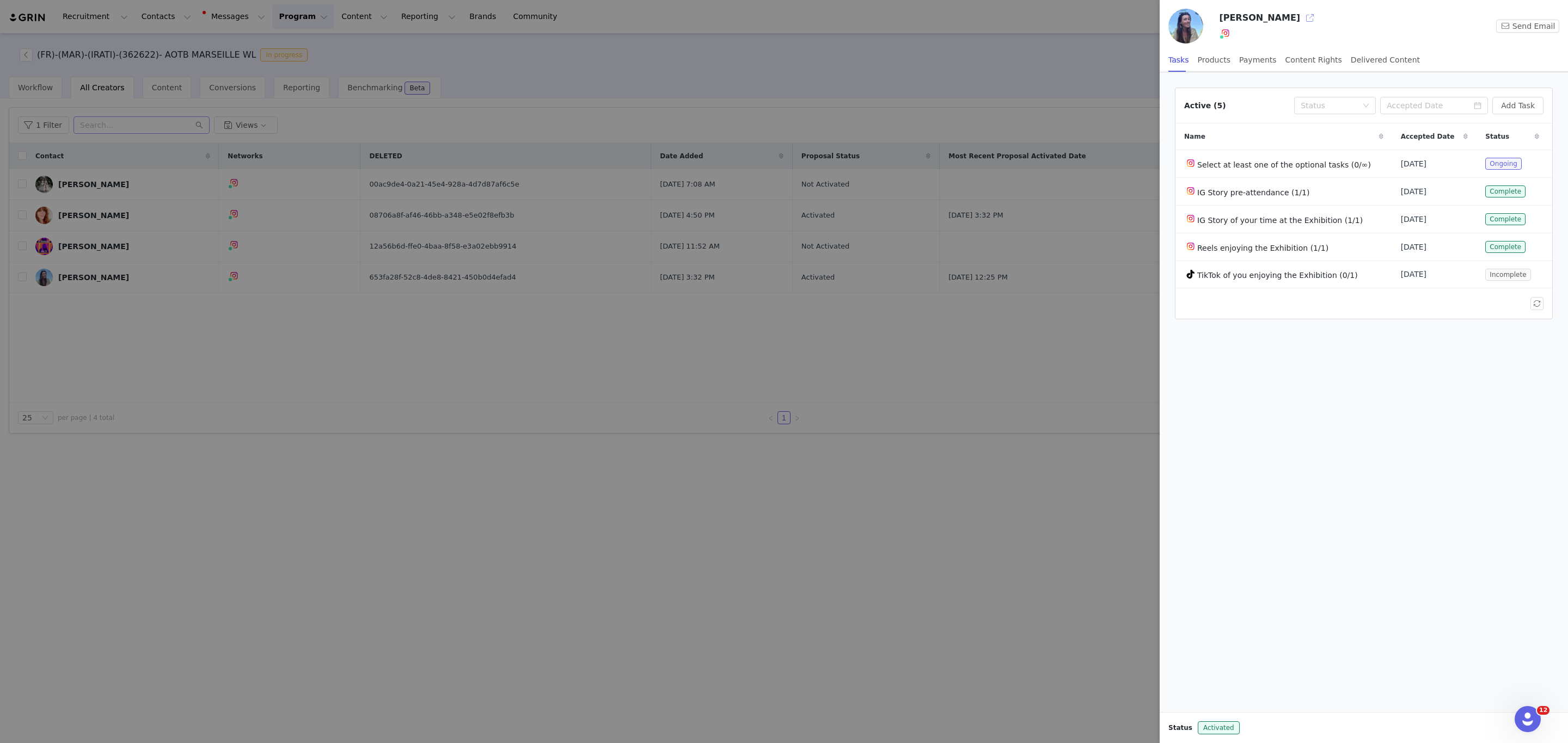
click at [1301, 10] on button "button" at bounding box center [1310, 18] width 18 height 18
click at [311, 462] on div at bounding box center [784, 372] width 1568 height 743
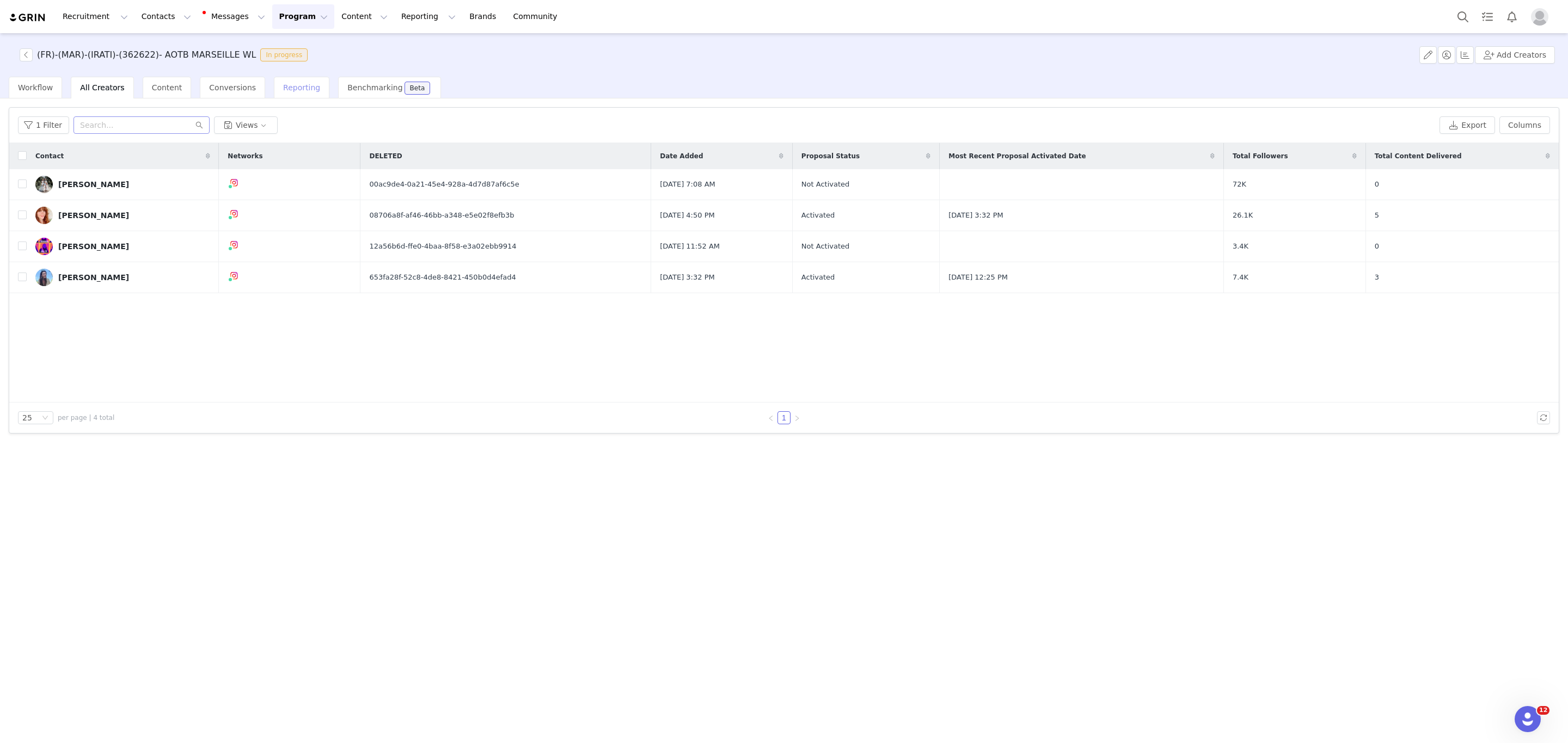
click at [283, 84] on span "Reporting" at bounding box center [302, 88] width 37 height 9
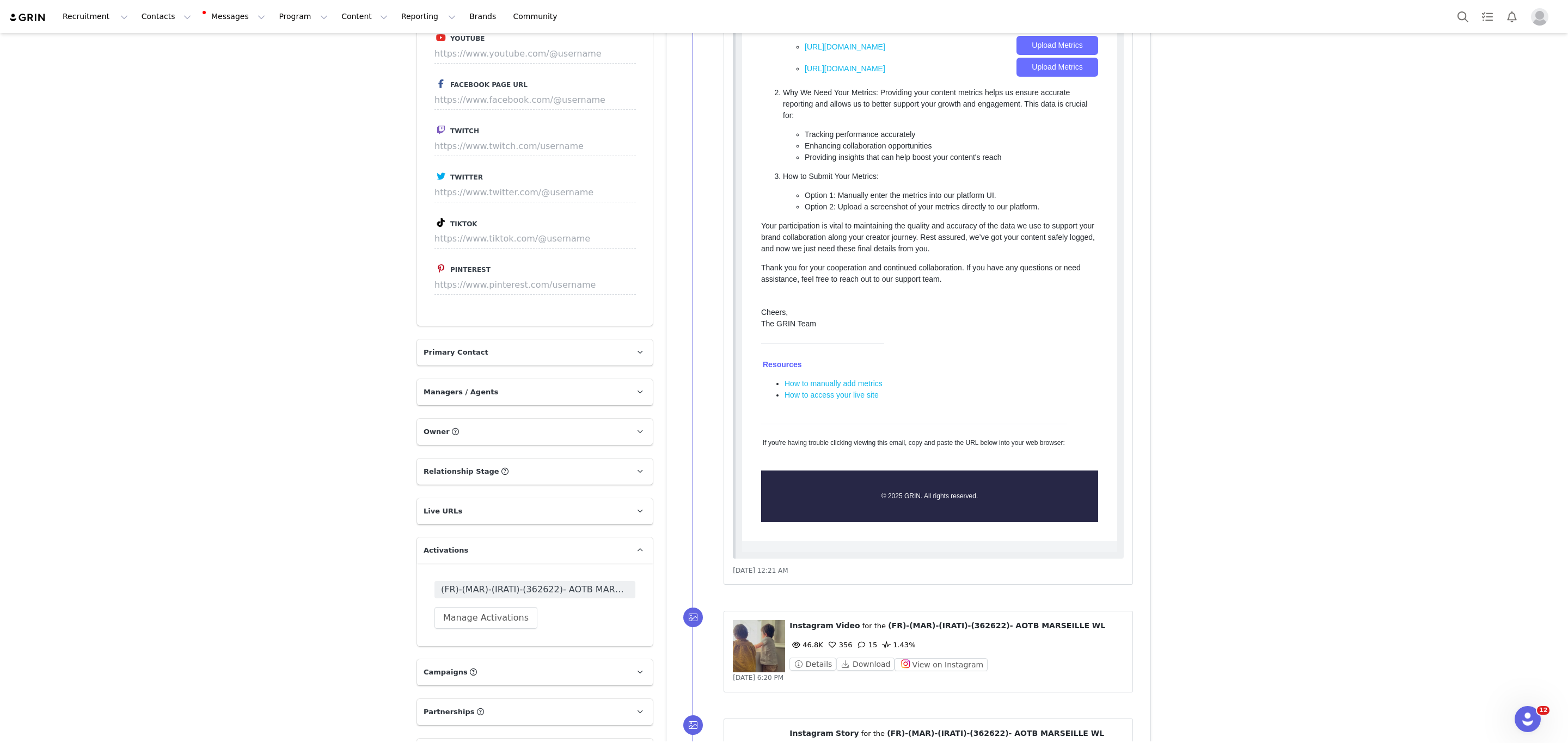
scroll to position [1632, 0]
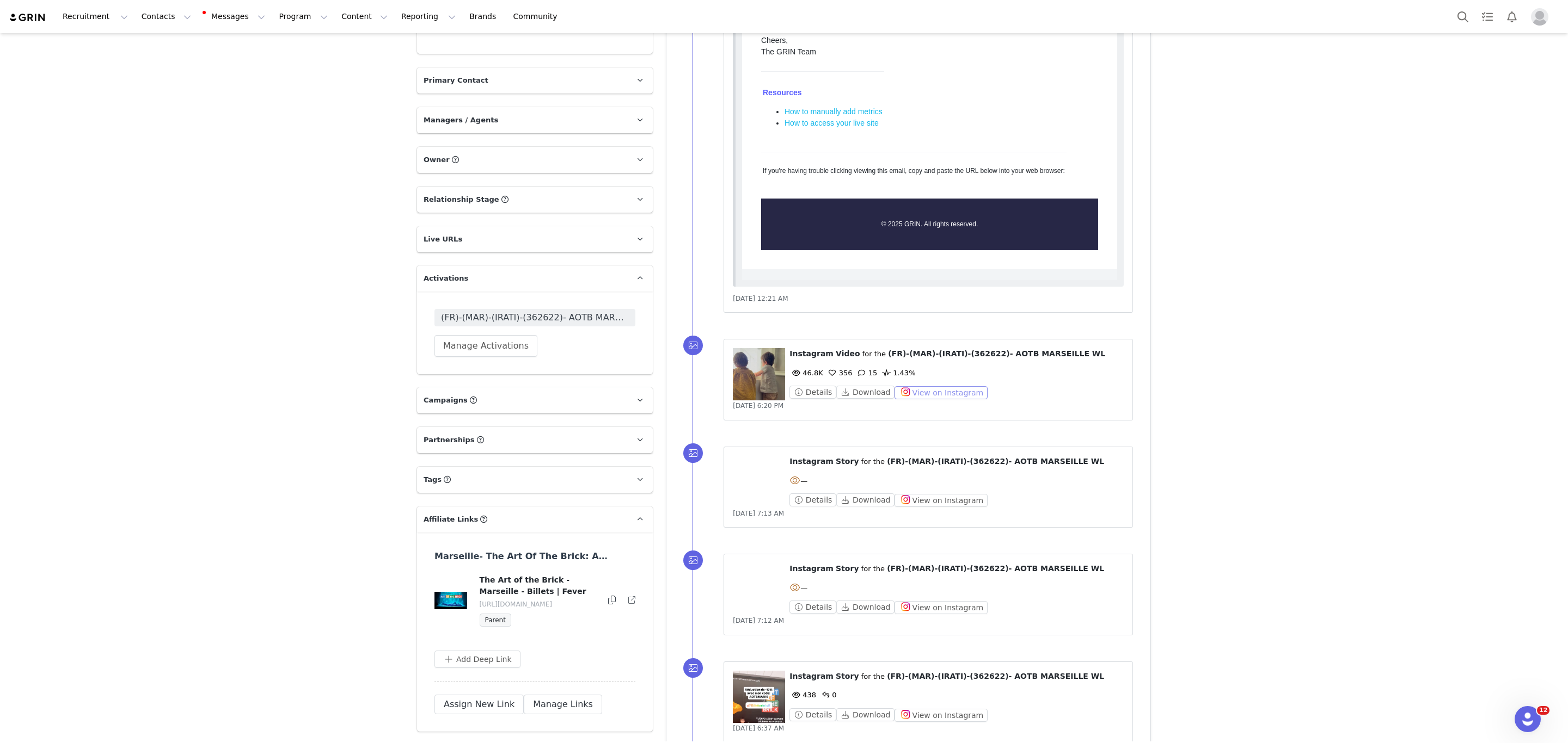
click at [943, 396] on button "View on Instagram" at bounding box center [941, 392] width 93 height 13
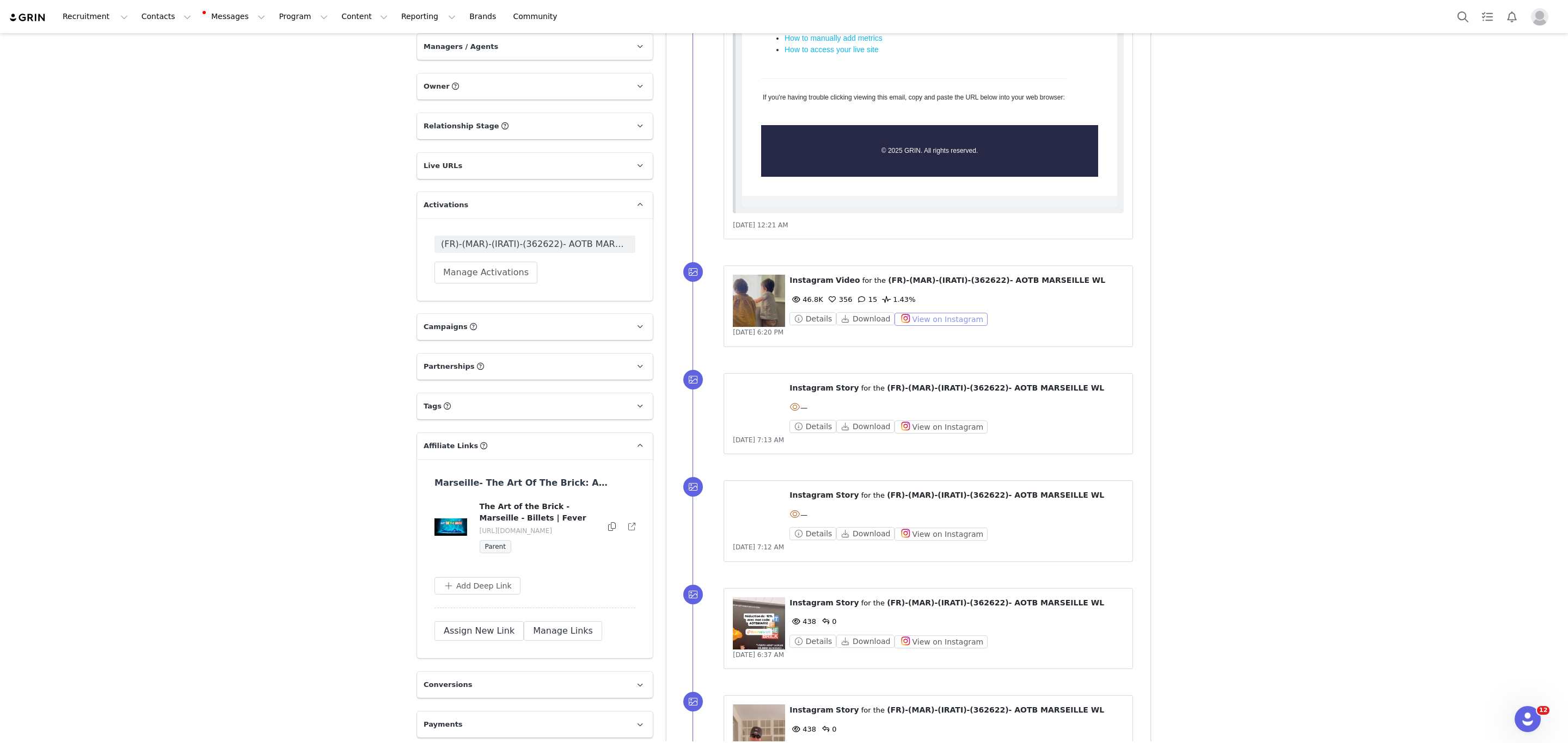
scroll to position [1706, 0]
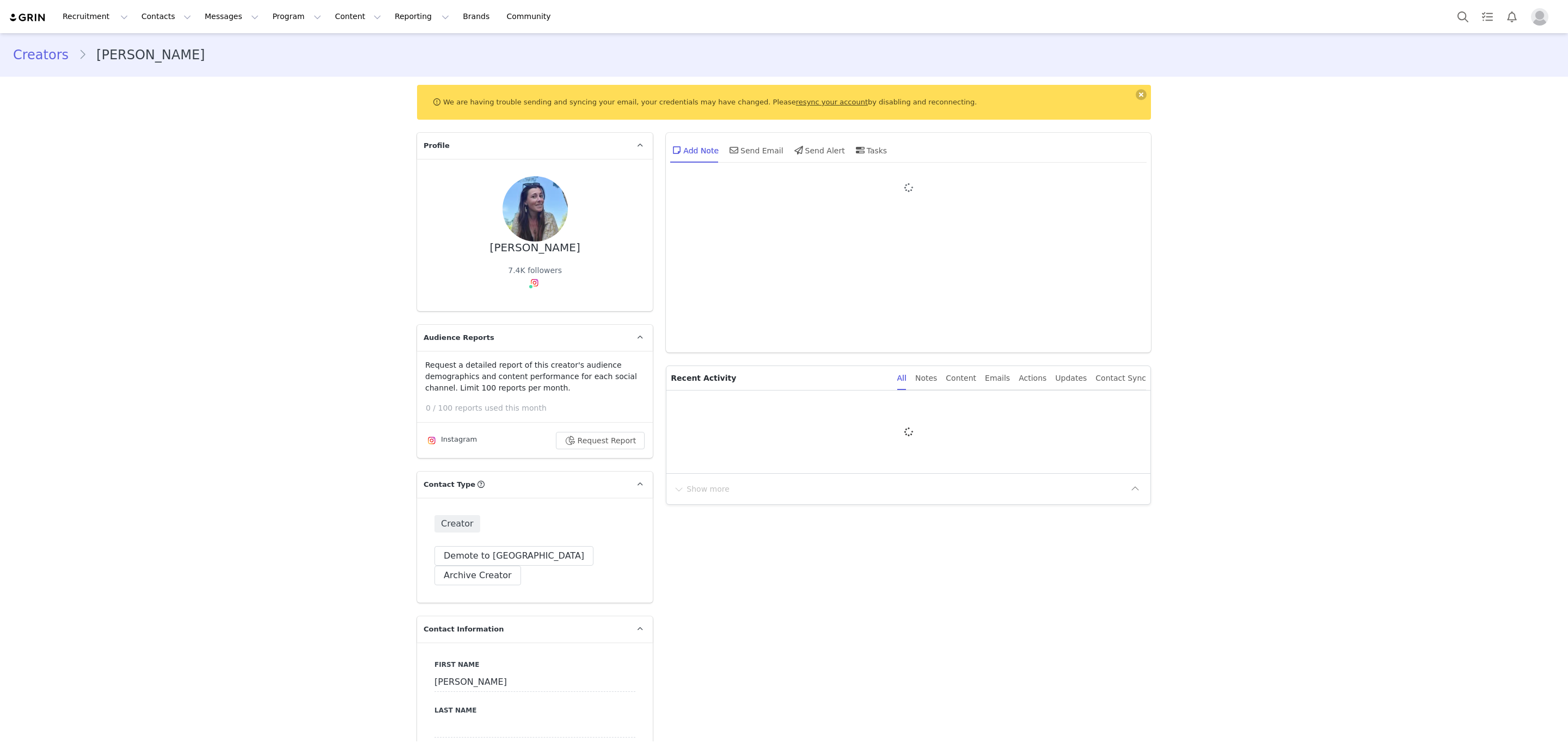
type input "+1 ([GEOGRAPHIC_DATA])"
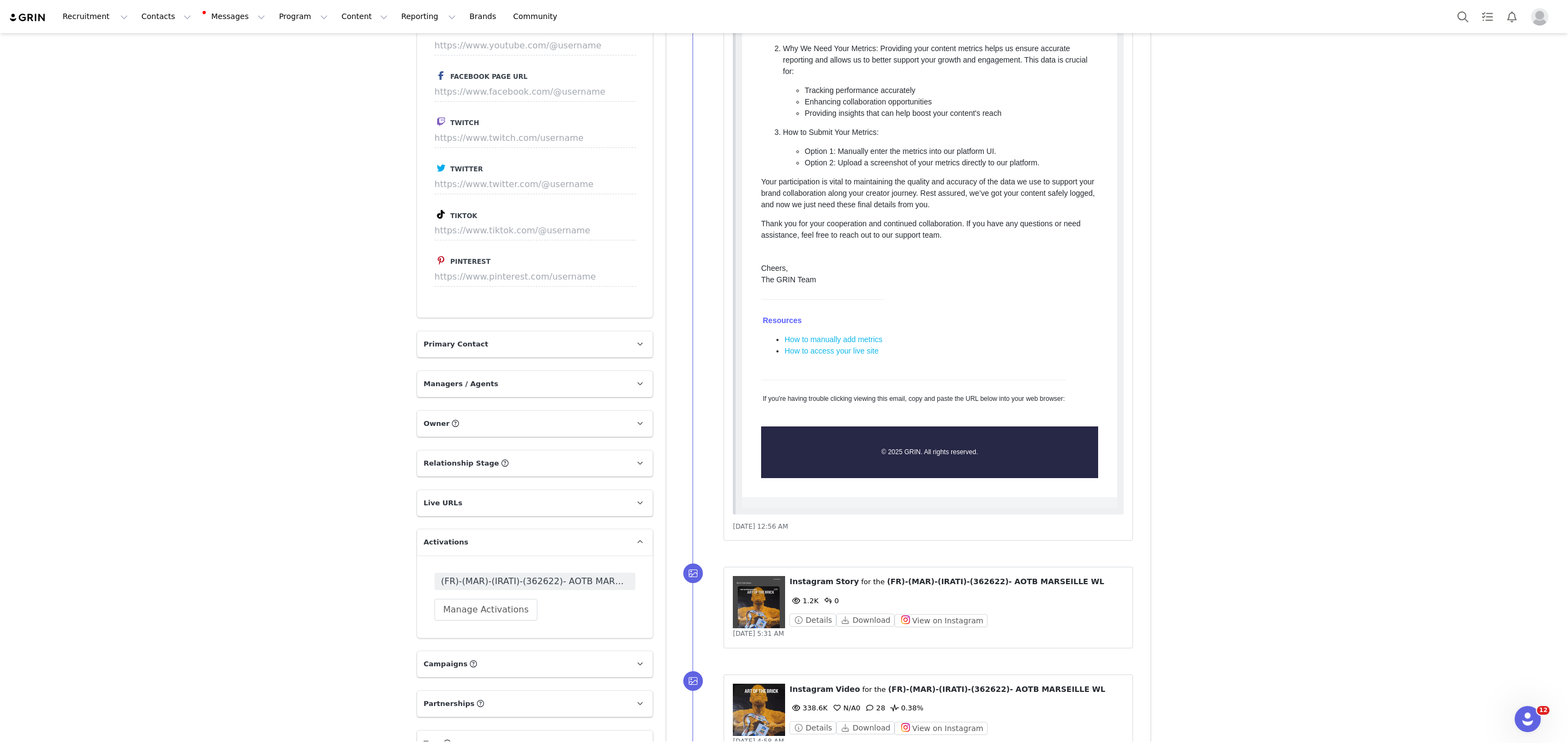
scroll to position [1632, 0]
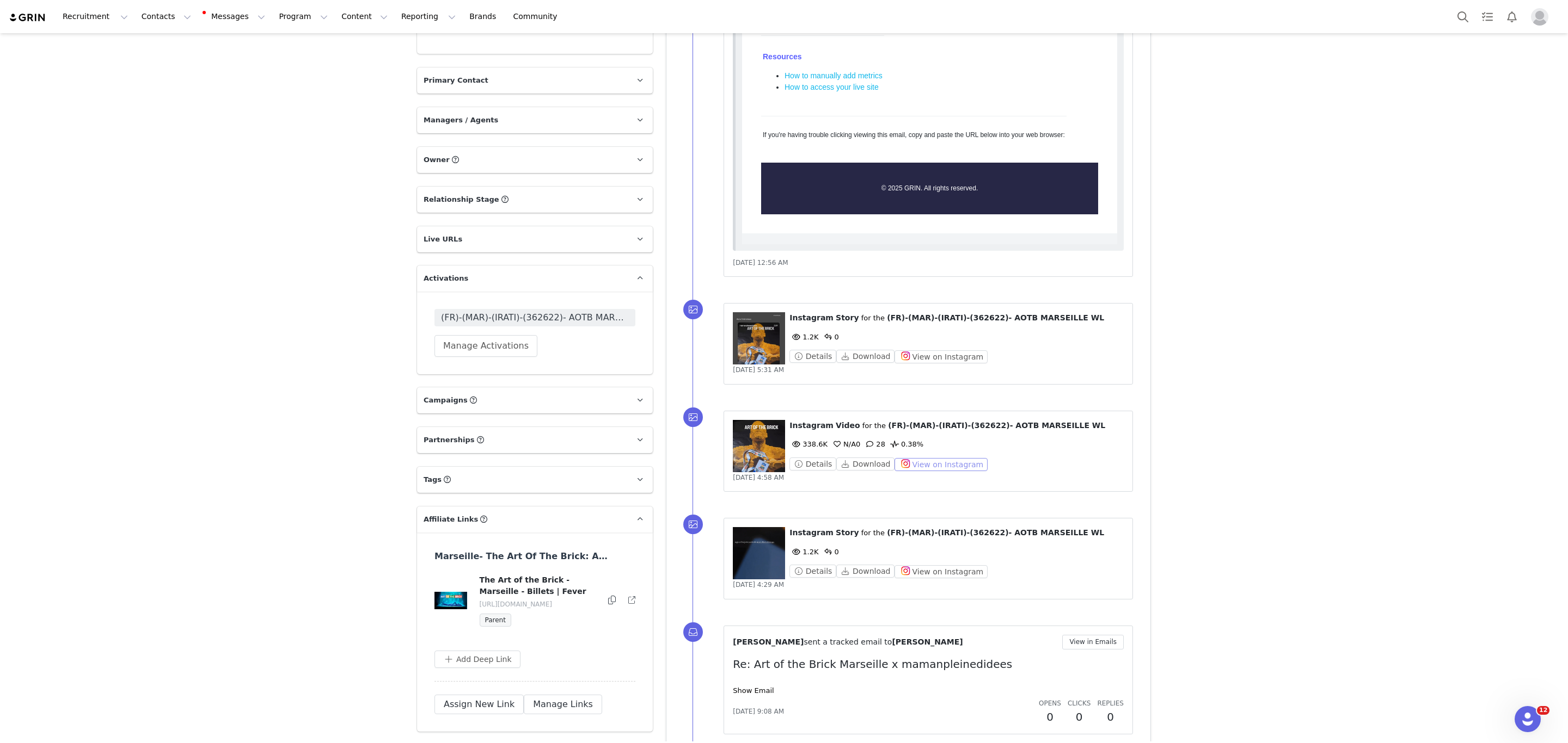
click at [925, 468] on button "View on Instagram" at bounding box center [941, 464] width 93 height 13
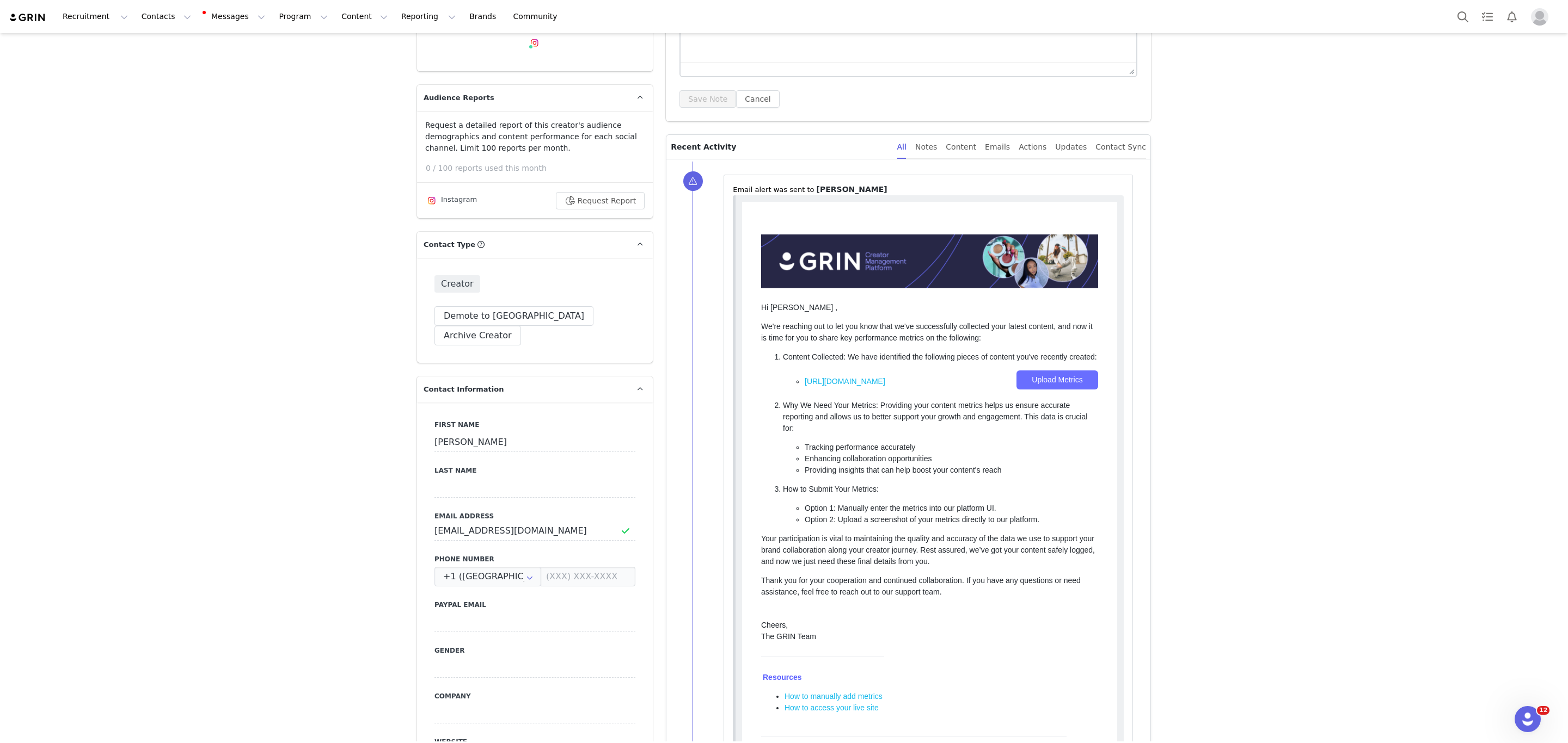
scroll to position [0, 0]
